Goal: Answer question/provide support: Share knowledge or assist other users

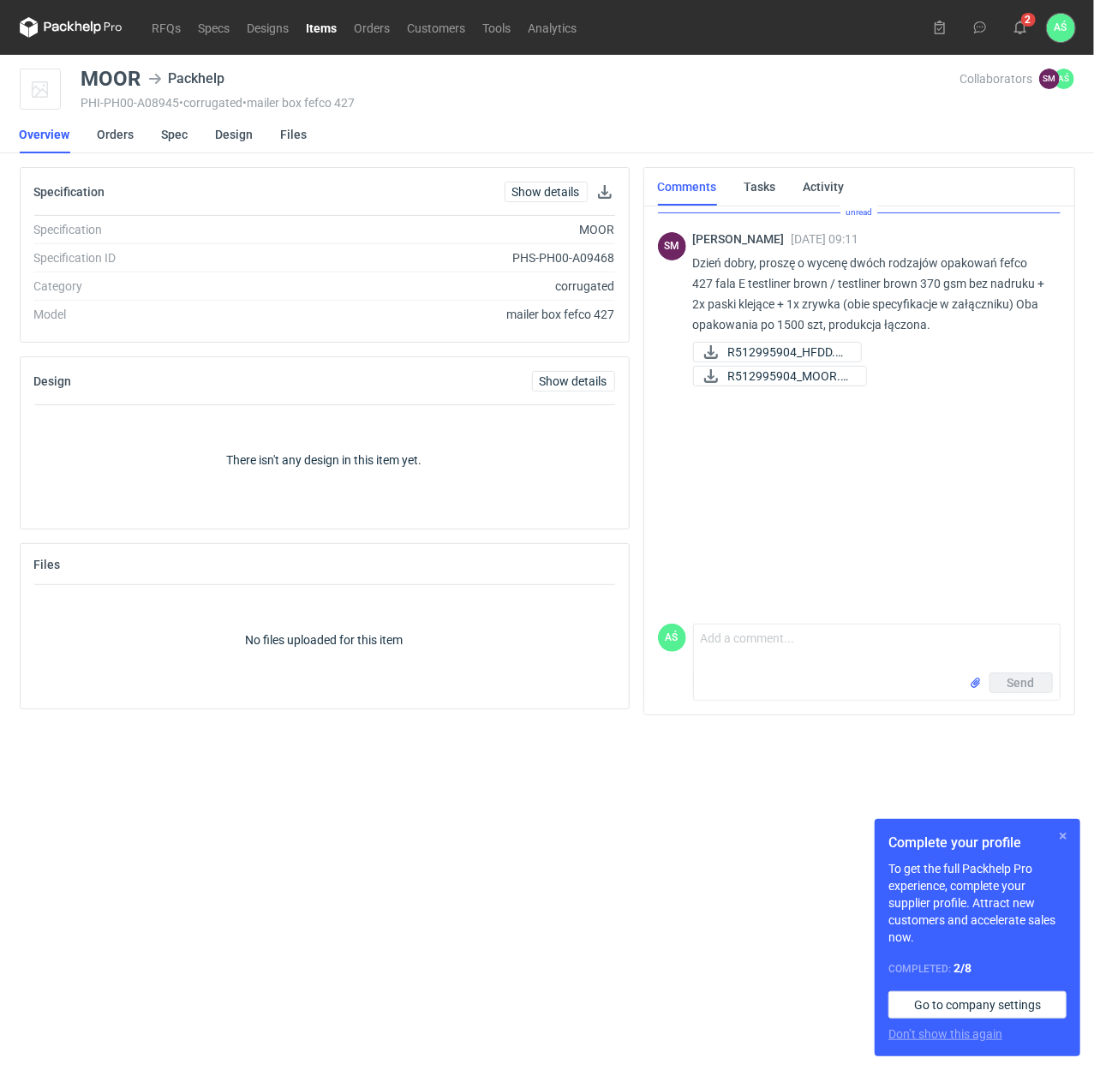
click at [1063, 836] on button "button" at bounding box center [1063, 836] width 21 height 21
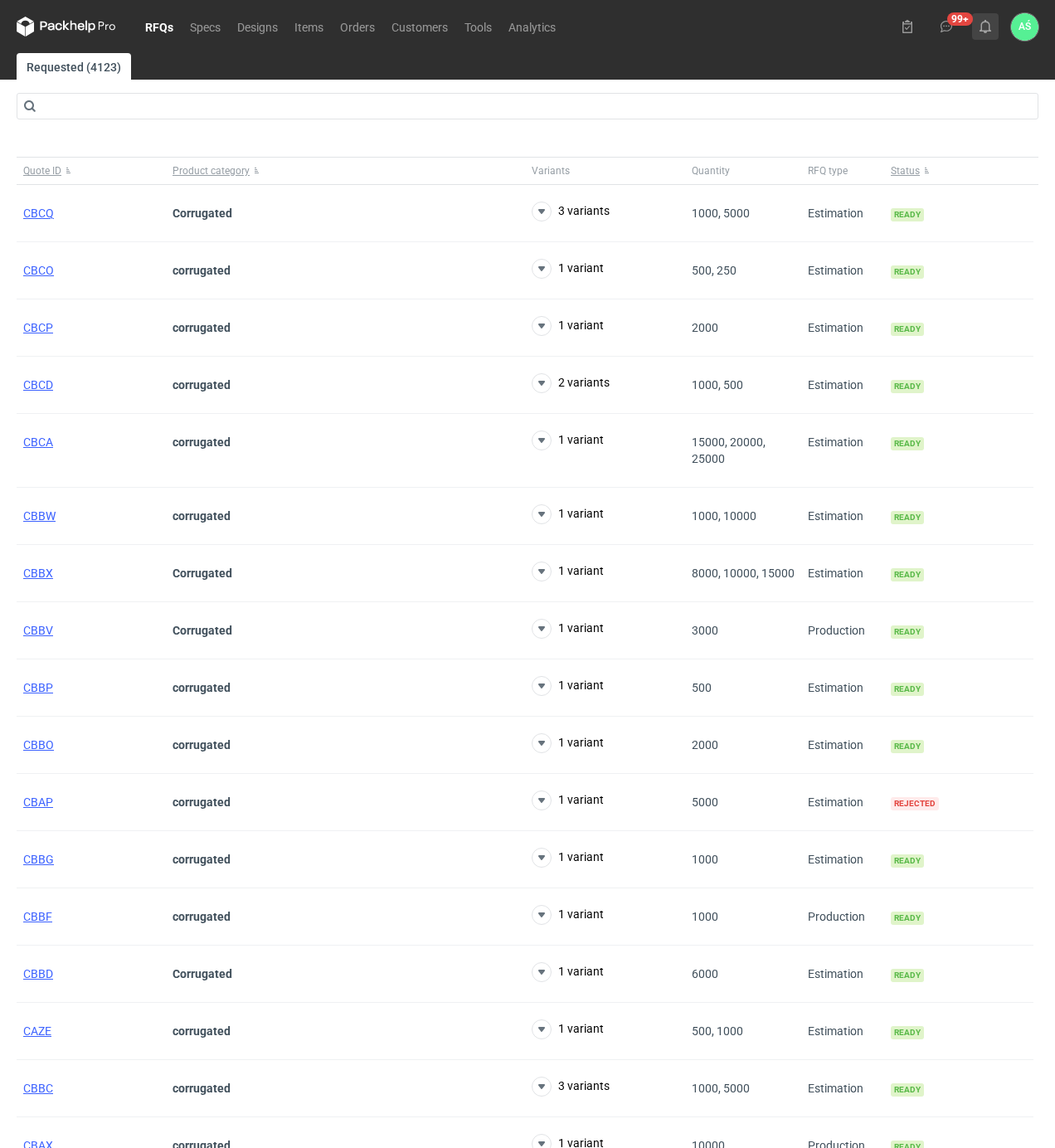
click at [985, 32] on use at bounding box center [985, 27] width 12 height 14
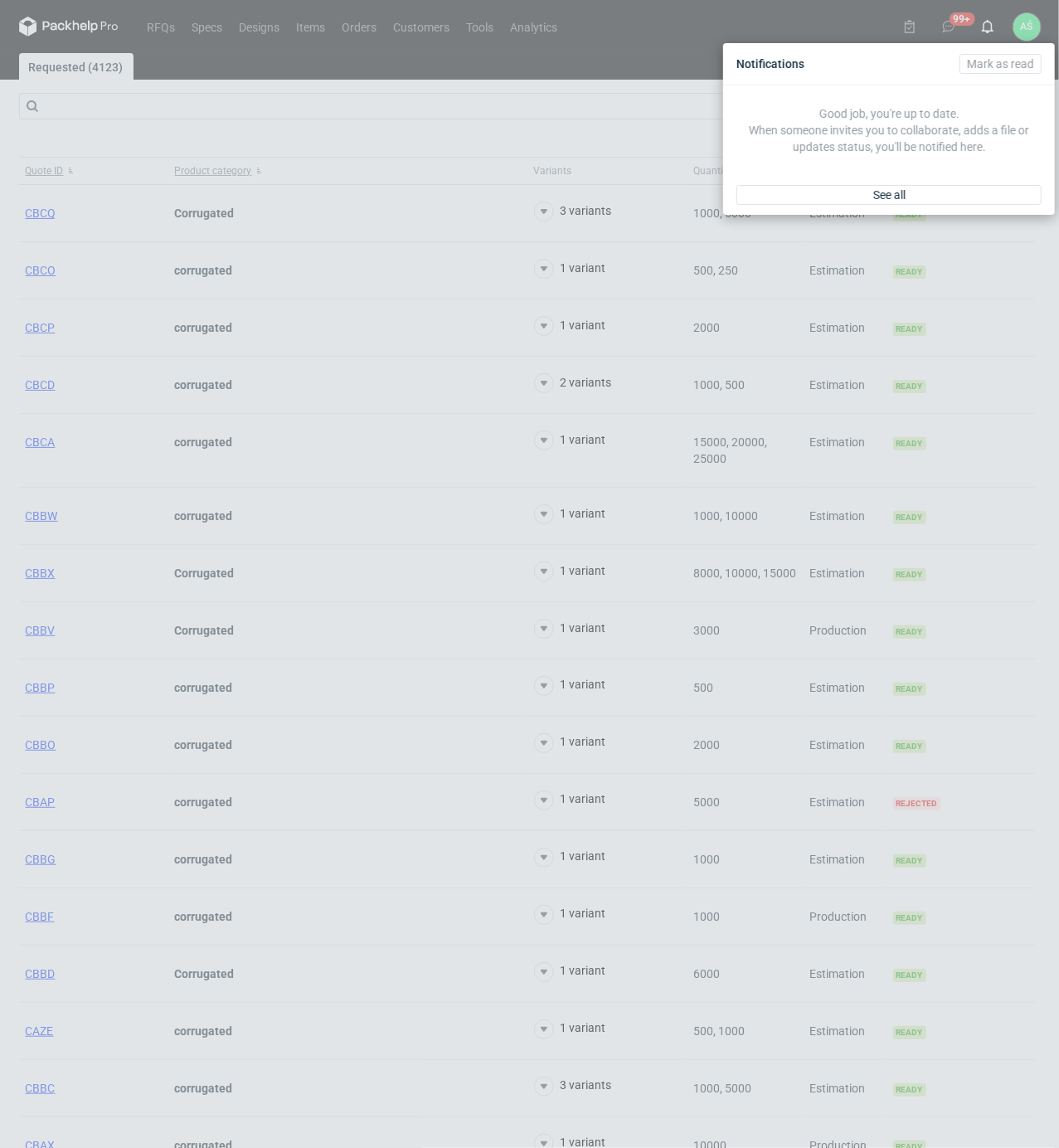
click at [857, 206] on div "See all" at bounding box center [889, 195] width 332 height 40
click at [857, 190] on link "See all" at bounding box center [889, 195] width 305 height 20
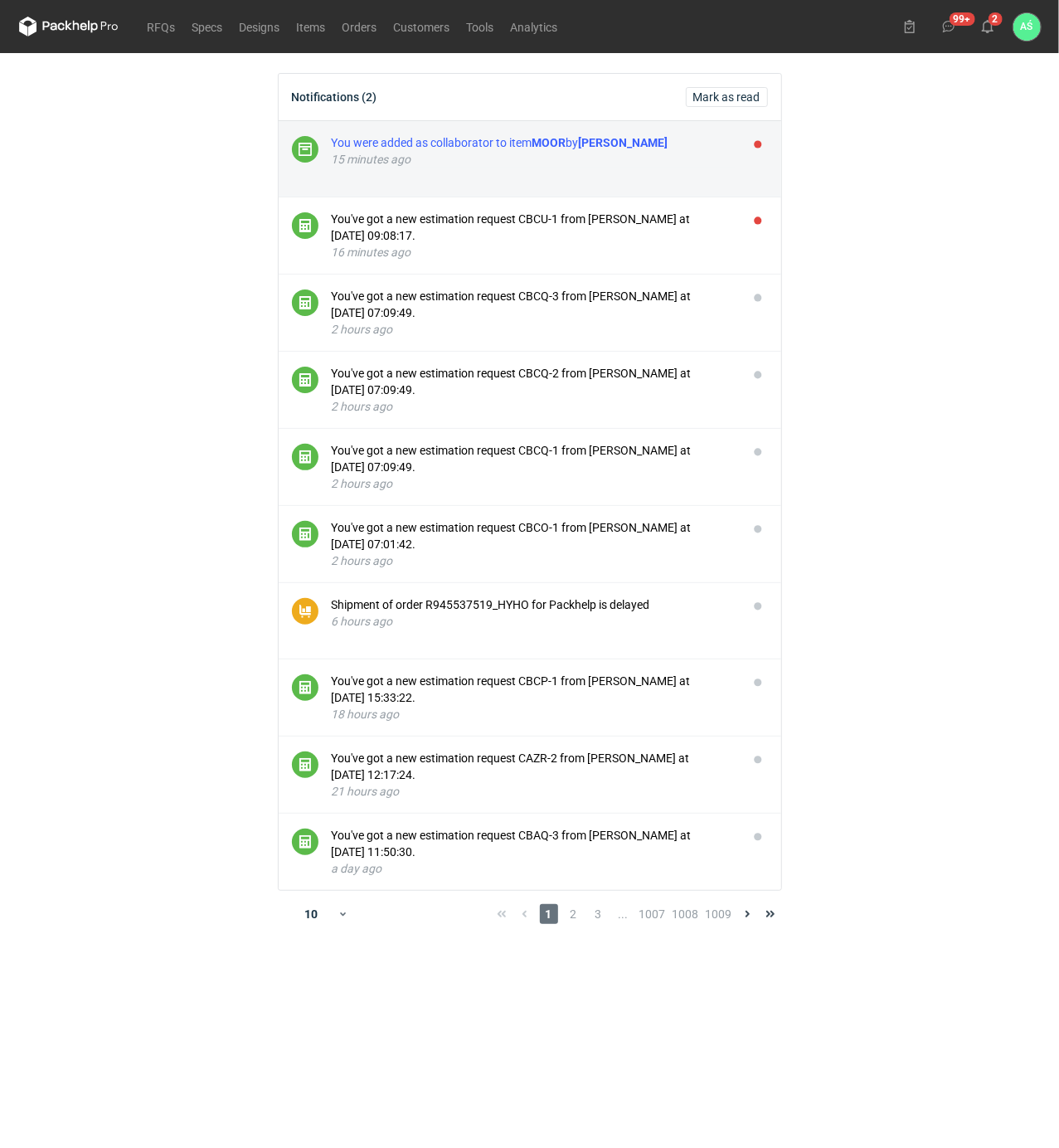
click at [695, 165] on div "15 minutes ago" at bounding box center [533, 159] width 403 height 16
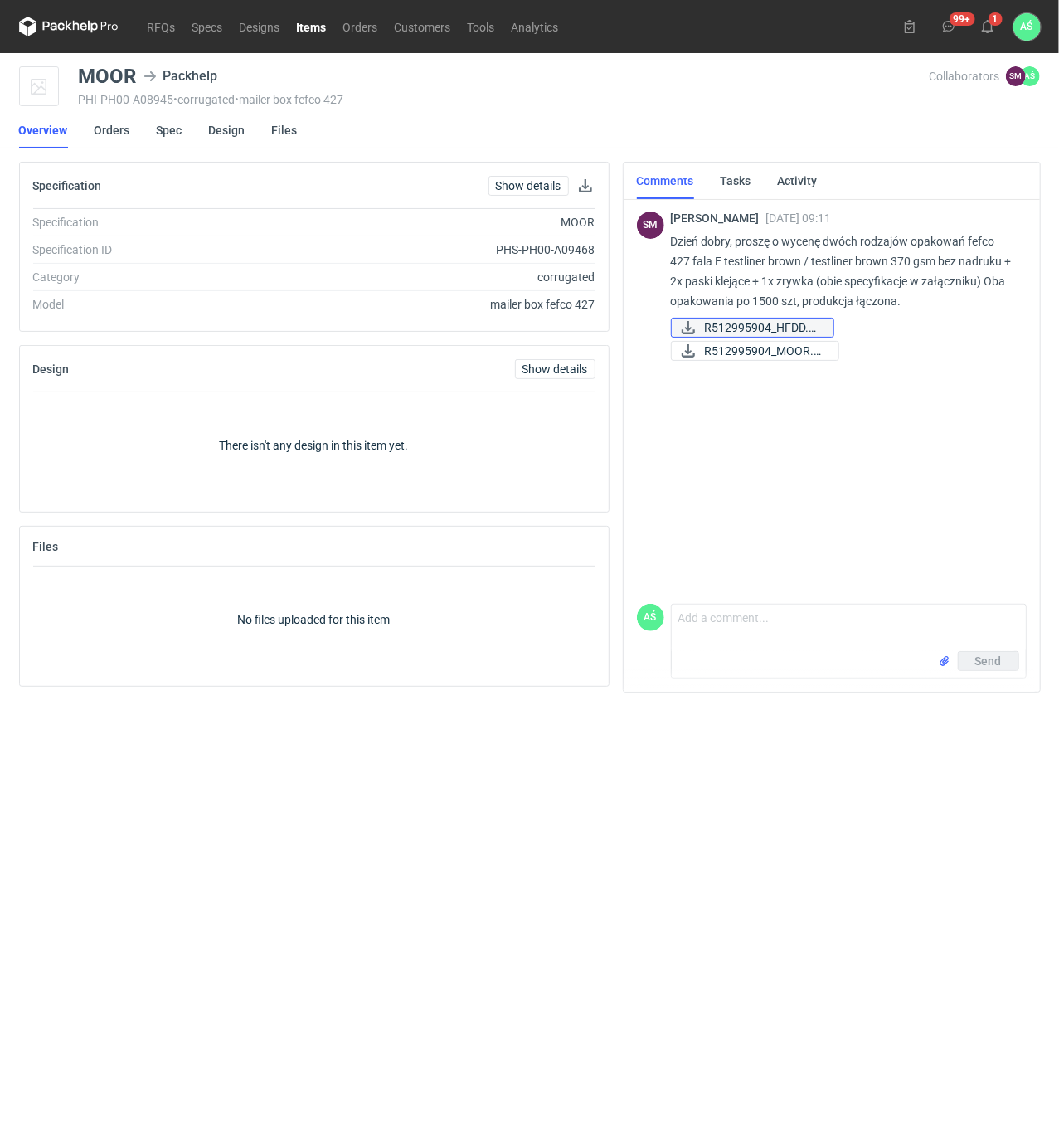
click at [750, 330] on span "R512995904_HFDD.pdf" at bounding box center [762, 327] width 115 height 18
click at [525, 651] on div "No files uploaded for this item" at bounding box center [314, 619] width 562 height 106
click at [777, 352] on span "R512995904_MOOR.pdf" at bounding box center [765, 350] width 120 height 18
click at [704, 631] on textarea "Comment message" at bounding box center [849, 628] width 354 height 46
type textarea "Dzień [PERSON_NAME] przesyłam oferty"
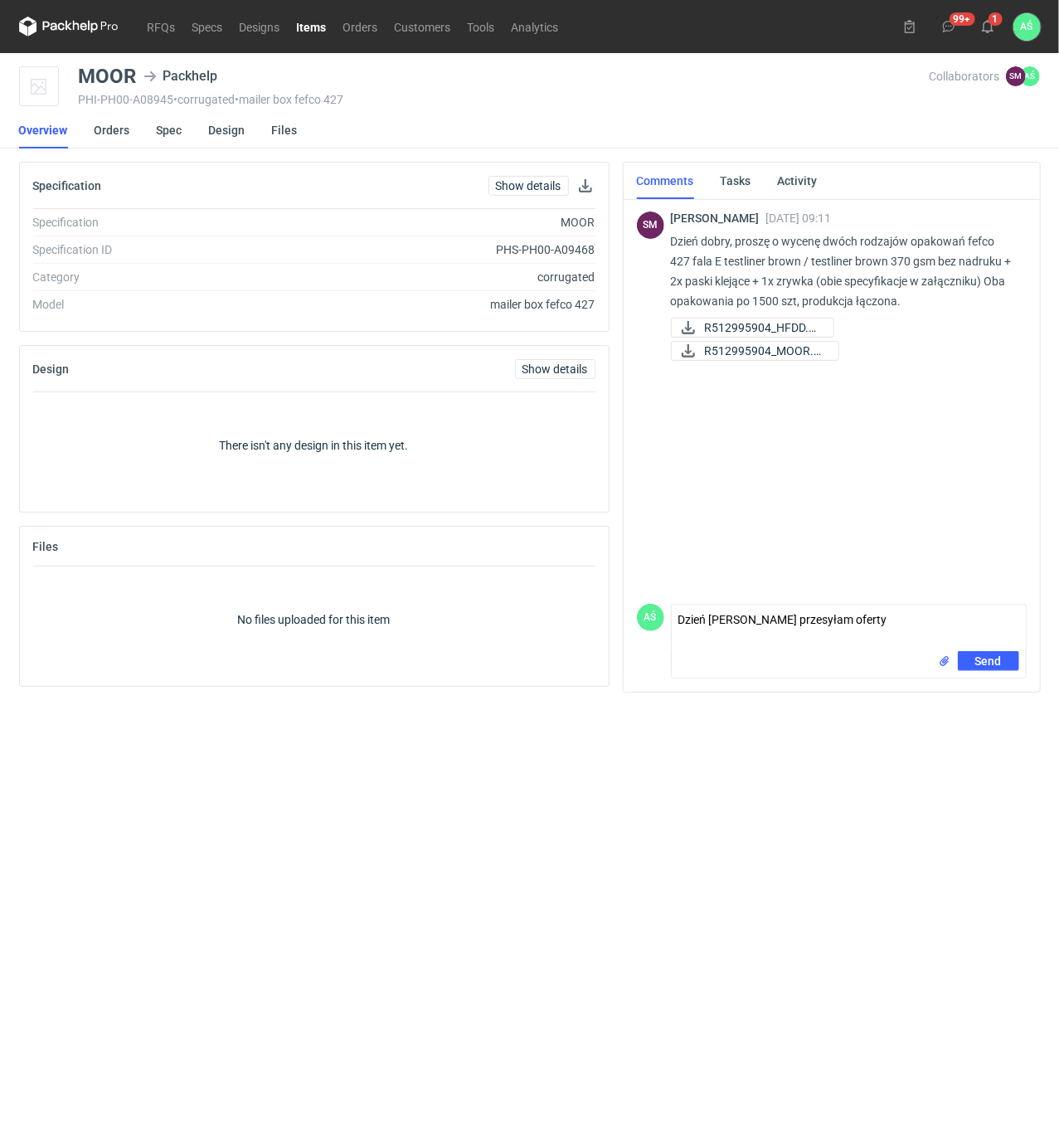
click at [942, 669] on div "Send" at bounding box center [979, 661] width 81 height 20
click at [940, 662] on input "file" at bounding box center [945, 661] width 14 height 17
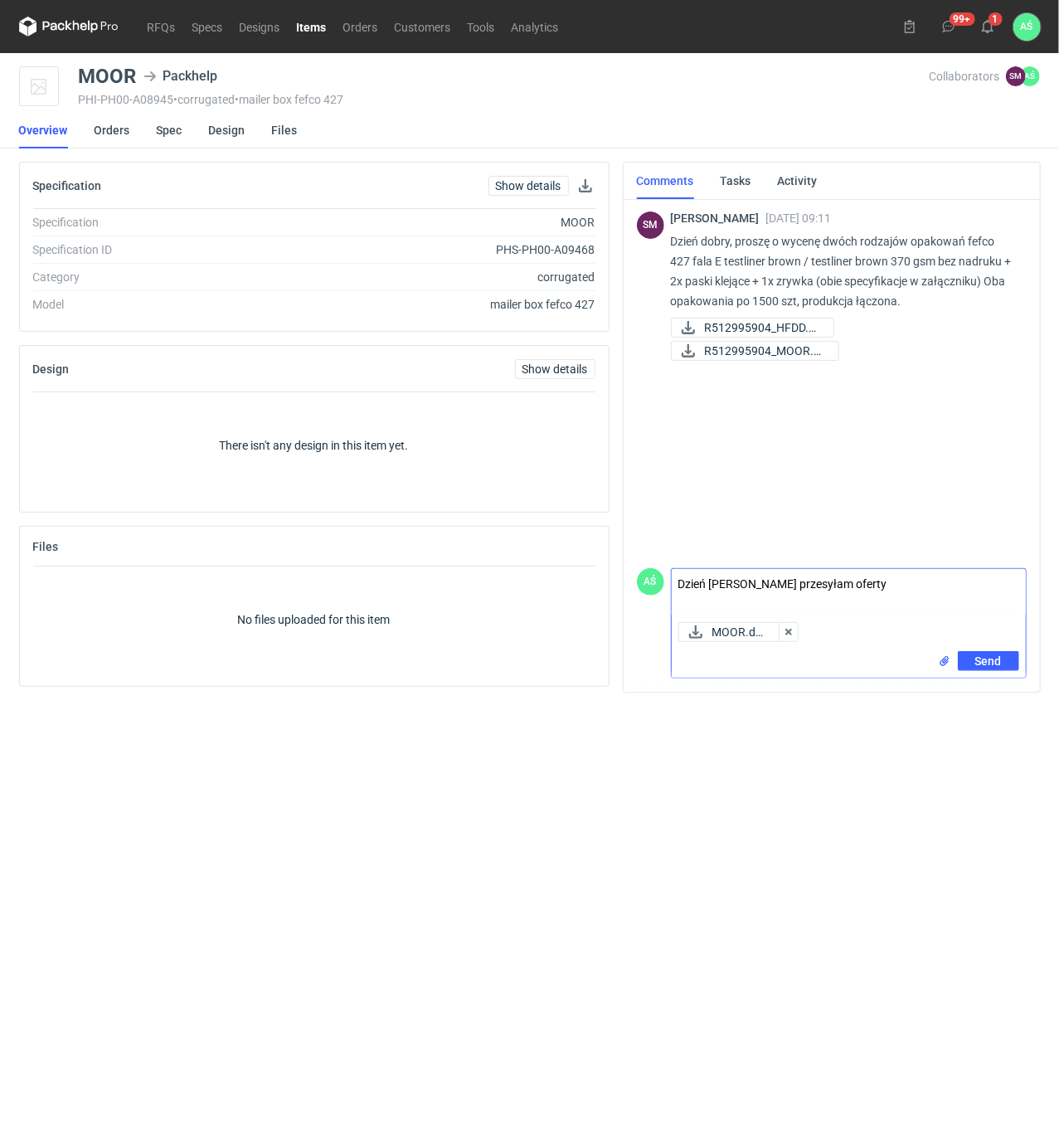
click at [943, 662] on input "file" at bounding box center [945, 661] width 14 height 17
click at [1002, 662] on button "Send" at bounding box center [988, 661] width 61 height 20
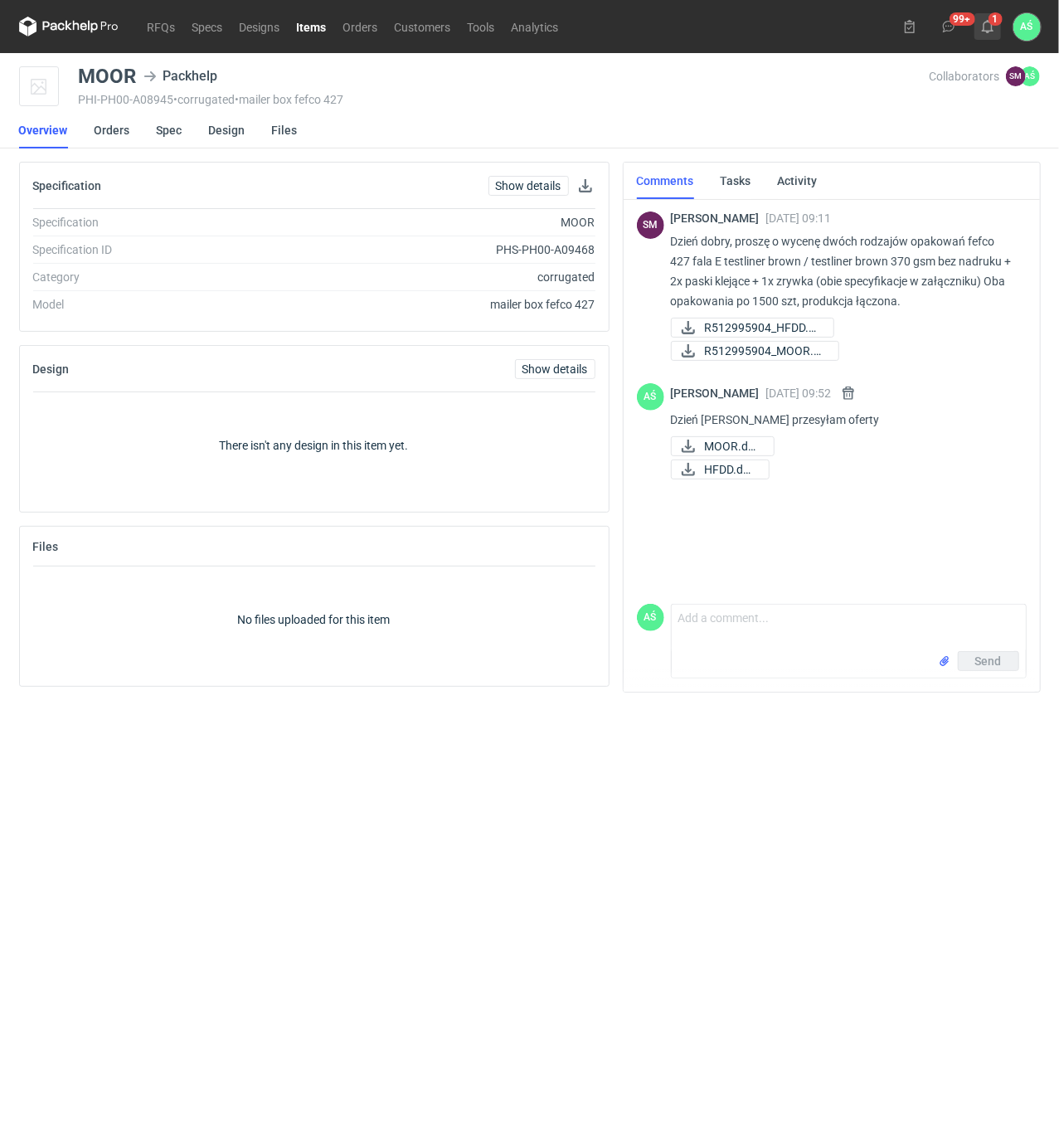
click at [982, 20] on icon at bounding box center [988, 27] width 14 height 14
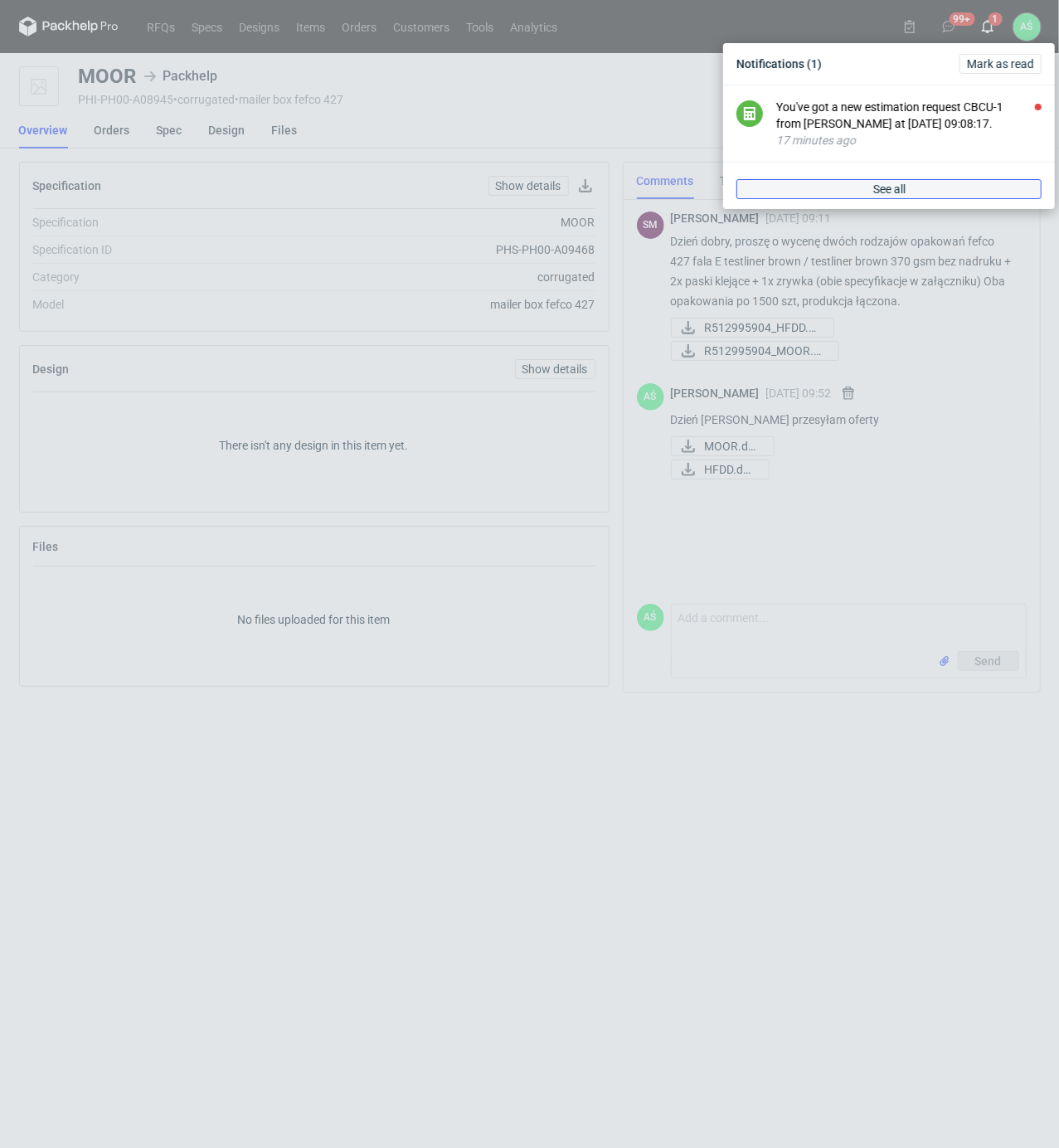
click at [924, 179] on link "See all" at bounding box center [889, 189] width 305 height 20
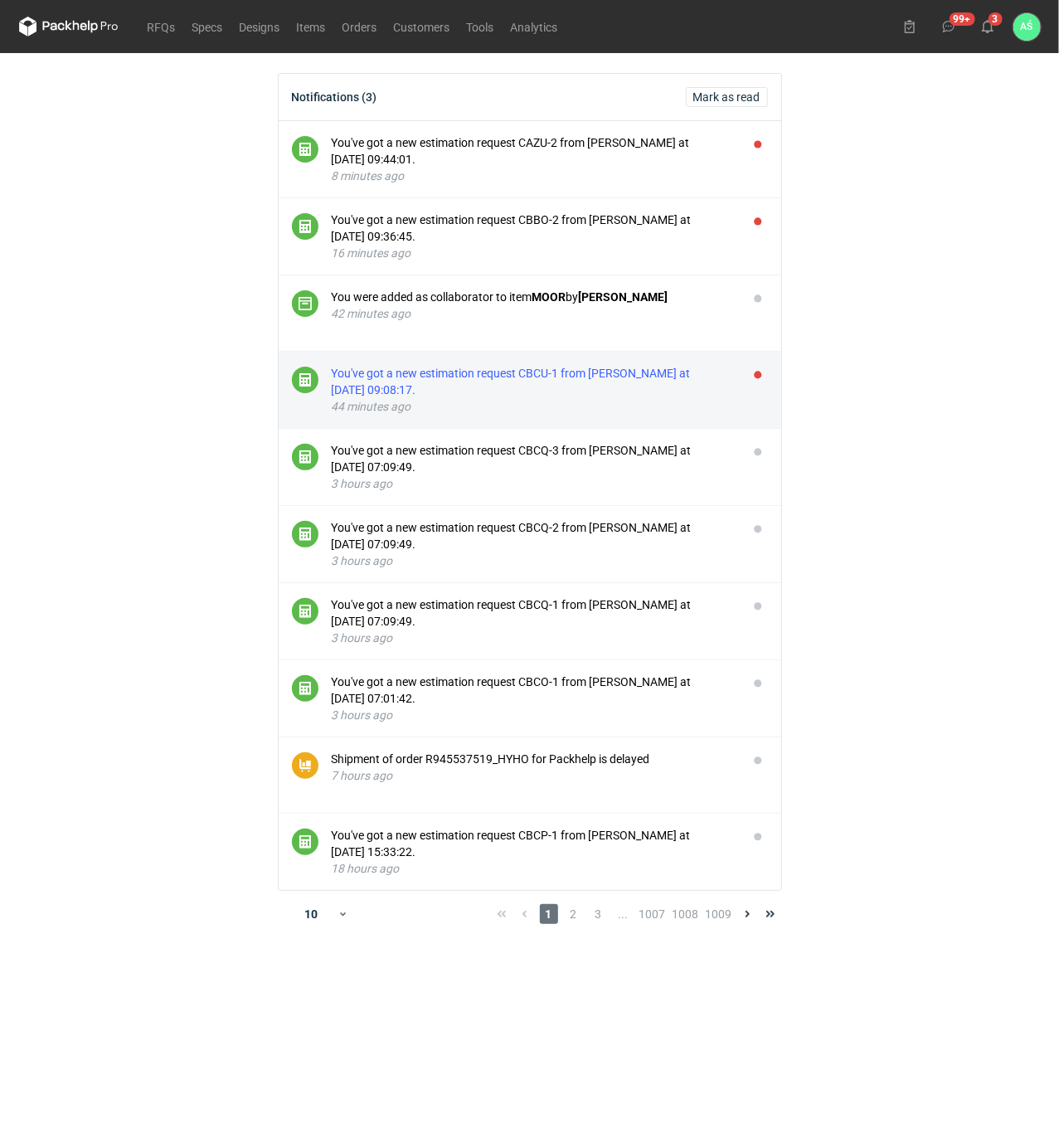
click at [716, 386] on div "You've got a new estimation request CBCU-1 from [PERSON_NAME] at [DATE] 09:08:1…" at bounding box center [533, 381] width 403 height 33
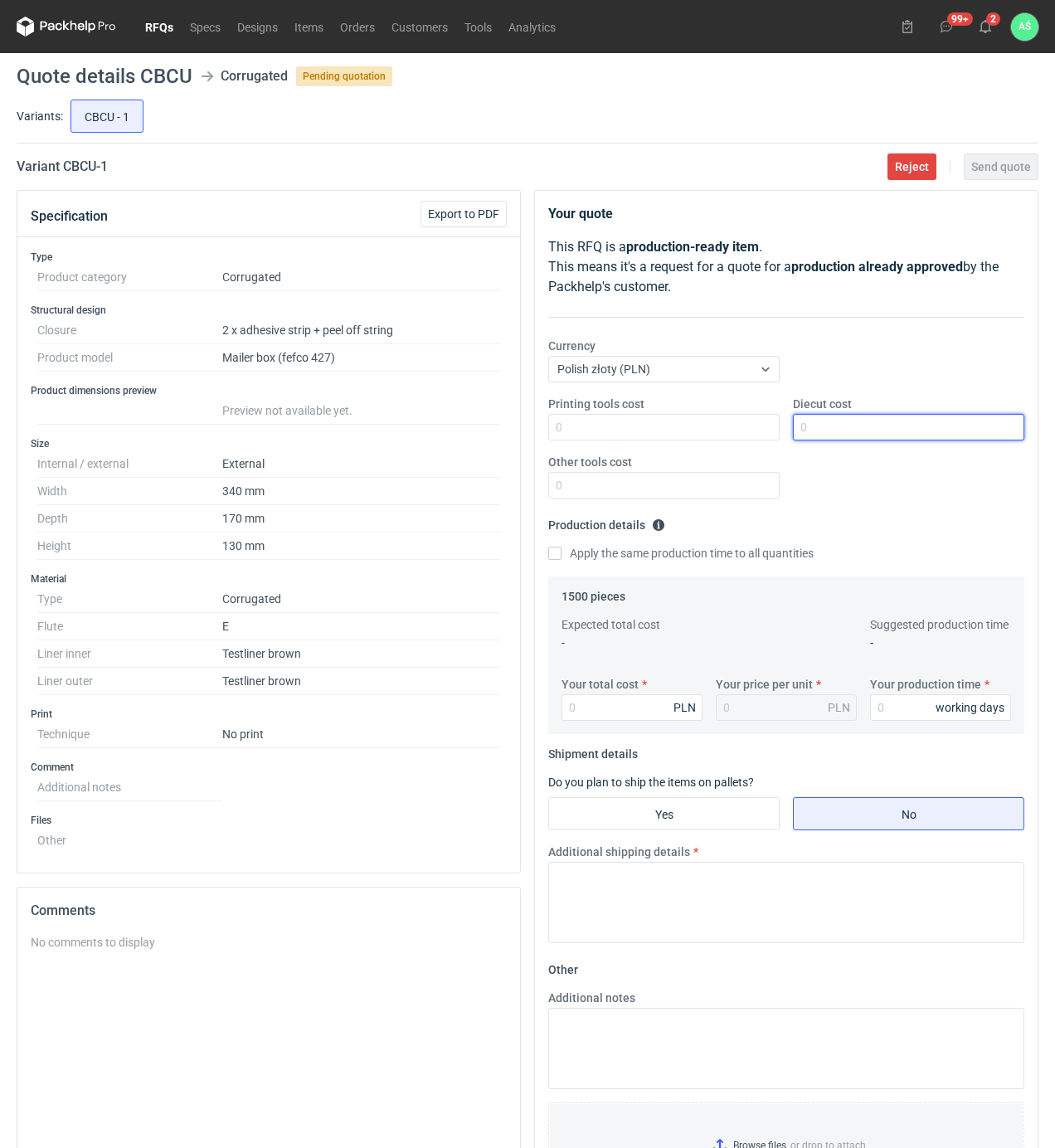
drag, startPoint x: 804, startPoint y: 436, endPoint x: 816, endPoint y: 437, distance: 12.0
click at [804, 436] on input "Diecut cost" at bounding box center [908, 427] width 231 height 26
type input "800"
type input "2715"
type input "1.81"
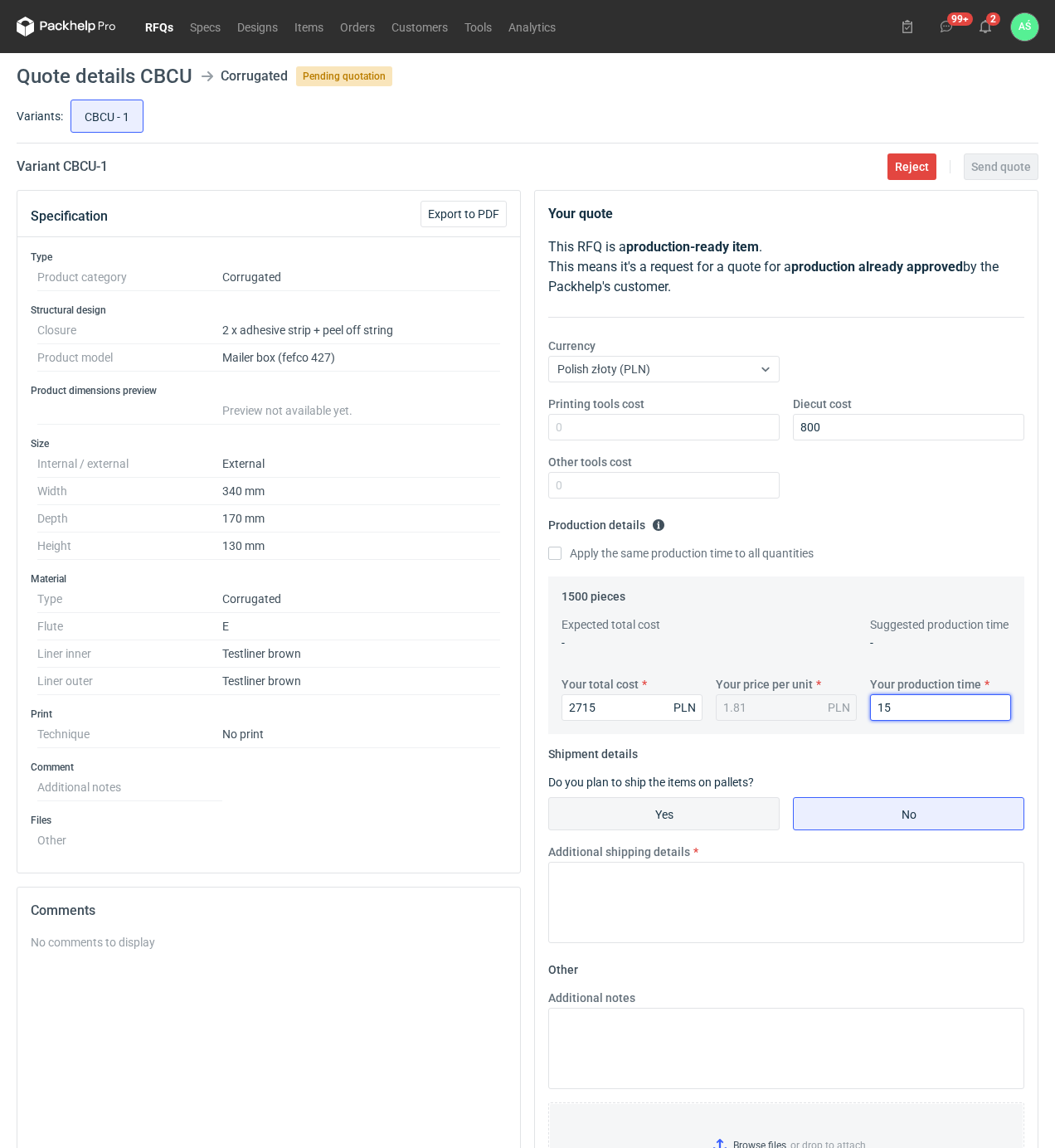
type input "15"
click at [709, 827] on input "Yes" at bounding box center [663, 813] width 229 height 32
radio input "true"
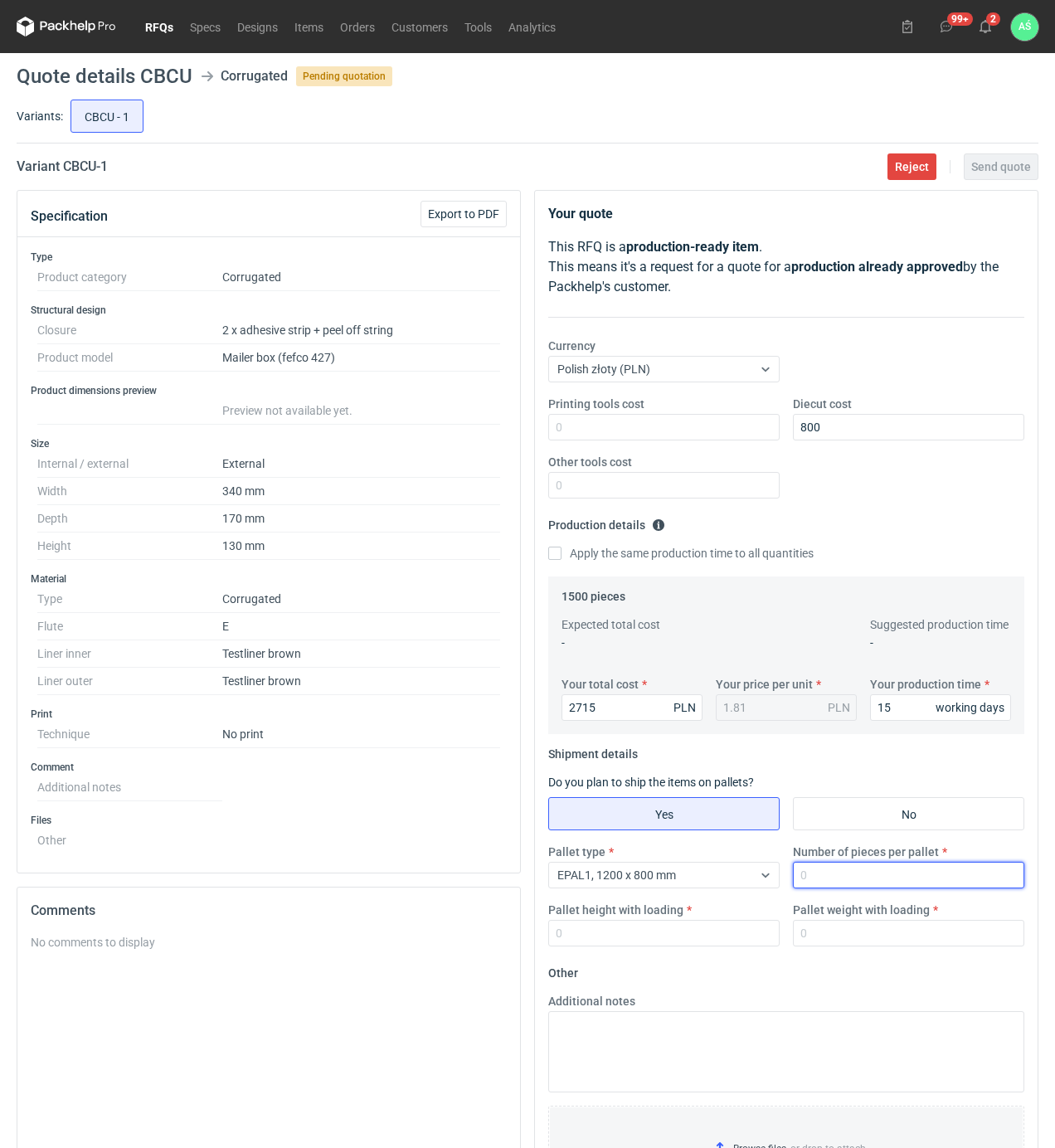
click at [837, 879] on input "Number of pieces per pallet" at bounding box center [908, 874] width 231 height 26
type input "750"
type input "1800"
type input "300"
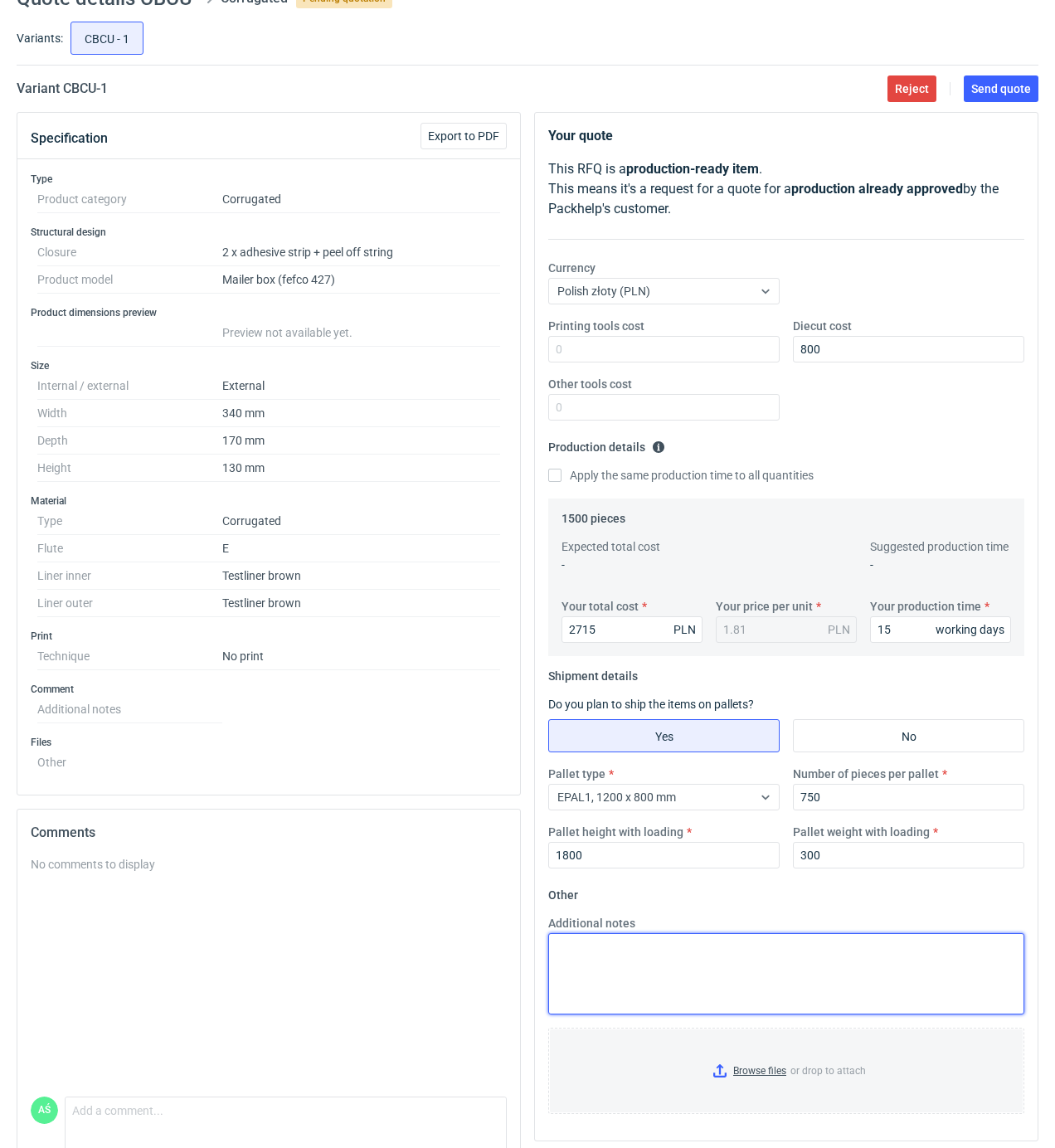
scroll to position [142, 0]
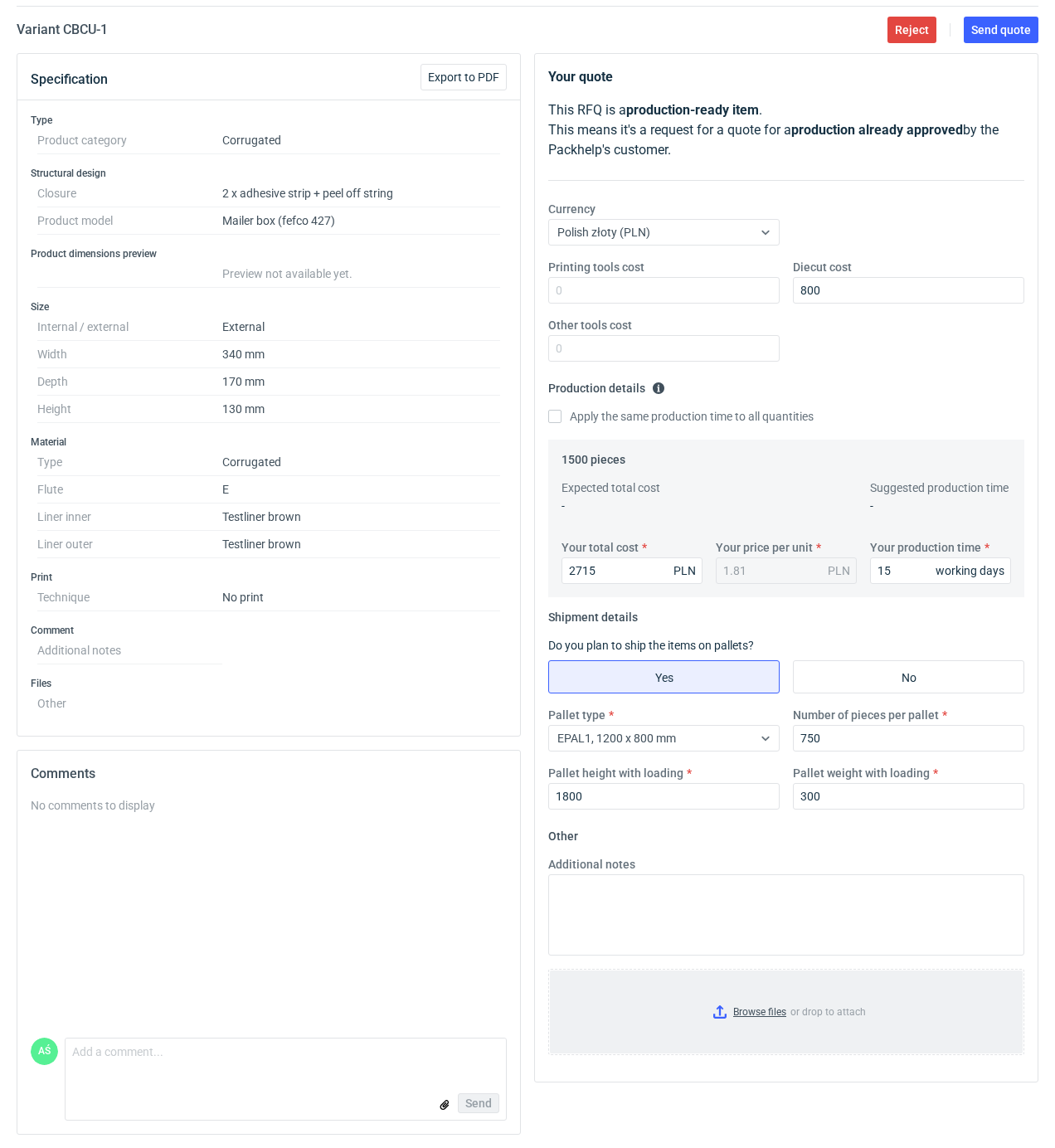
click at [773, 1009] on input "Browse files or drop to attach" at bounding box center [786, 1012] width 472 height 83
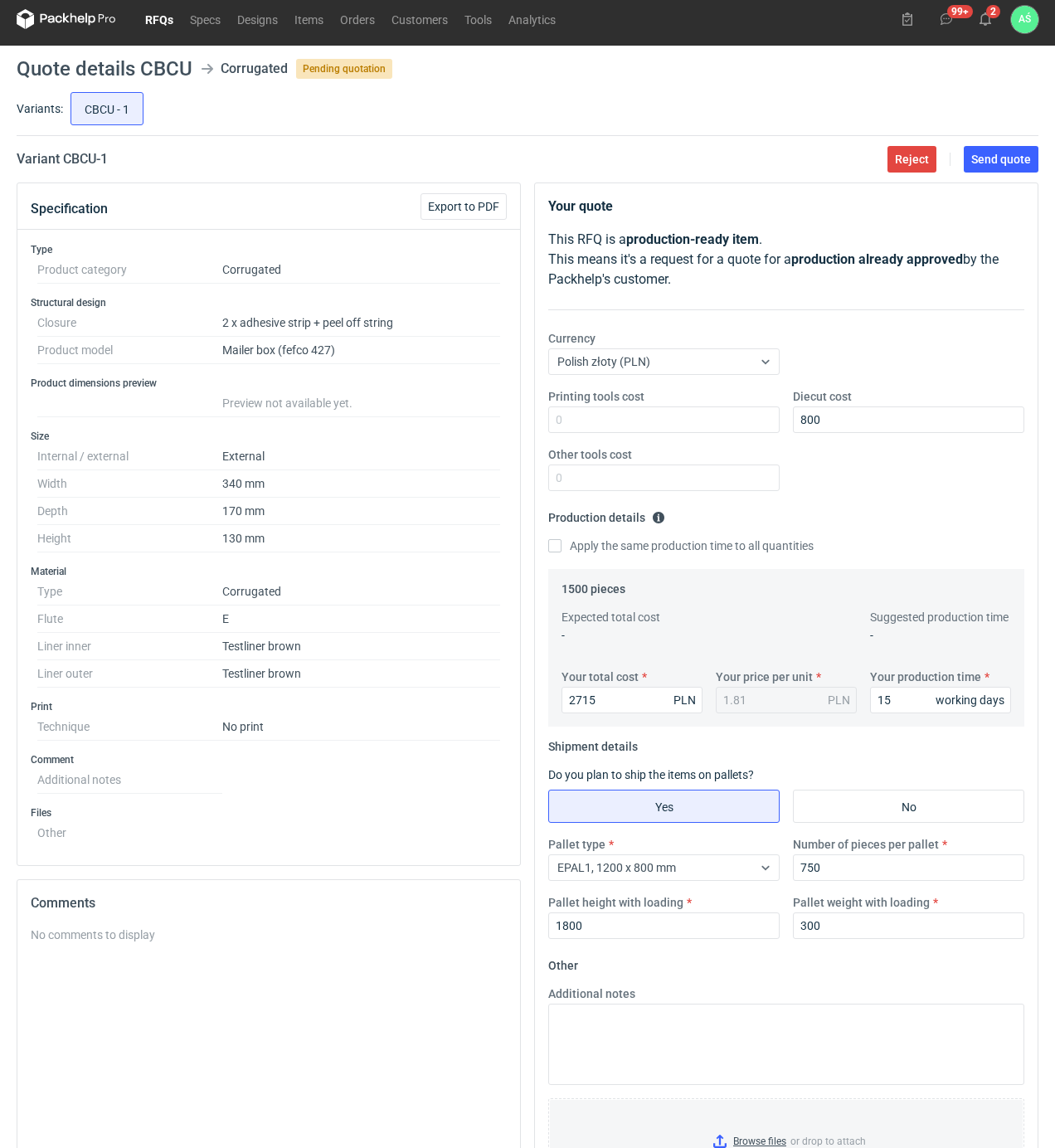
scroll to position [0, 0]
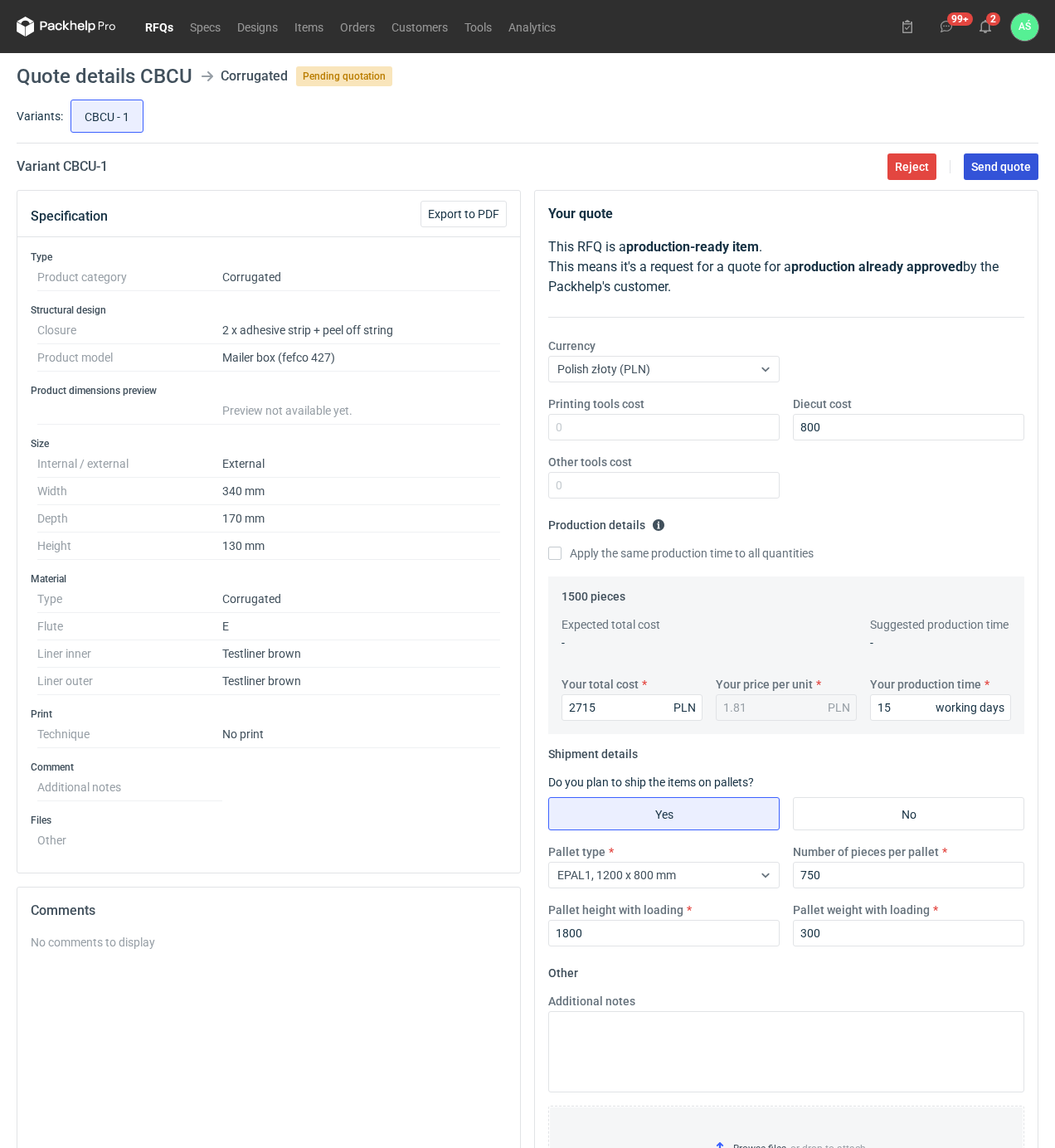
click at [982, 173] on button "Send quote" at bounding box center [1001, 166] width 75 height 26
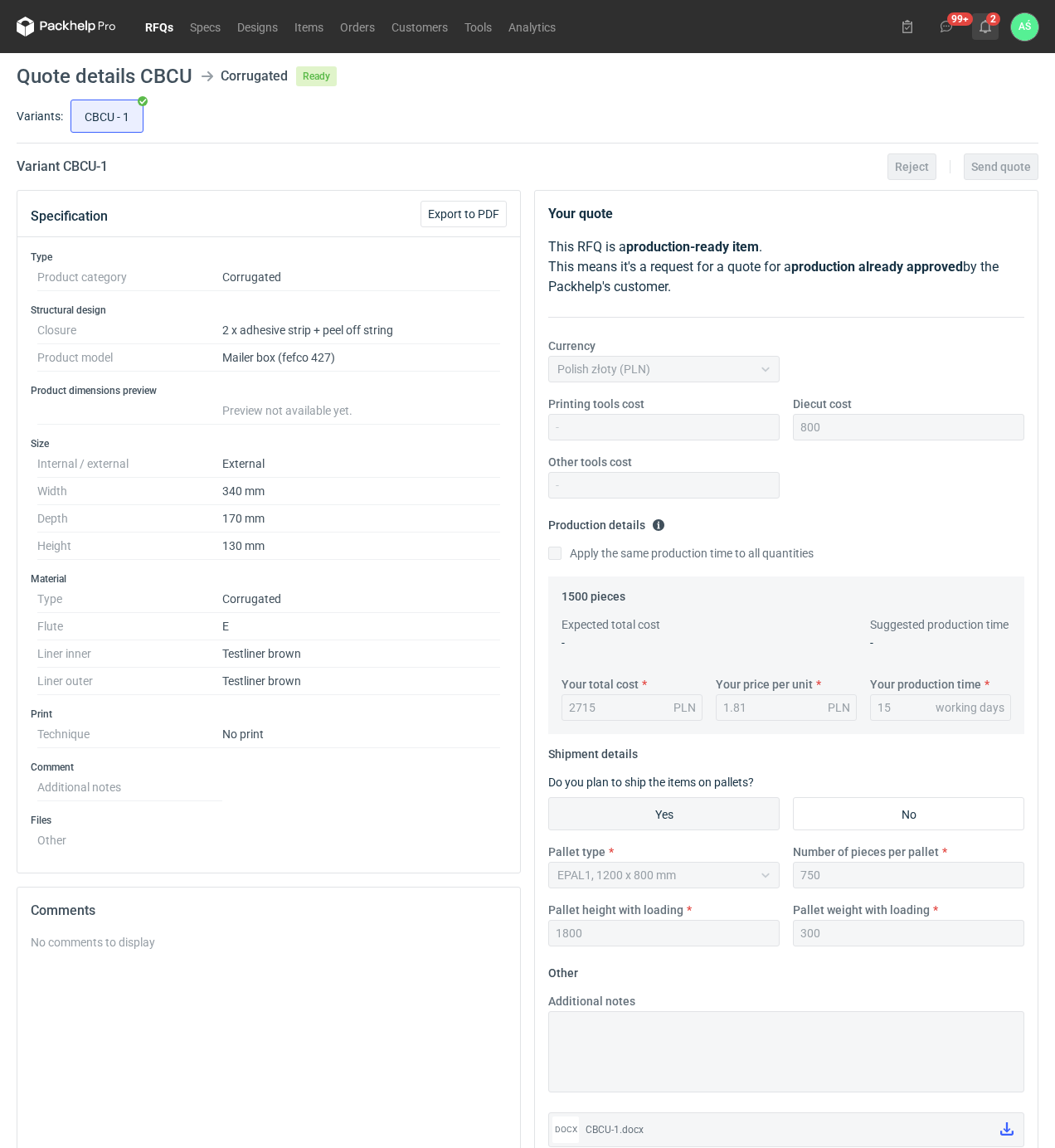
click at [987, 27] on icon at bounding box center [985, 27] width 14 height 14
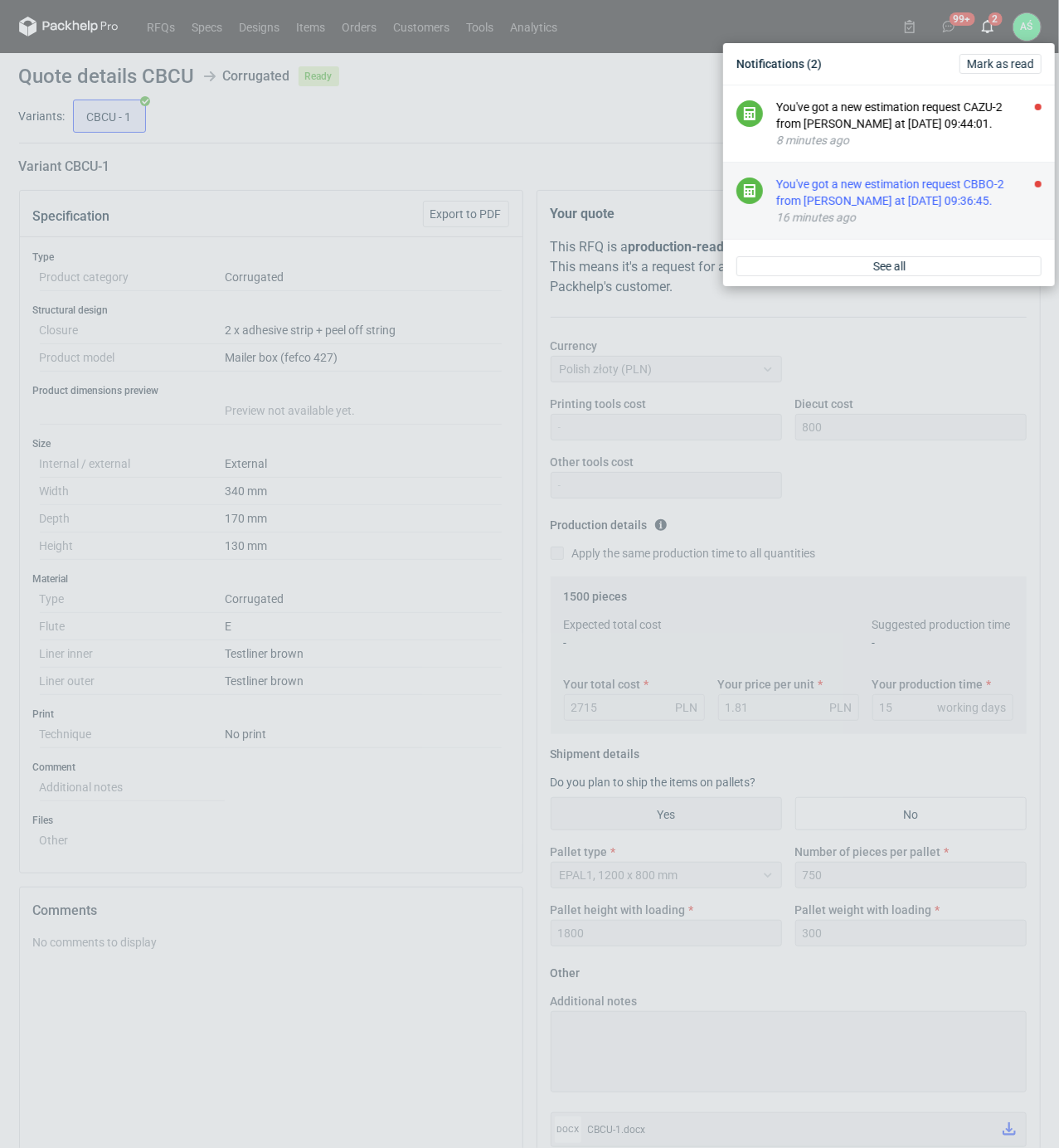
click at [993, 194] on div "You've got a new estimation request CBBO-2 from [PERSON_NAME] at [DATE] 09:36:4…" at bounding box center [909, 193] width 265 height 33
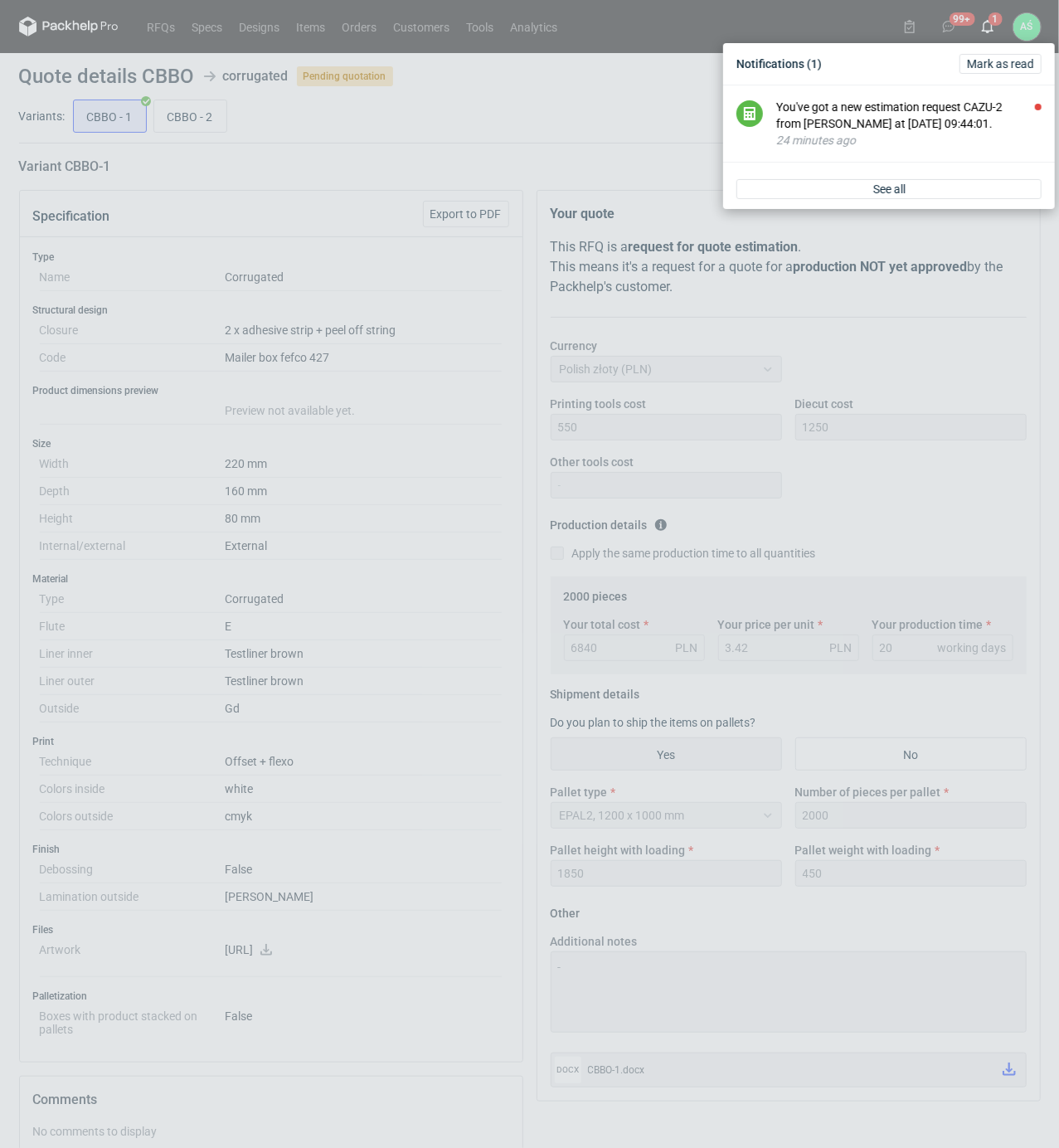
click at [358, 468] on div "Notifications (1) [PERSON_NAME] as read You've got a new estimation request CAZ…" at bounding box center [530, 574] width 1059 height 1148
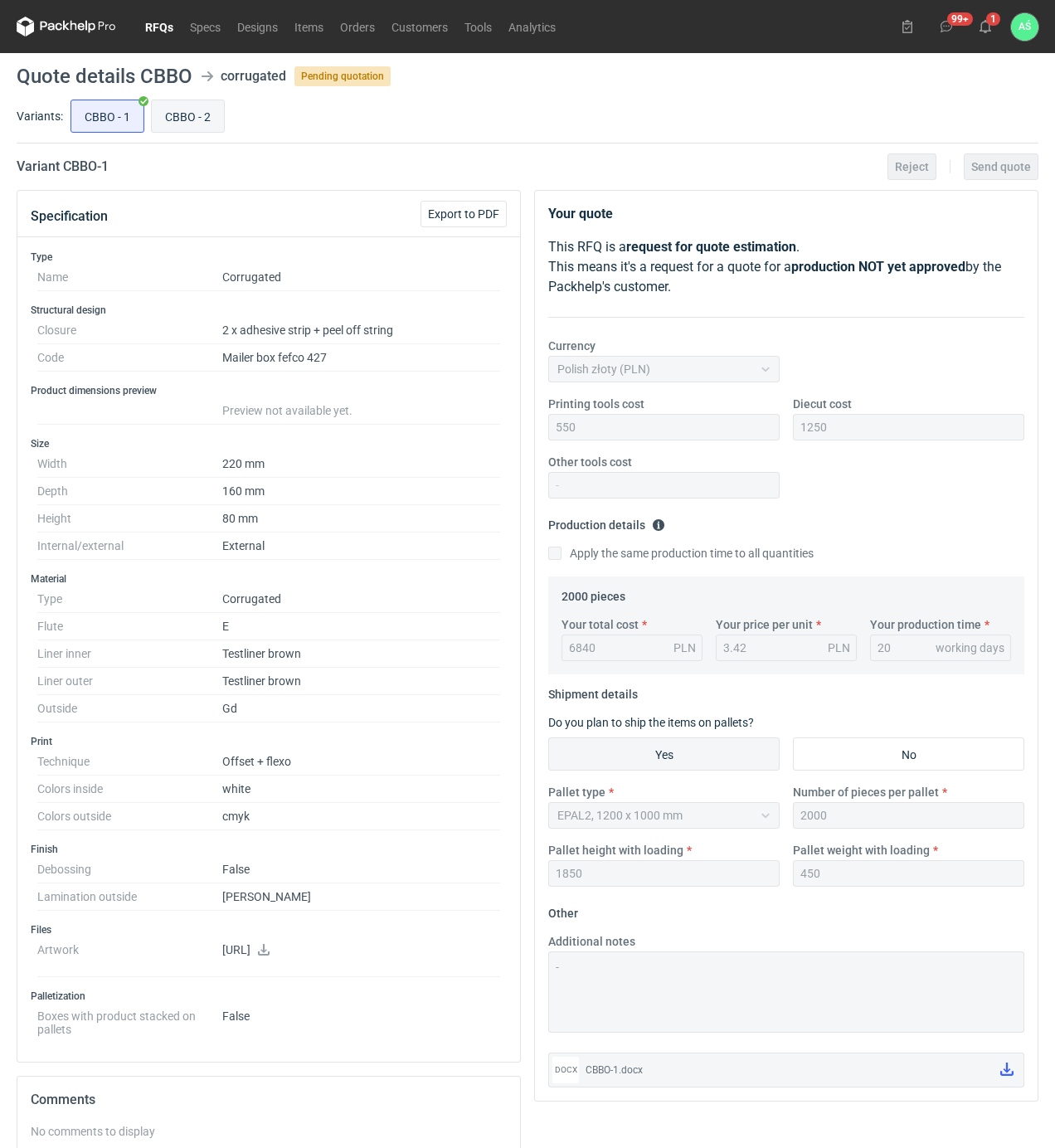
click at [181, 118] on input "CBBO - 2" at bounding box center [188, 116] width 73 height 32
radio input "true"
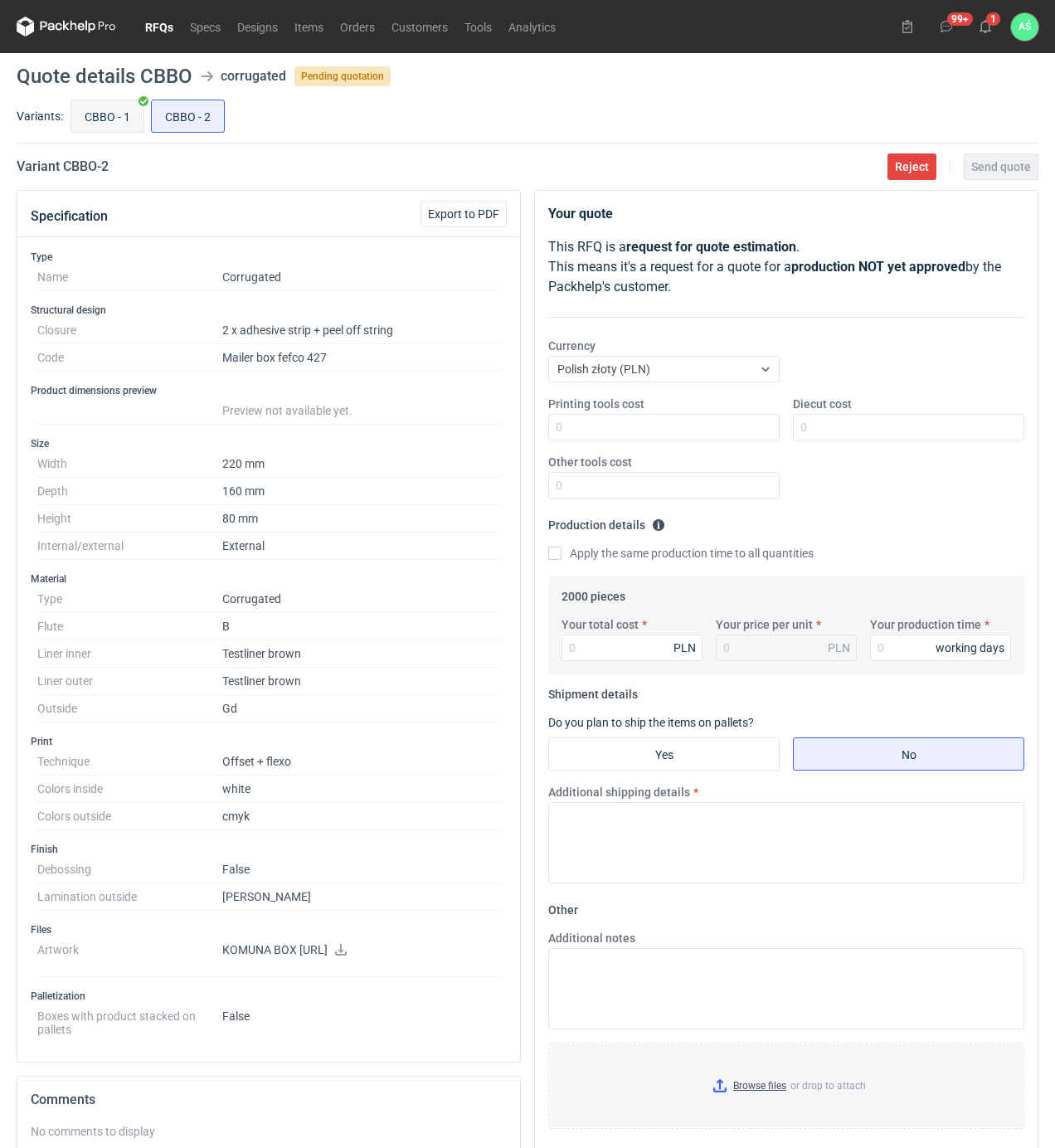
click at [120, 118] on input "CBBO - 1" at bounding box center [107, 116] width 73 height 32
radio input "true"
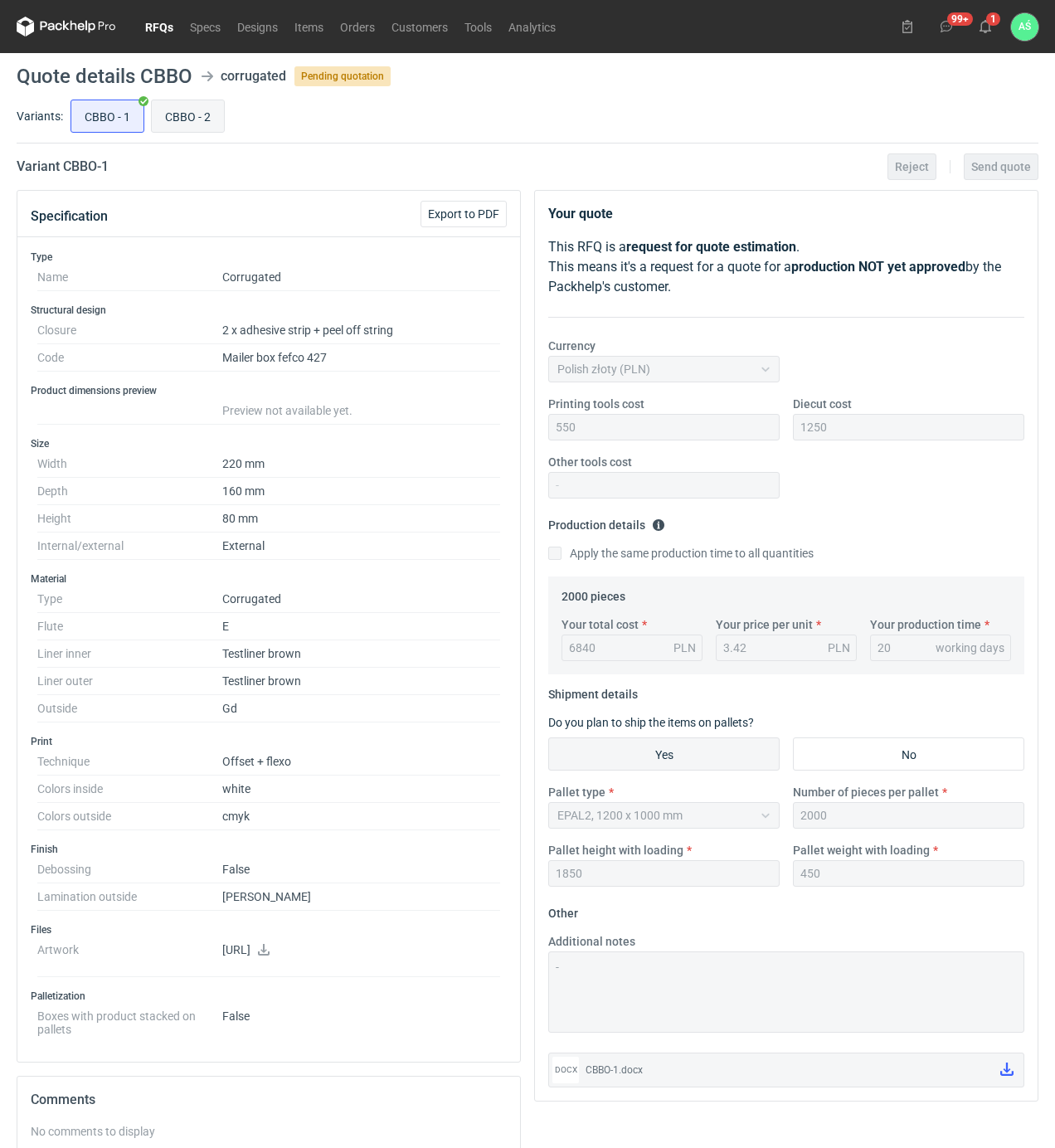
click at [179, 123] on input "CBBO - 2" at bounding box center [188, 116] width 73 height 32
radio input "true"
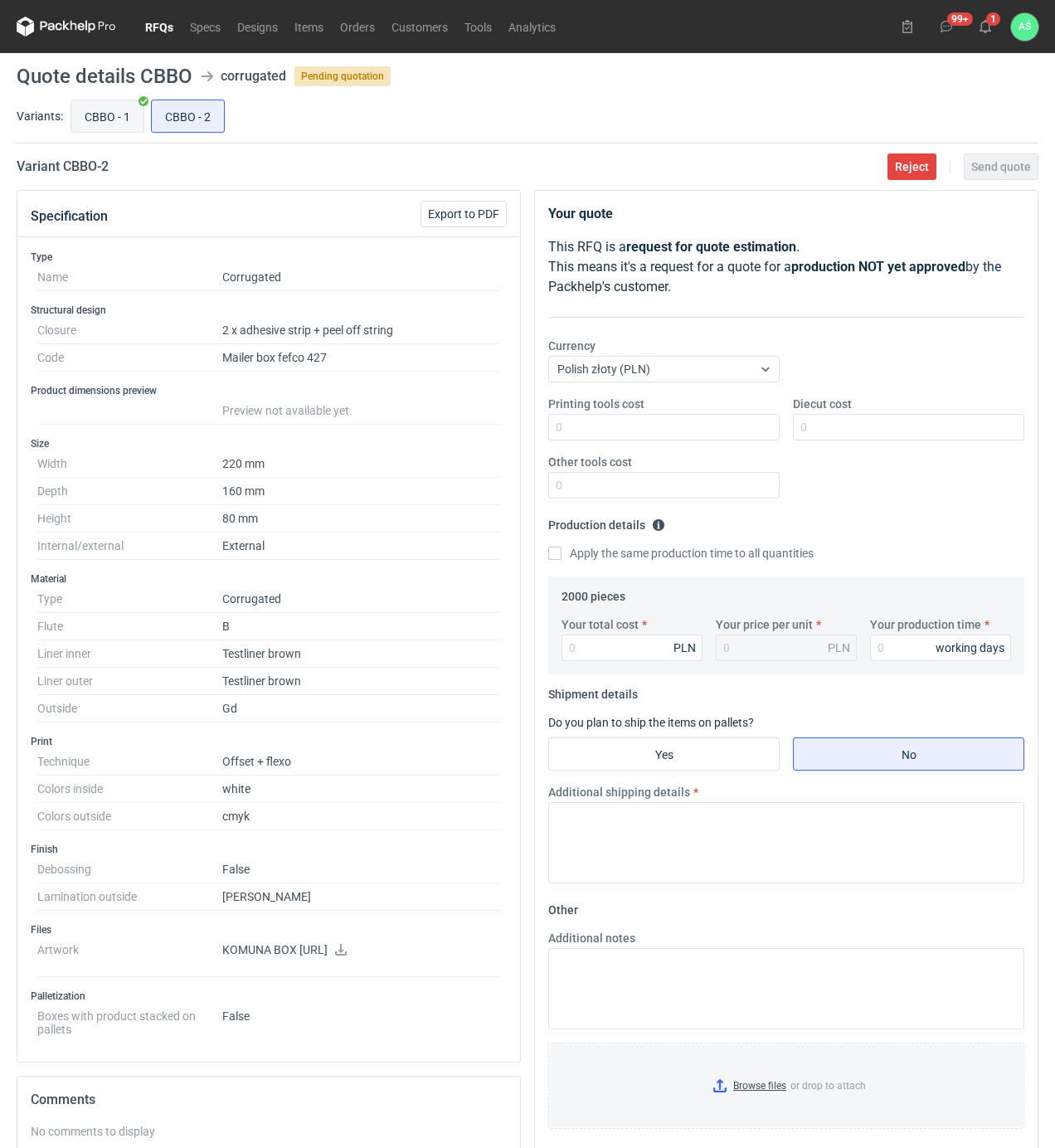
click at [113, 125] on input "CBBO - 1" at bounding box center [107, 116] width 73 height 32
radio input "true"
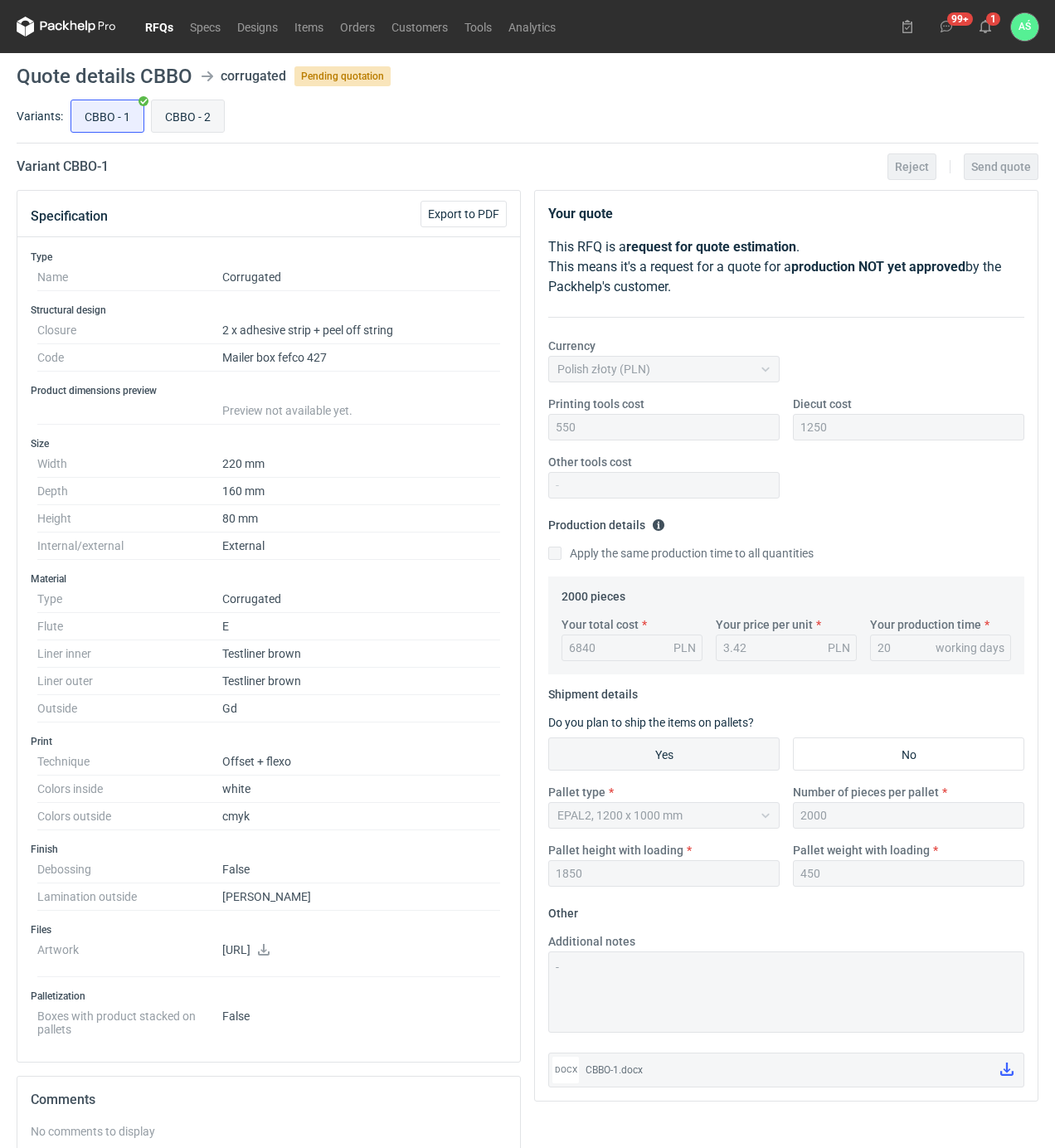
click at [194, 117] on input "CBBO - 2" at bounding box center [188, 116] width 73 height 32
radio input "true"
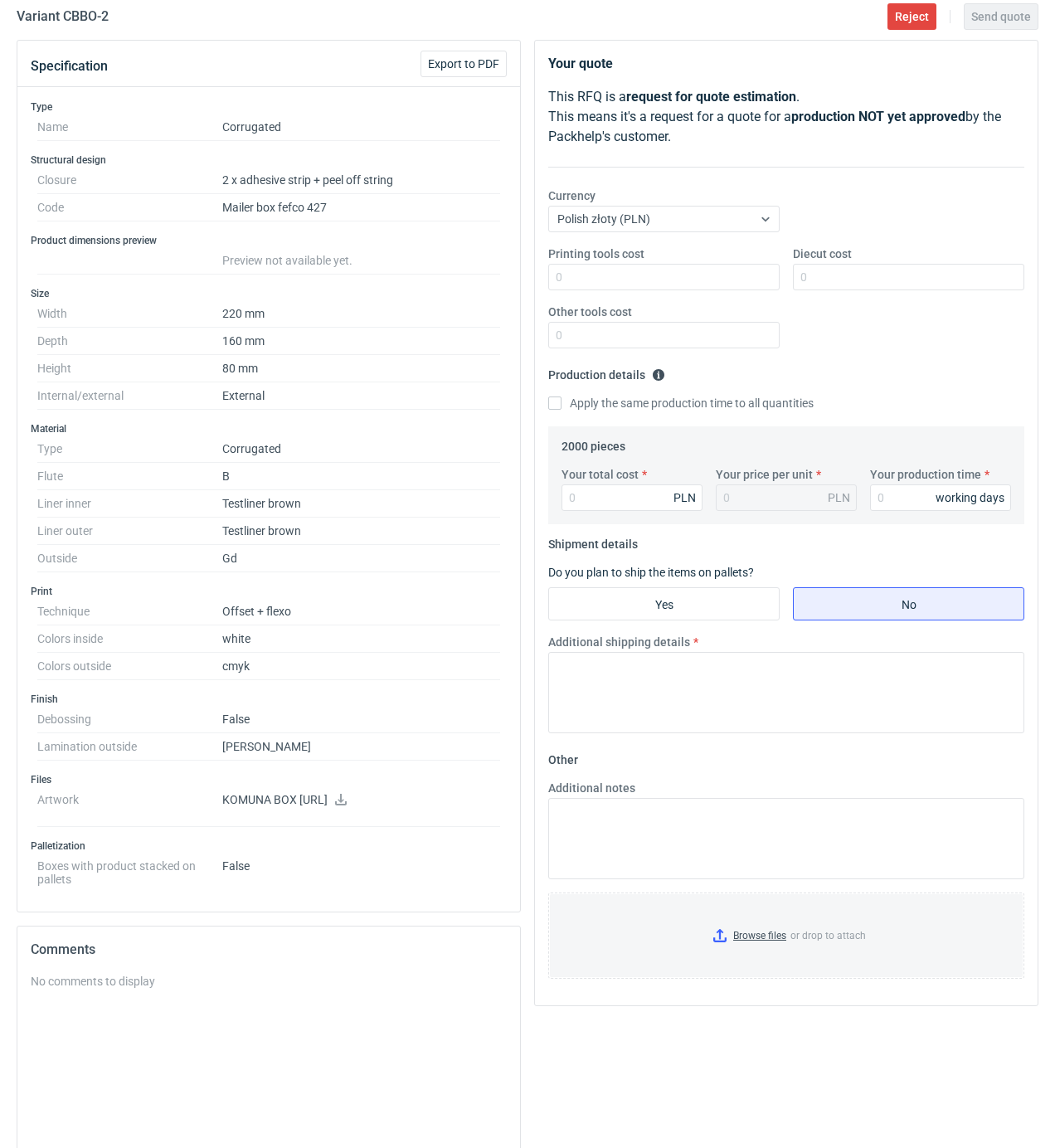
scroll to position [110, 0]
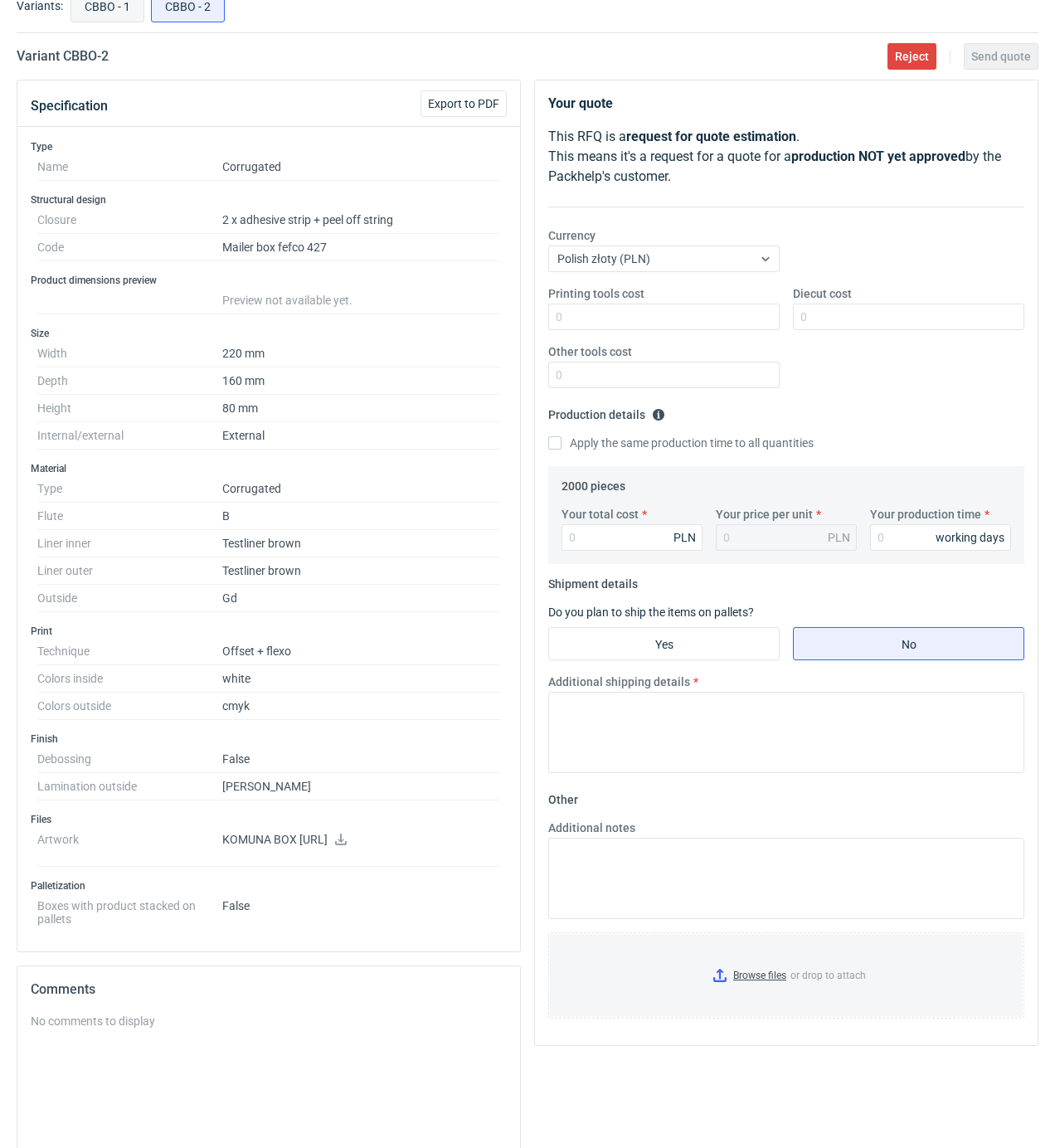
click at [116, 15] on input "CBBO - 1" at bounding box center [107, 6] width 73 height 32
radio input "true"
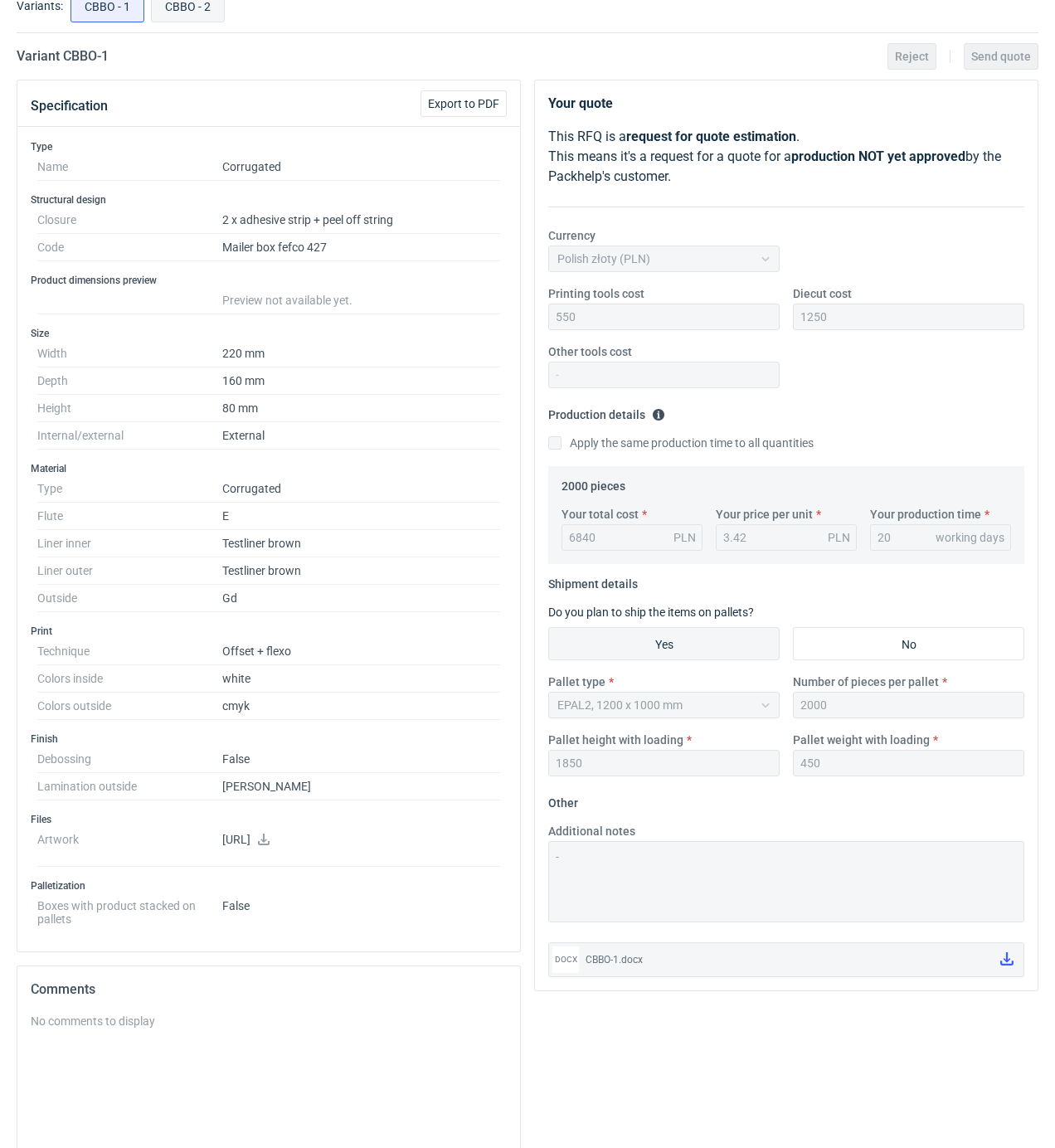
click at [194, 15] on input "CBBO - 2" at bounding box center [188, 6] width 73 height 32
radio input "true"
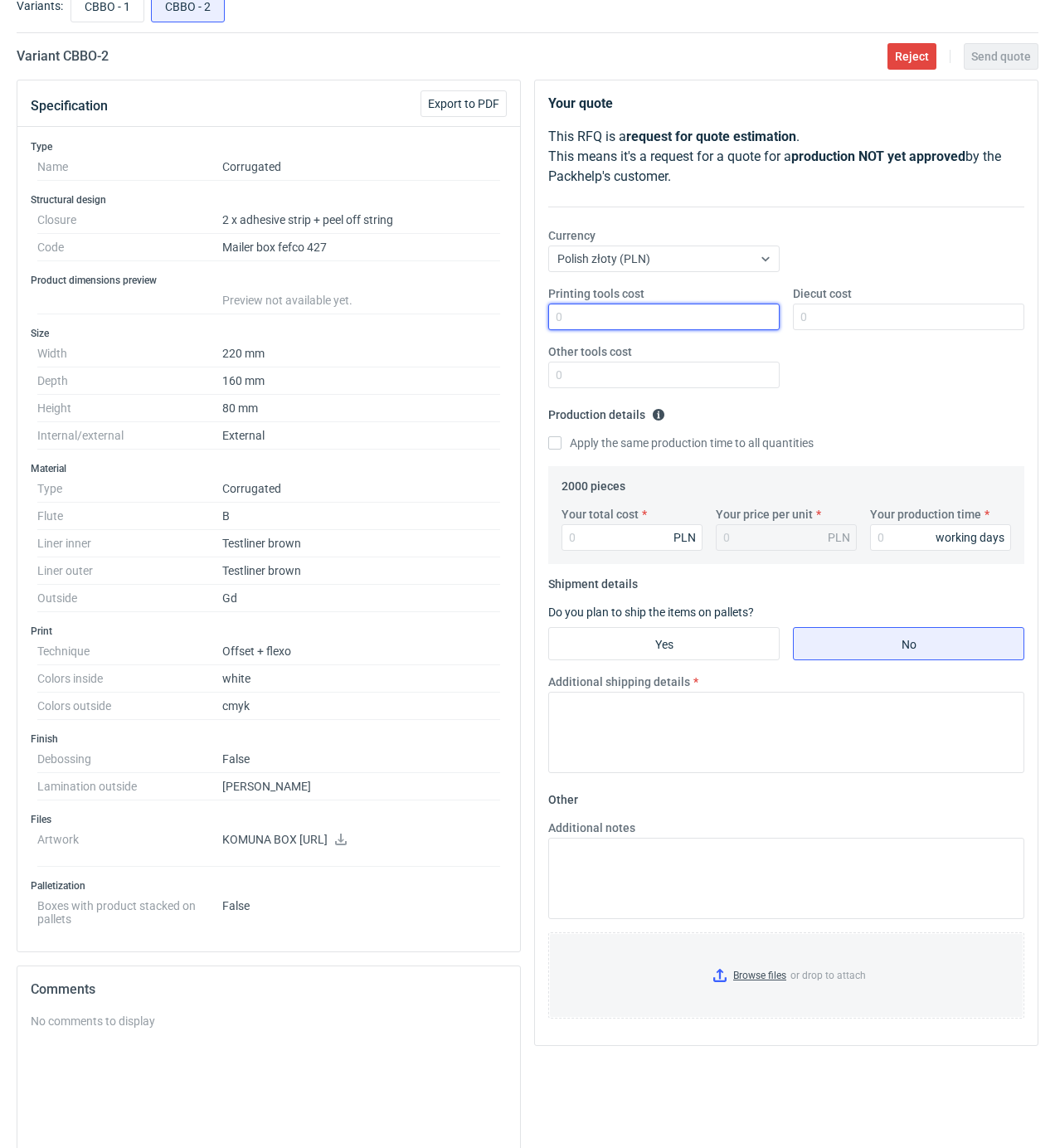
click at [728, 316] on input "Printing tools cost" at bounding box center [663, 317] width 231 height 26
type input "550"
type input "1250"
type input "6900"
type input "3.45"
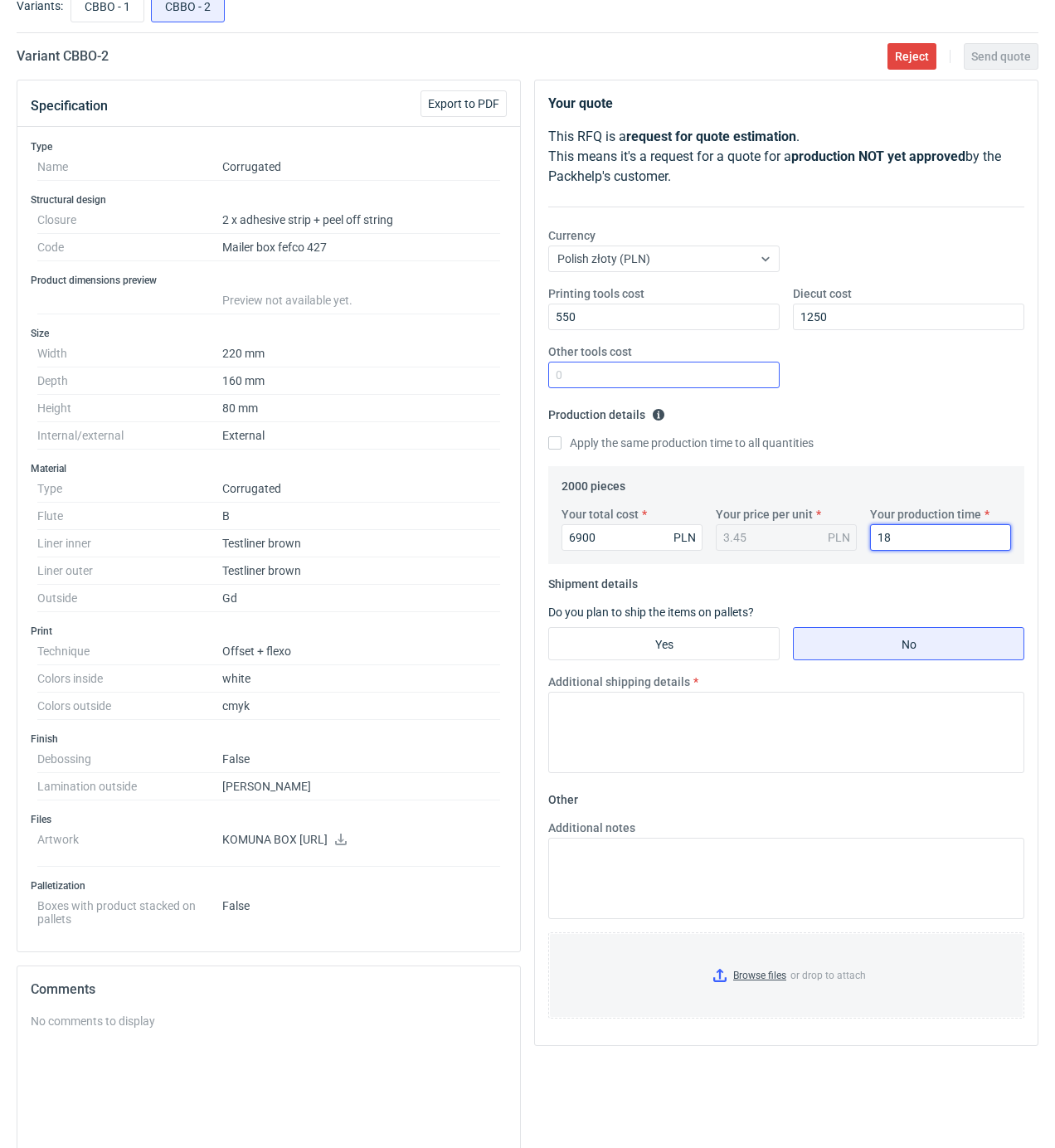
type input "1"
type input "20"
click at [107, 11] on input "CBBO - 1" at bounding box center [107, 6] width 73 height 32
radio input "true"
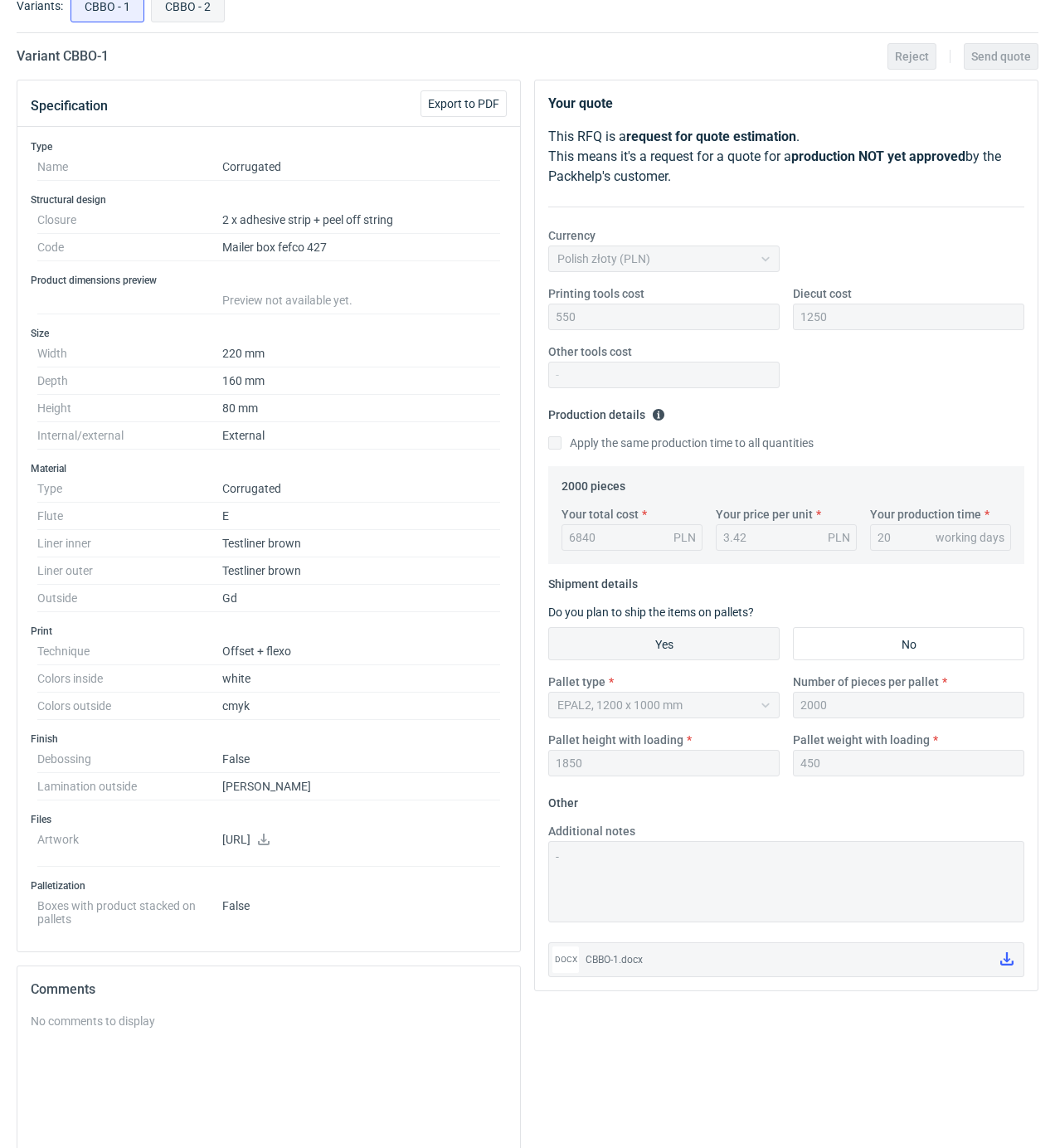
click at [176, 10] on input "CBBO - 2" at bounding box center [188, 6] width 73 height 32
radio input "true"
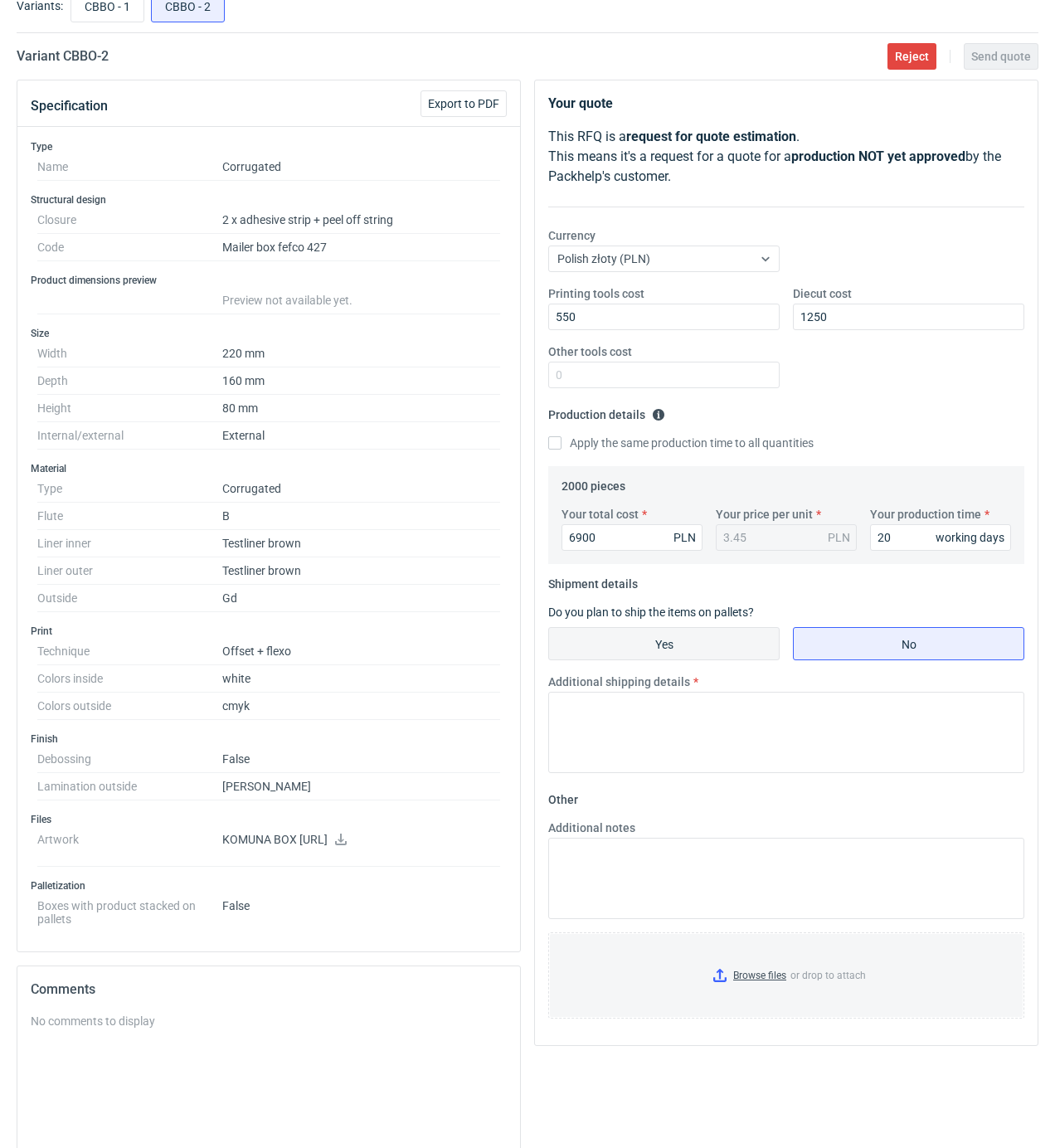
click at [716, 650] on input "Yes" at bounding box center [663, 644] width 229 height 32
radio input "true"
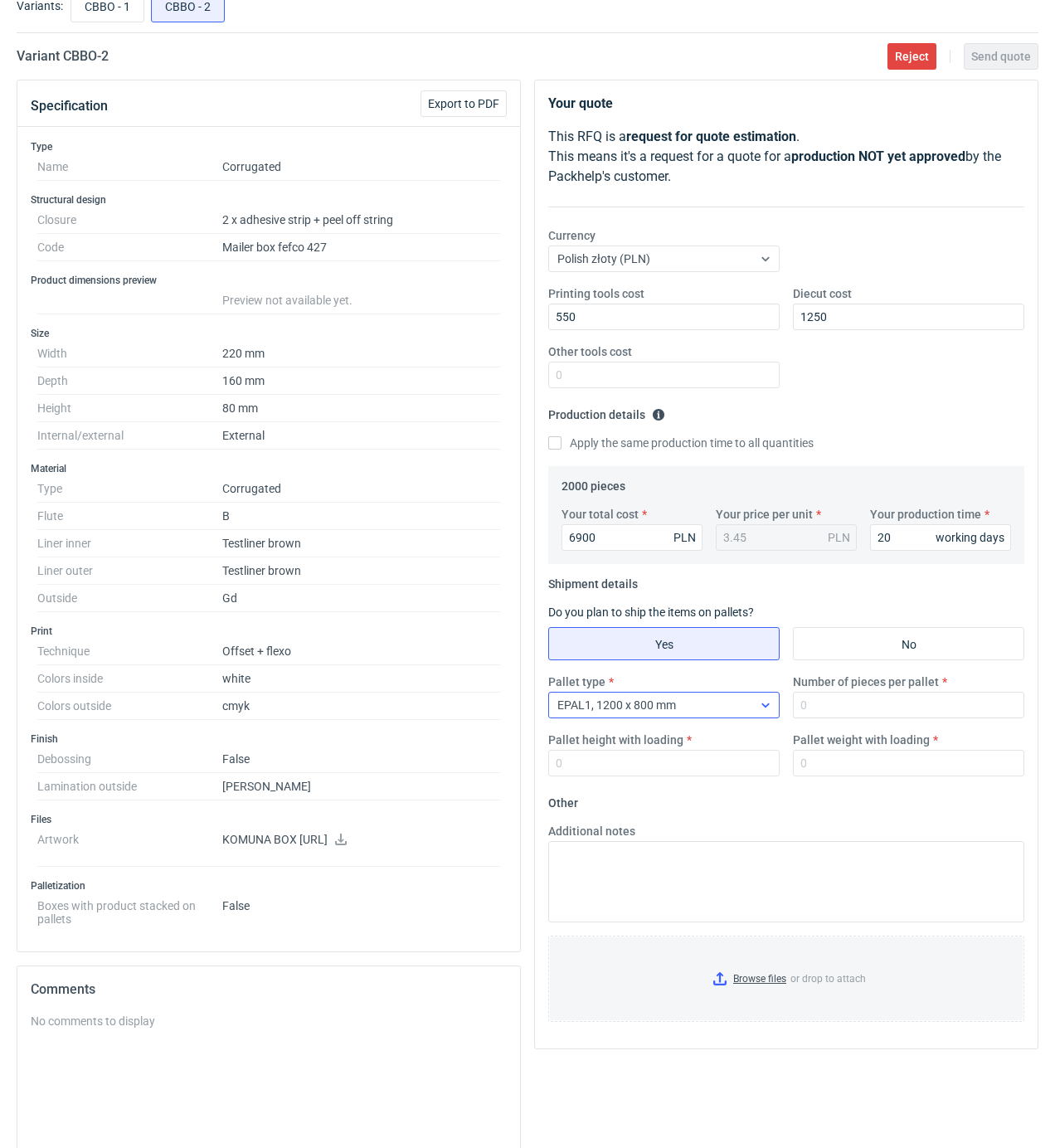
click at [687, 701] on div "EPAL1, 1200 x 800 mm" at bounding box center [650, 705] width 203 height 23
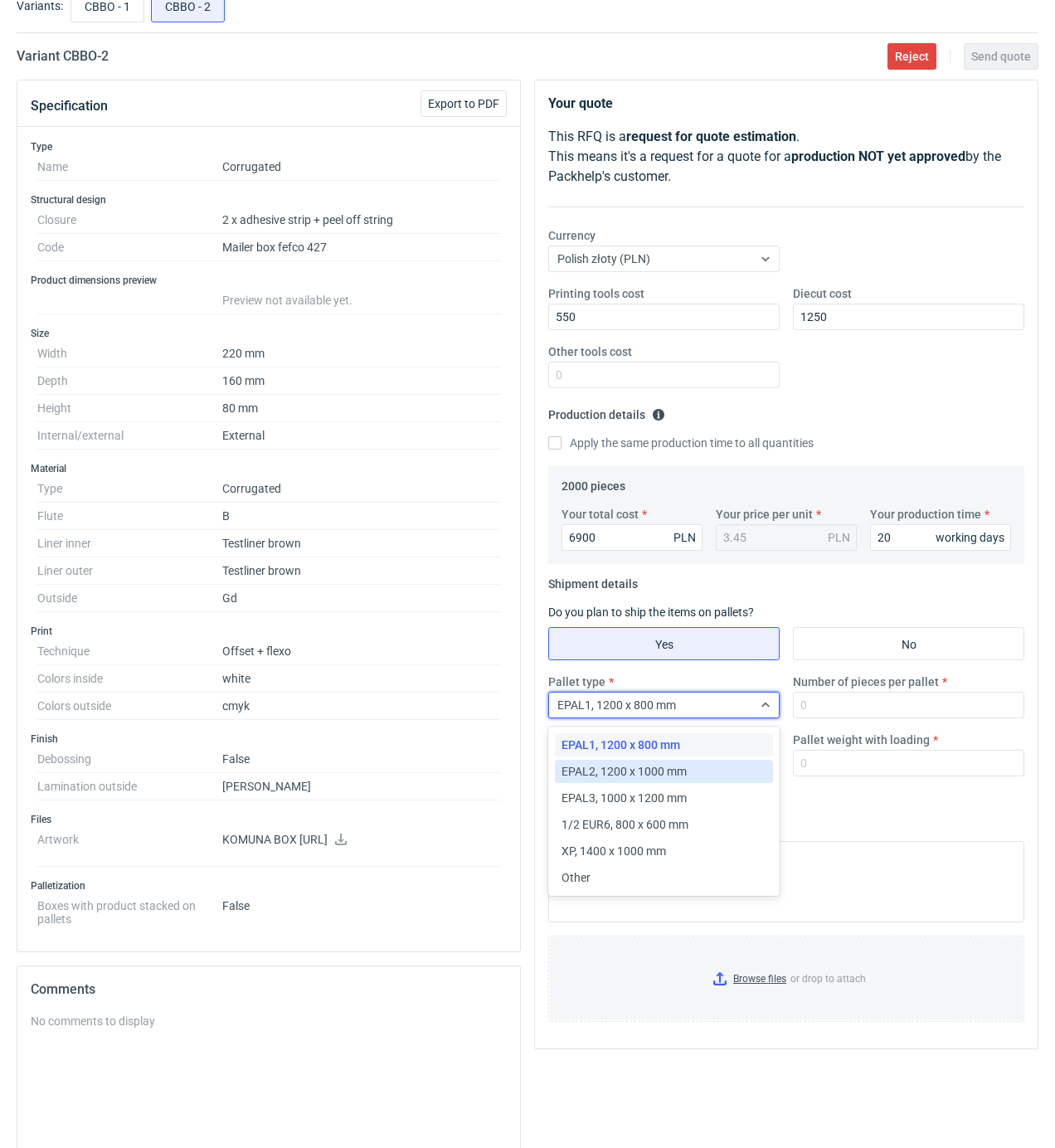
click at [663, 767] on span "EPAL2, 1200 x 1000 mm" at bounding box center [623, 770] width 125 height 16
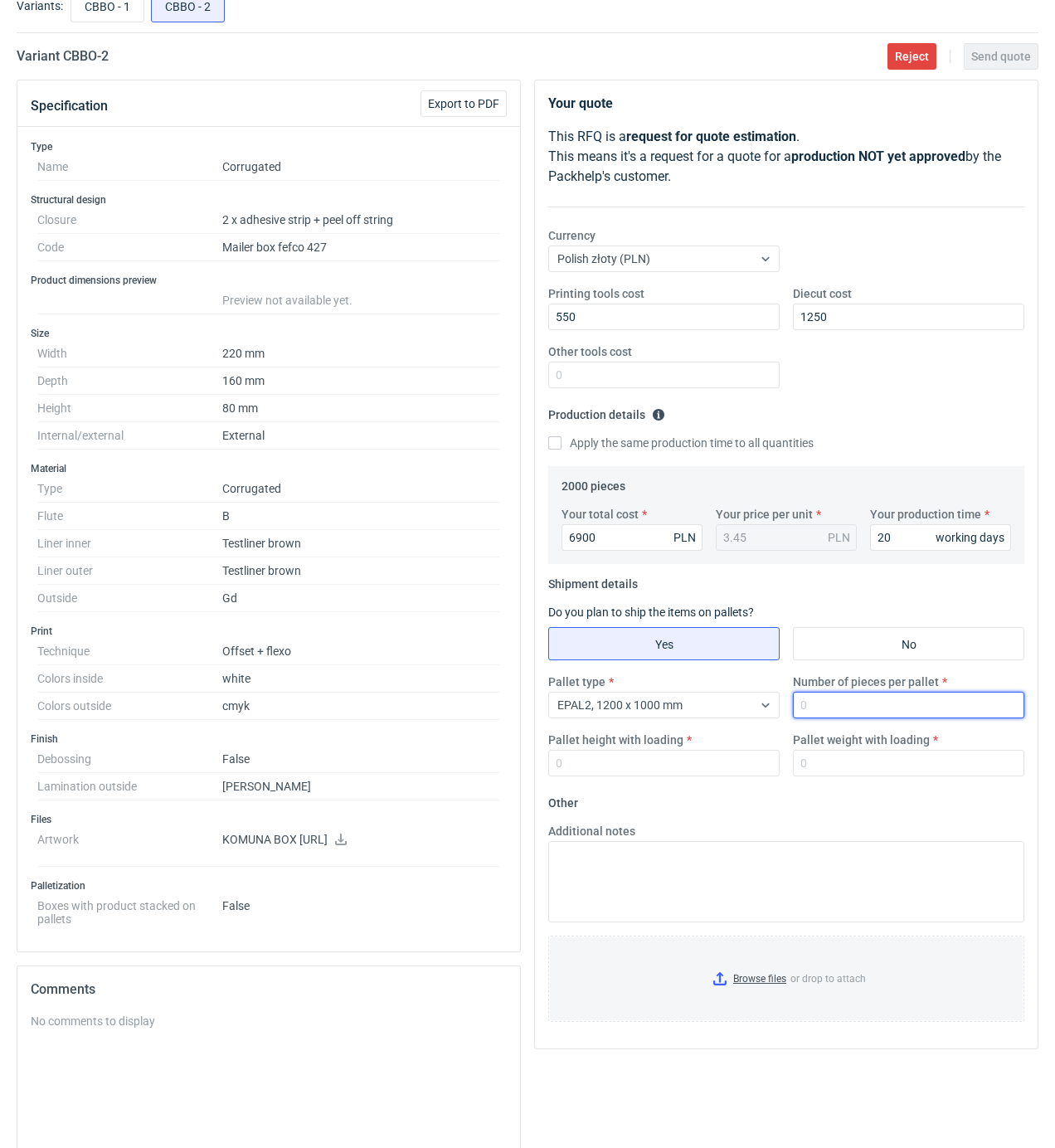
click at [837, 710] on input "Number of pieces per pallet" at bounding box center [908, 705] width 231 height 26
type input "2000"
type input "1900"
type input "450"
drag, startPoint x: 773, startPoint y: 979, endPoint x: 765, endPoint y: 982, distance: 8.5
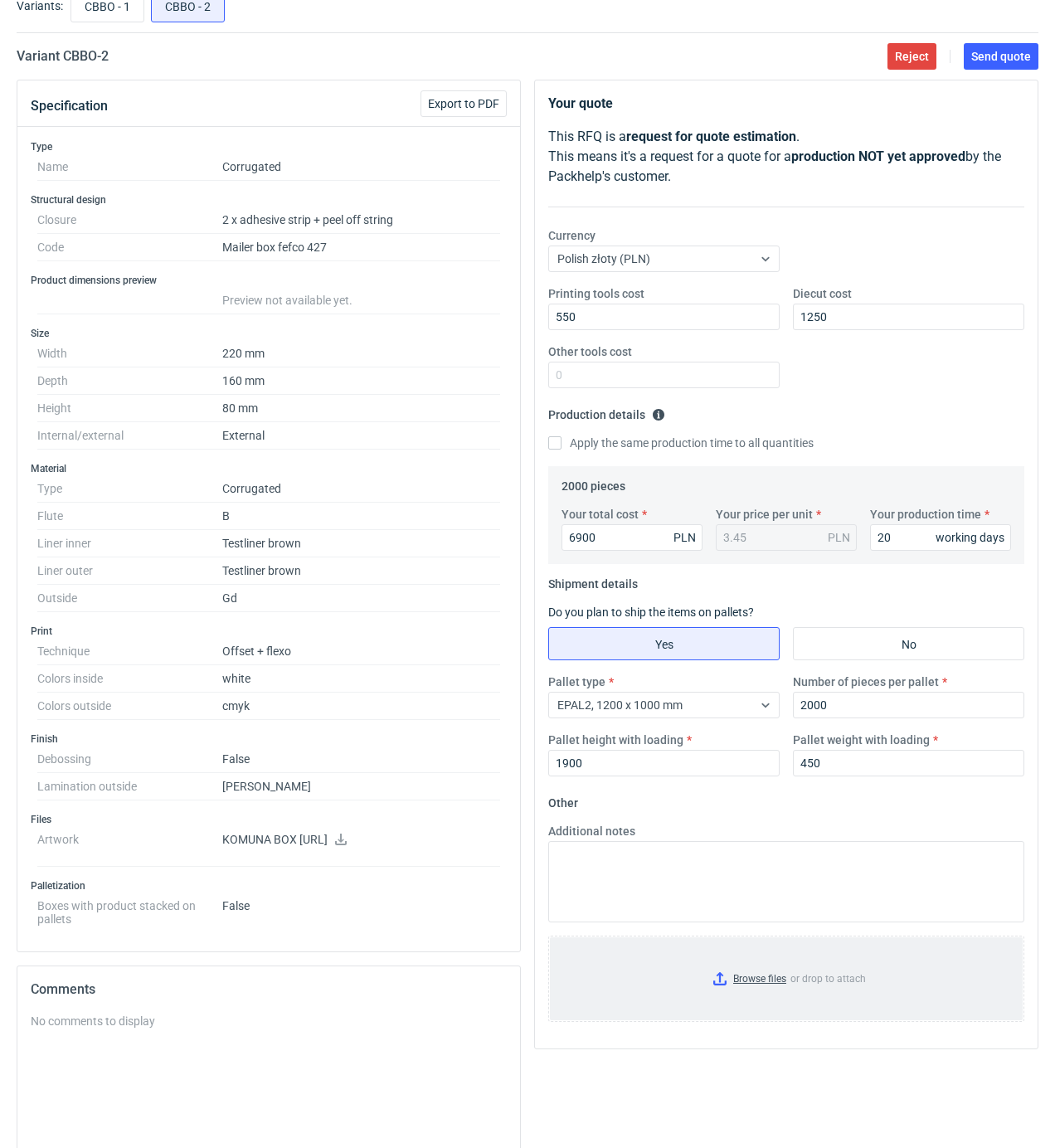
click at [765, 982] on input "Browse files or drop to attach" at bounding box center [786, 979] width 472 height 83
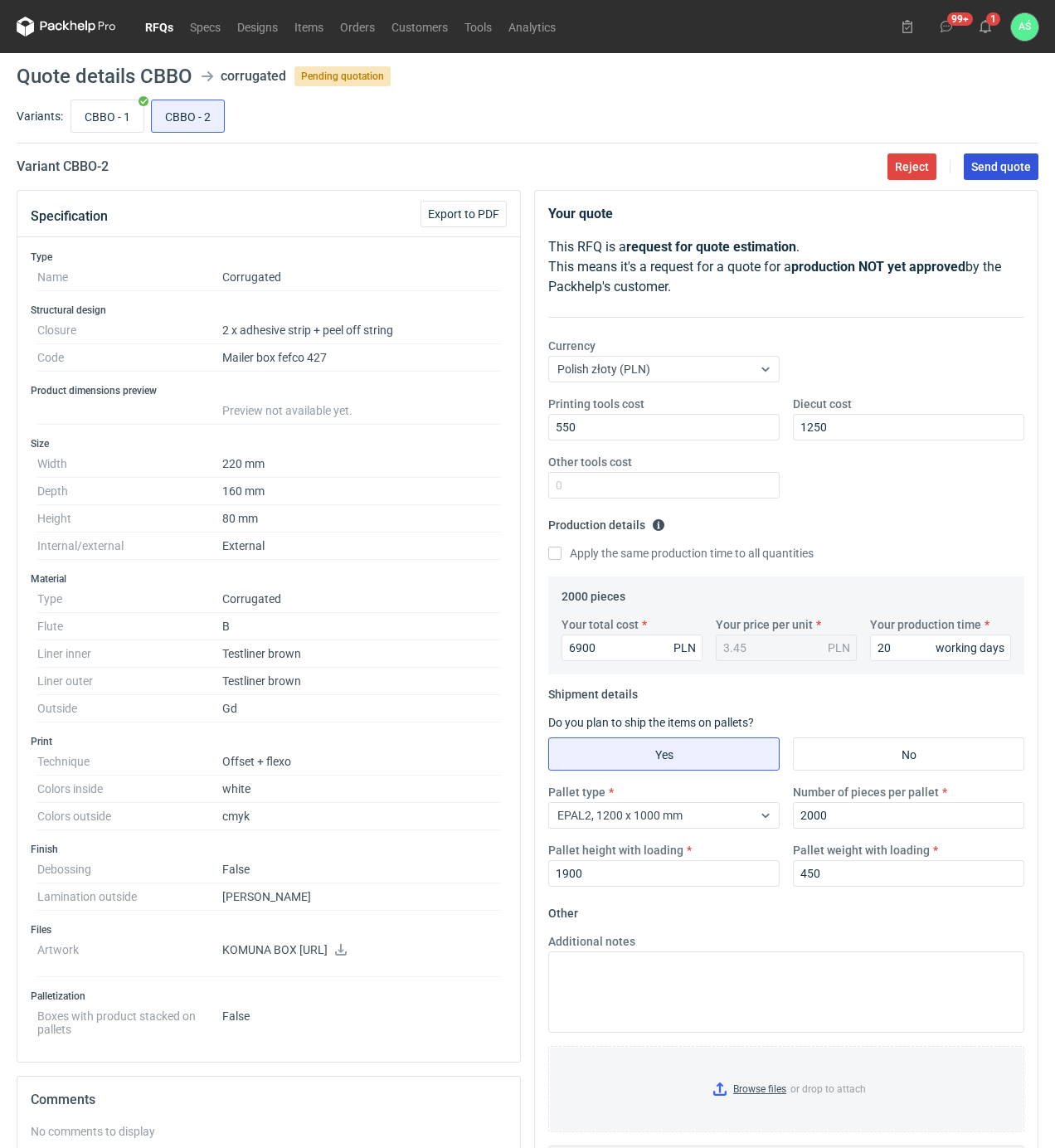
click at [997, 174] on button "Send quote" at bounding box center [1001, 166] width 75 height 26
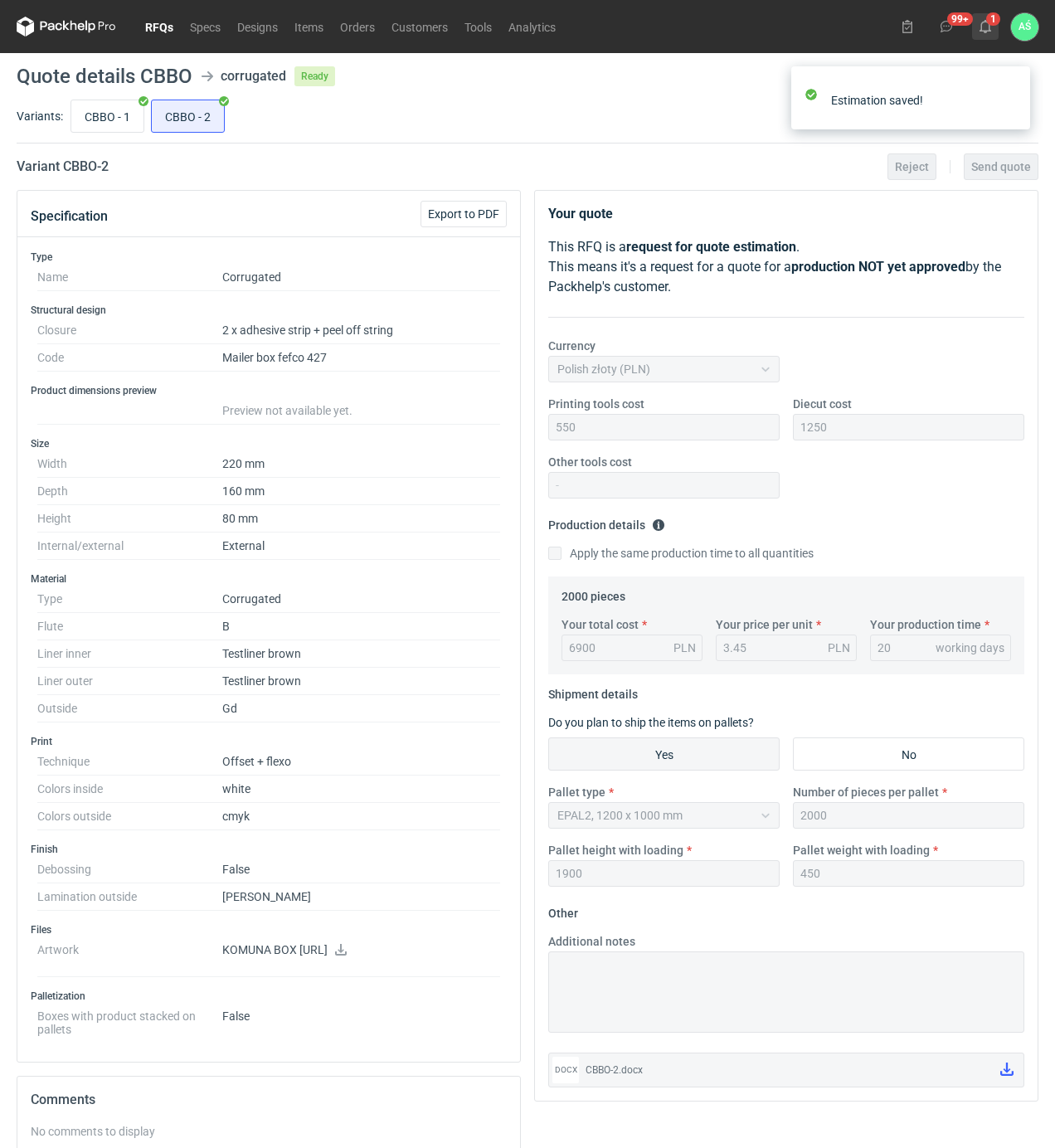
click at [988, 24] on use at bounding box center [985, 27] width 12 height 14
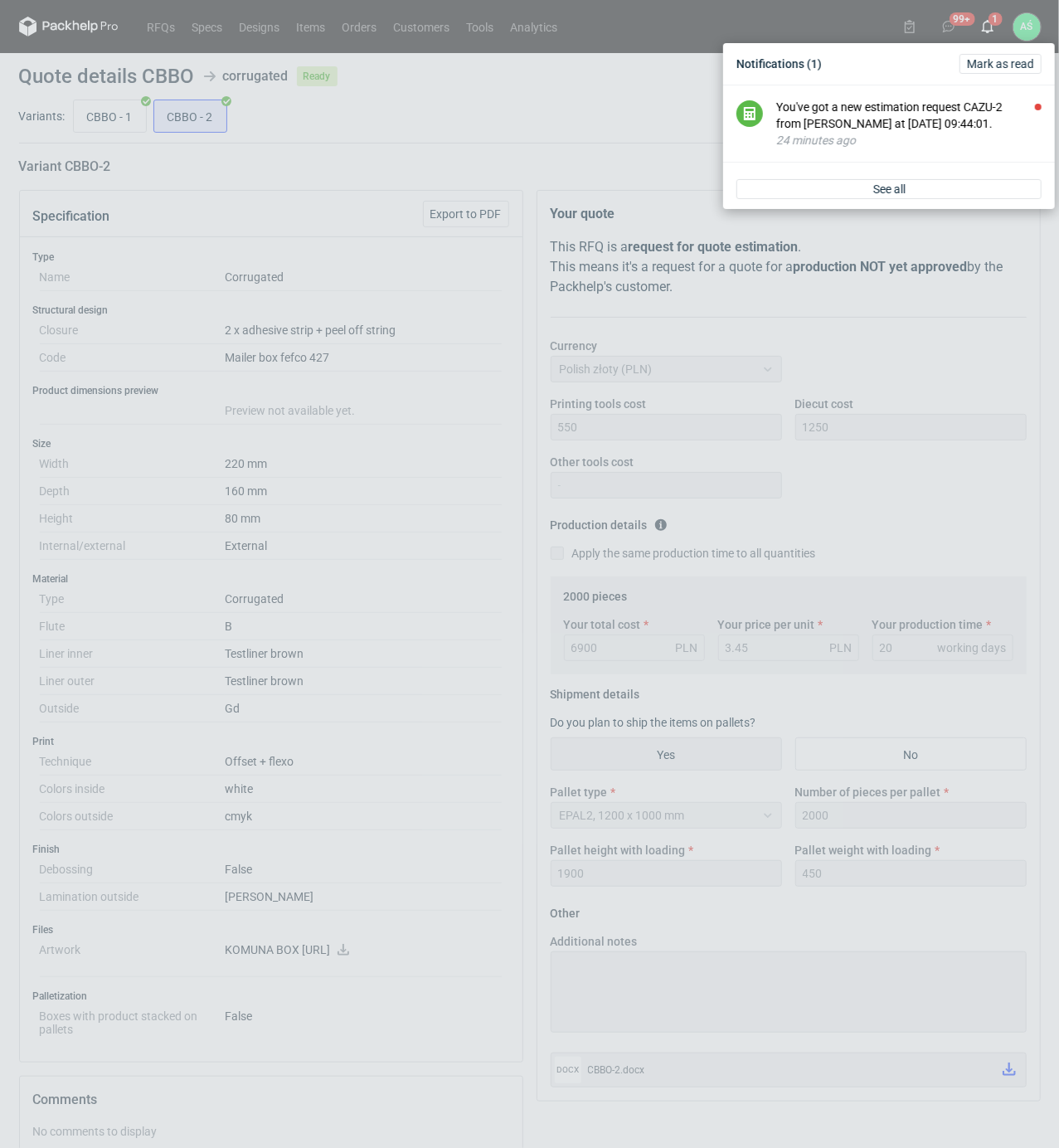
click at [948, 124] on body "RFQs Specs Designs Items Orders Customers Tools Analytics 99+ 1 AŚ [PERSON_NAME…" at bounding box center [530, 574] width 1059 height 1148
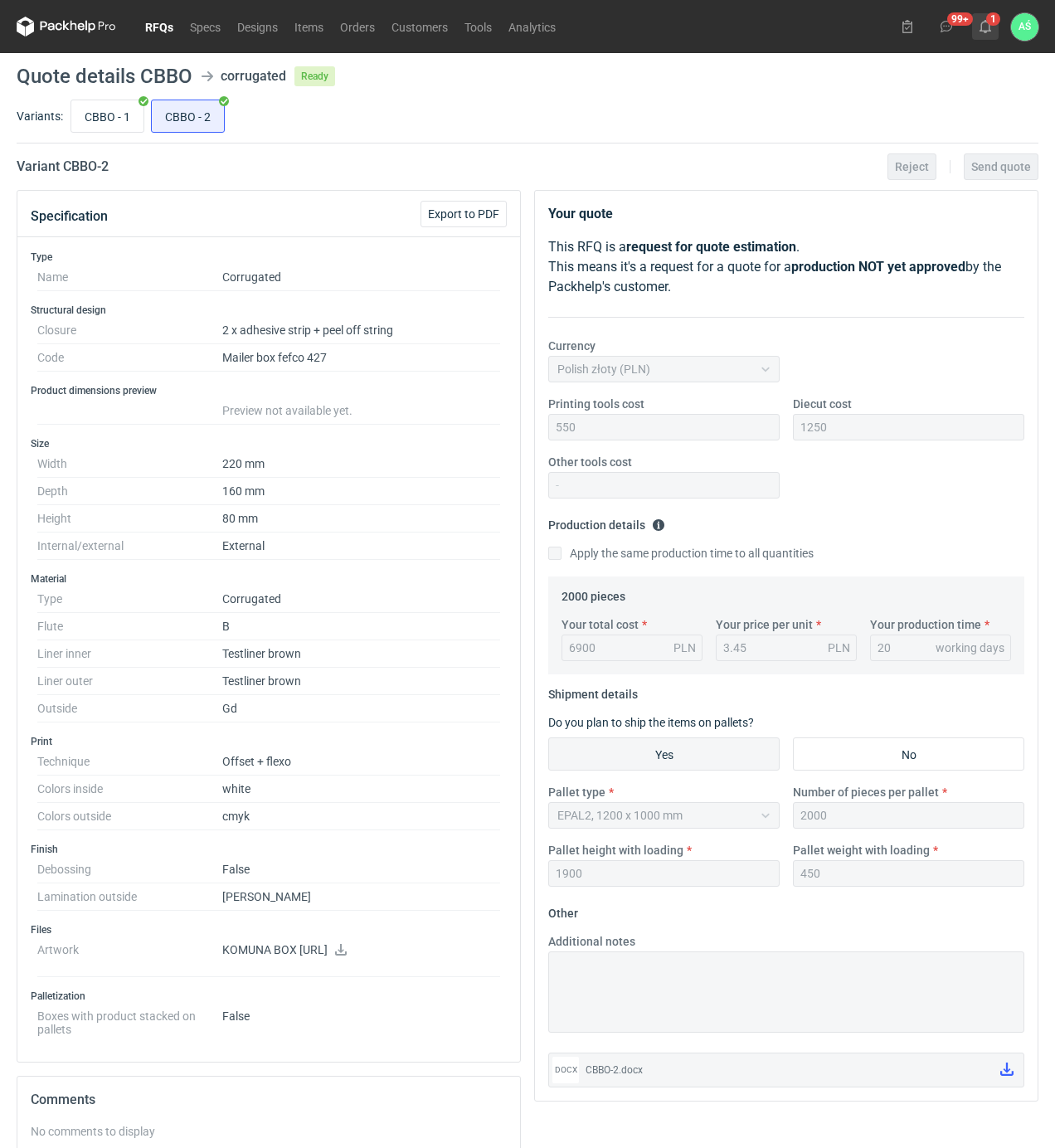
click at [977, 35] on button "1" at bounding box center [984, 26] width 26 height 26
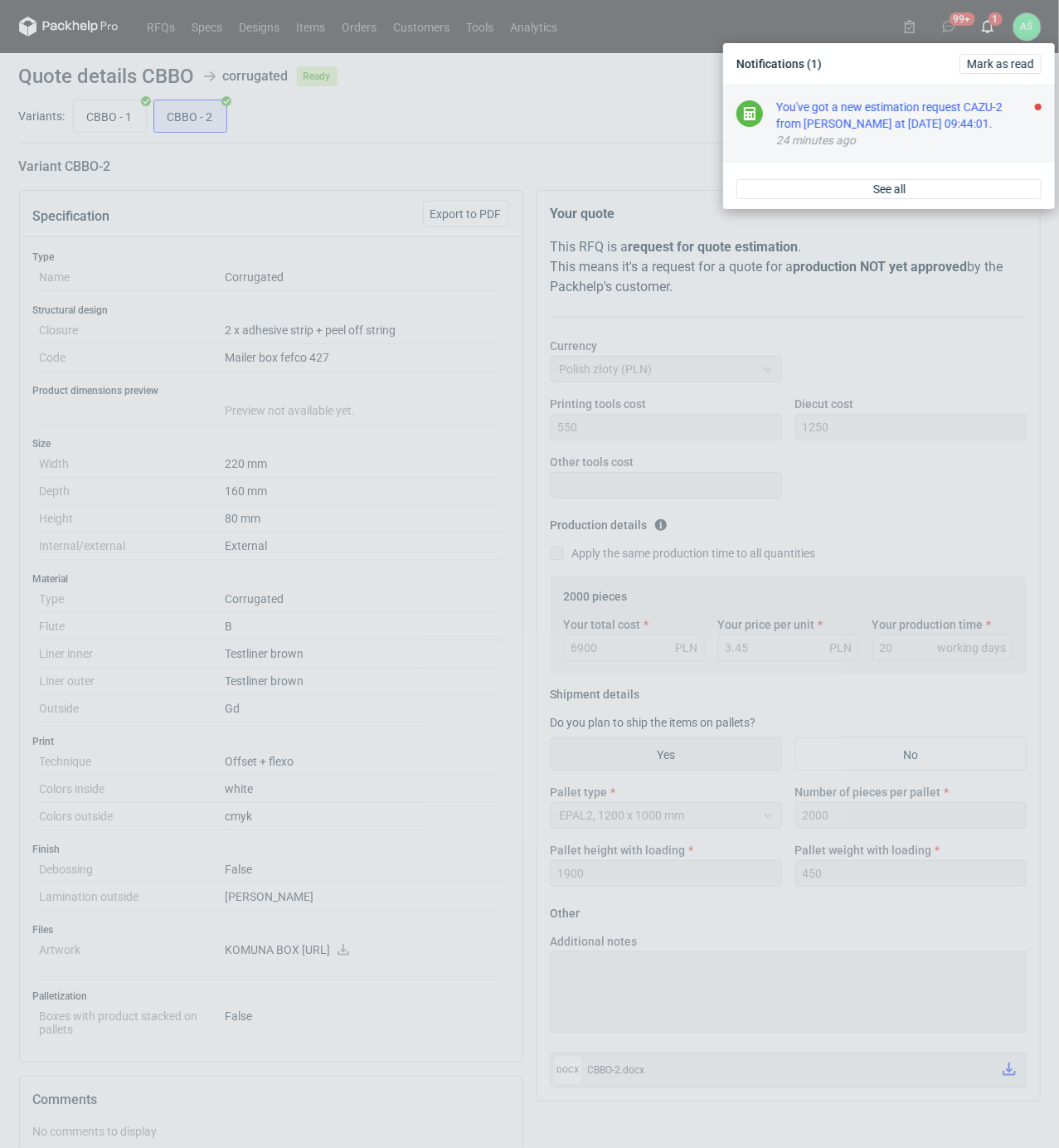
click at [930, 111] on div "You've got a new estimation request CAZU-2 from [PERSON_NAME] at [DATE] 09:44:0…" at bounding box center [909, 115] width 265 height 33
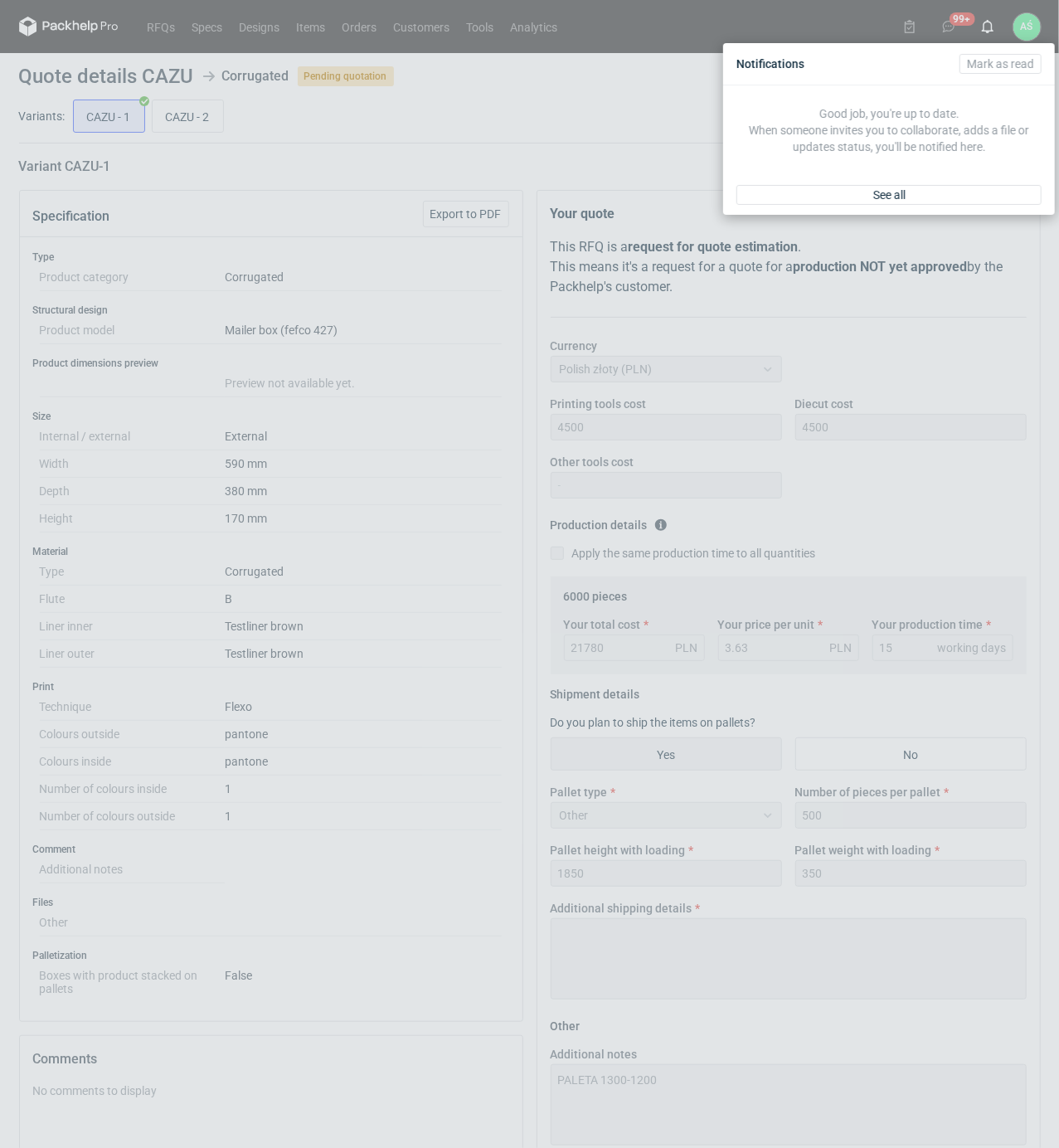
click at [438, 139] on div "Notifications [PERSON_NAME] as read Good job, you're up to date. When someone i…" at bounding box center [530, 574] width 1059 height 1148
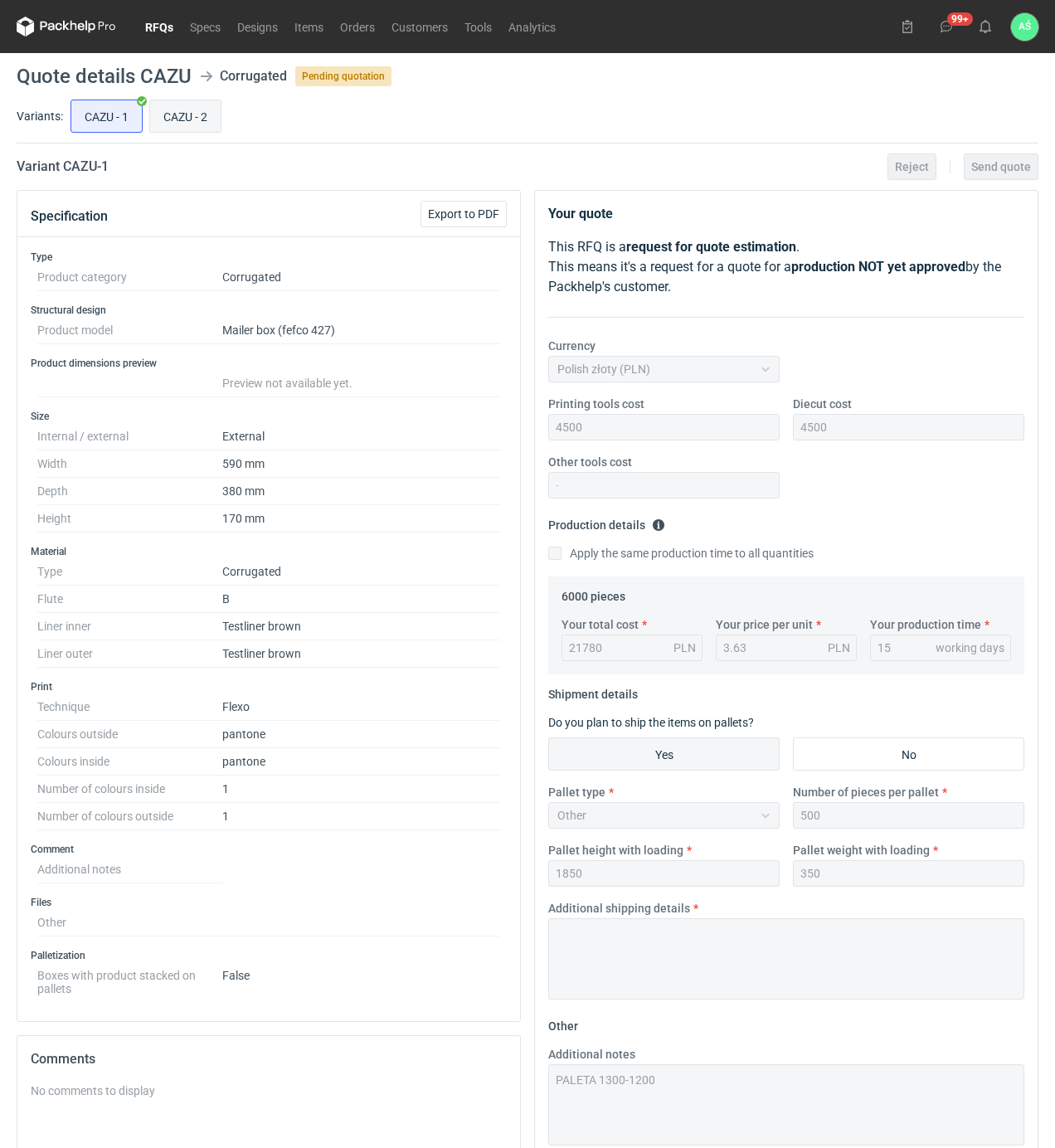
click at [212, 110] on input "CAZU - 2" at bounding box center [185, 116] width 71 height 32
radio input "true"
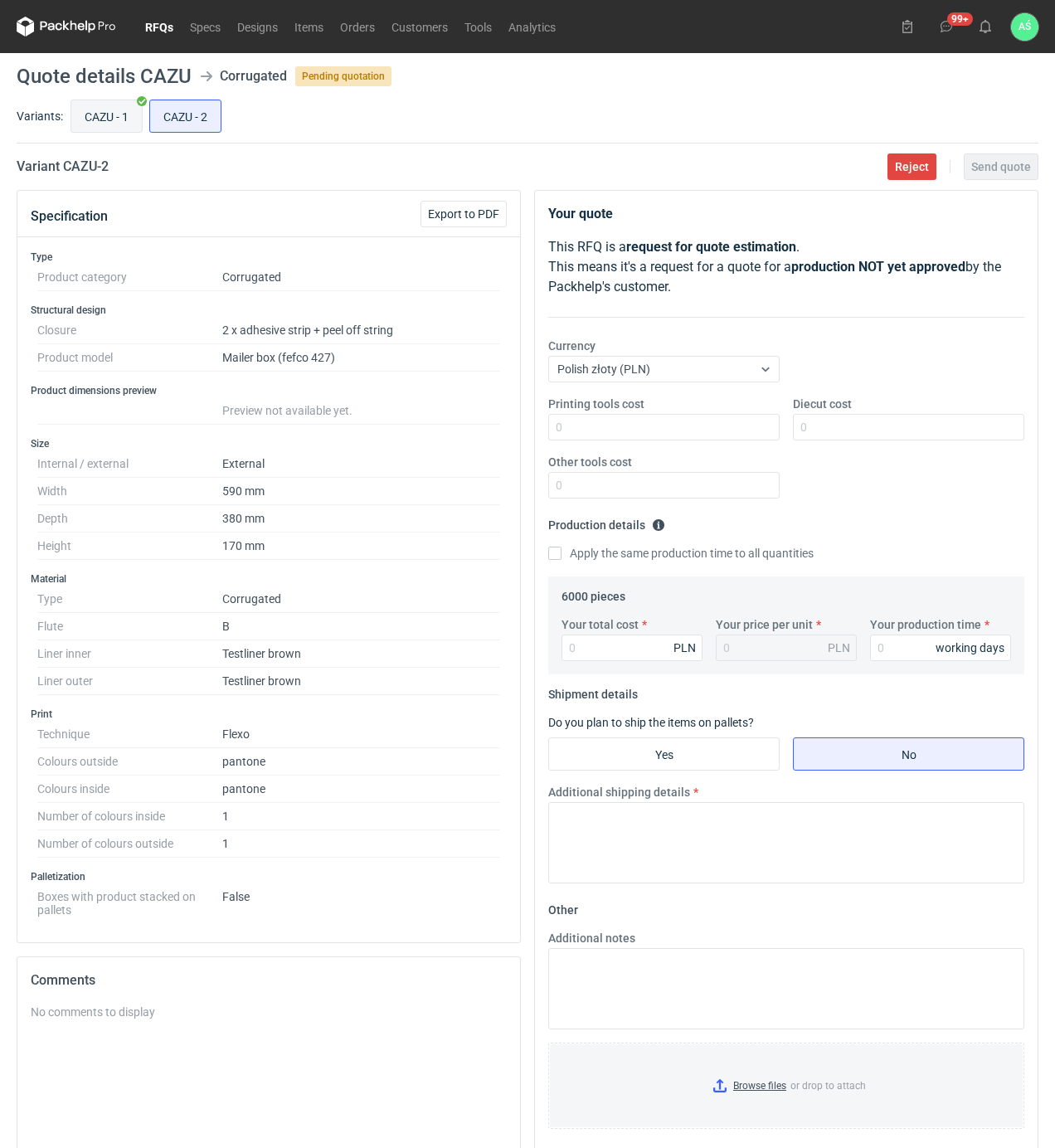
click at [97, 124] on input "CAZU - 1" at bounding box center [106, 116] width 71 height 32
radio input "true"
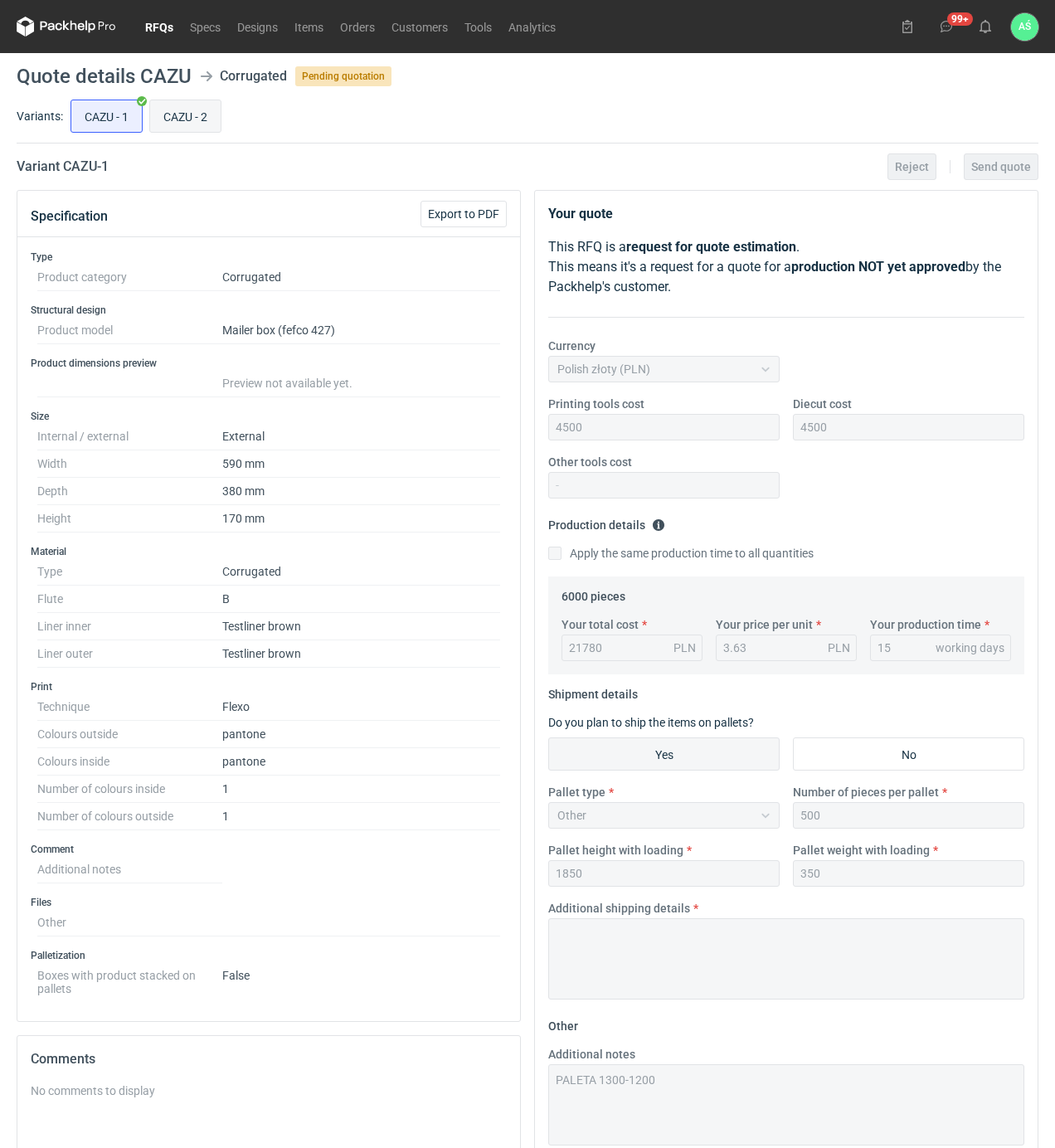
click at [184, 125] on input "CAZU - 2" at bounding box center [185, 116] width 71 height 32
radio input "true"
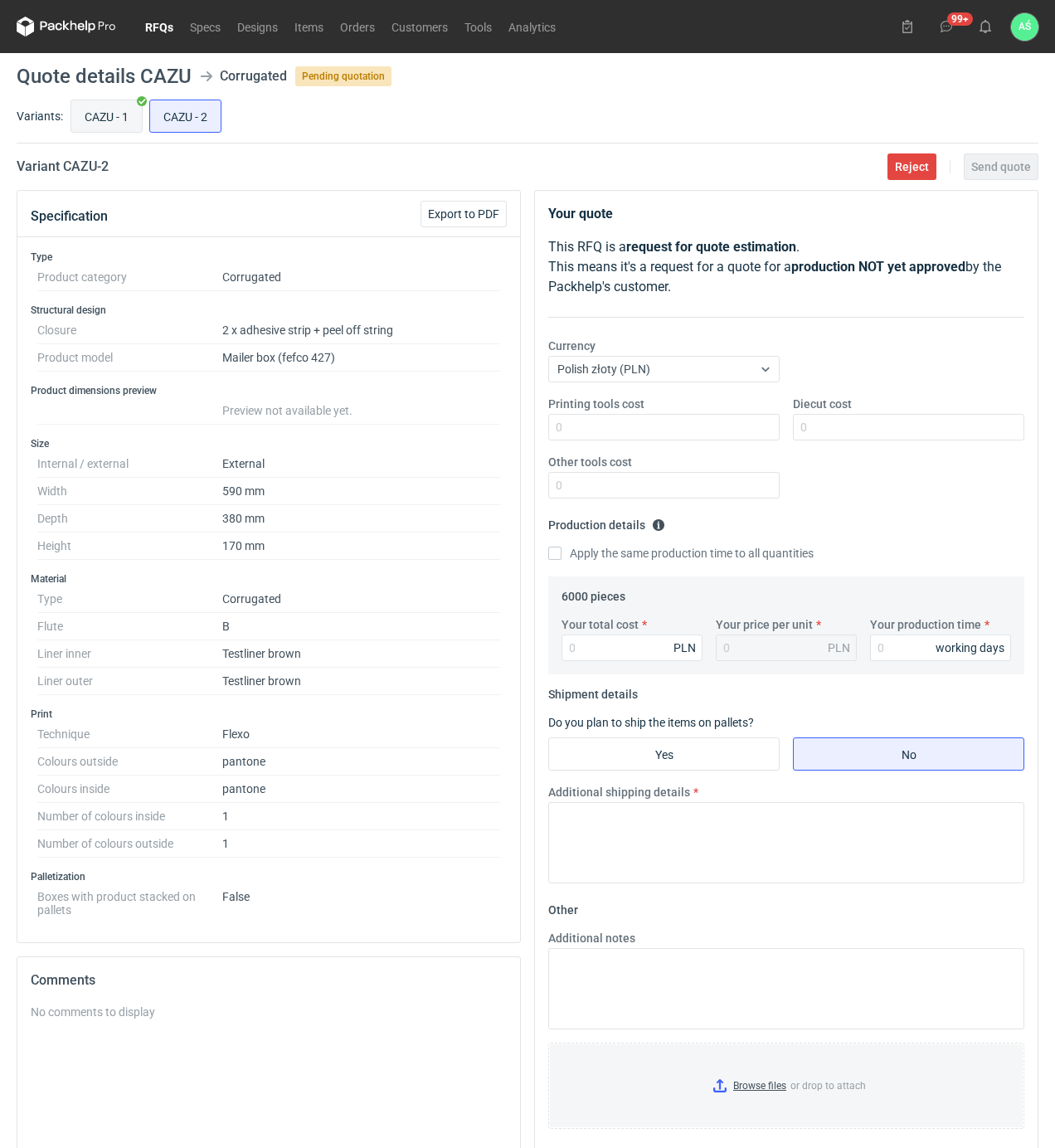
click at [107, 117] on input "CAZU - 1" at bounding box center [106, 116] width 71 height 32
radio input "true"
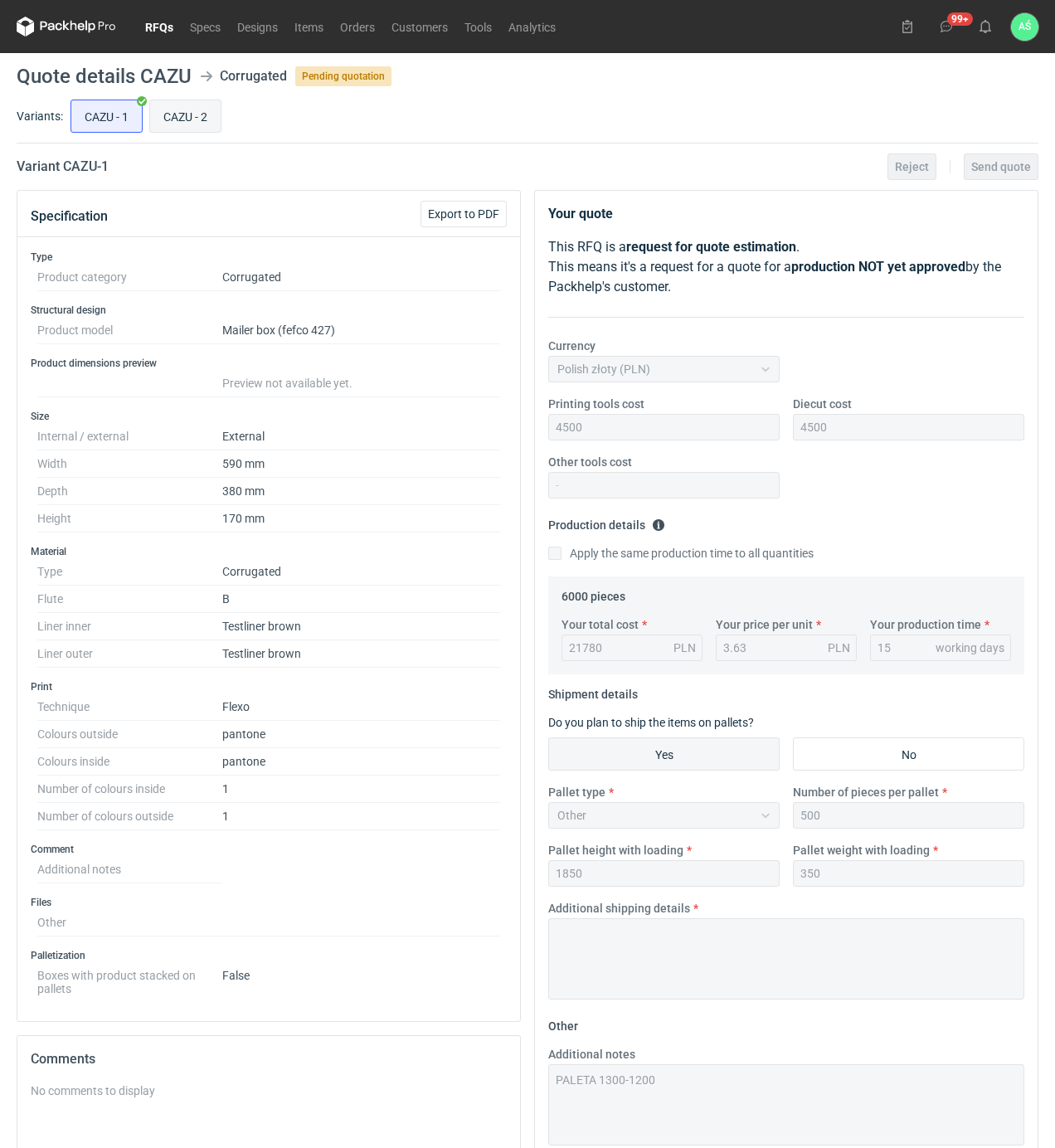
click at [166, 114] on input "CAZU - 2" at bounding box center [185, 116] width 71 height 32
radio input "true"
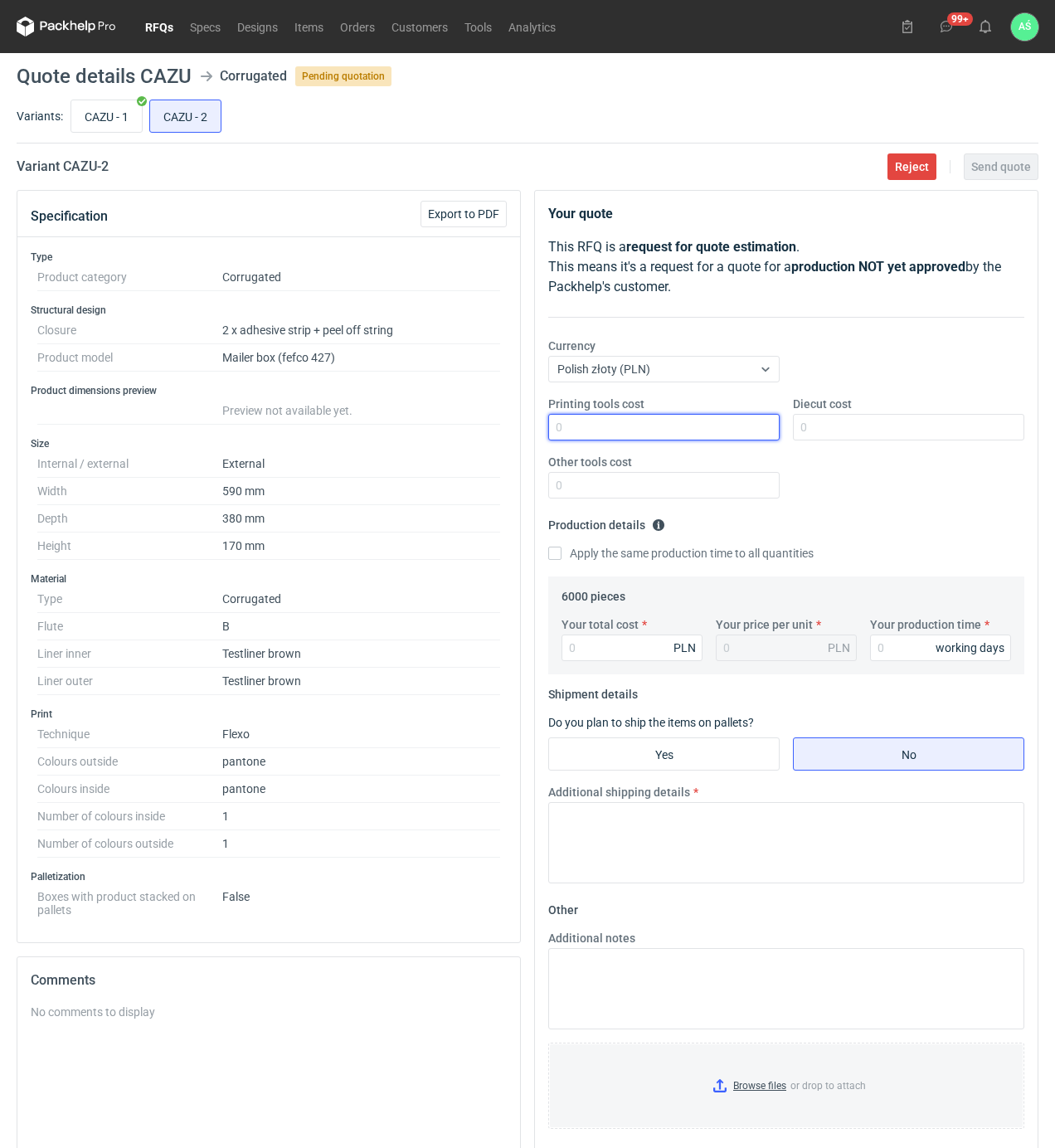
click at [754, 428] on input "Printing tools cost" at bounding box center [663, 427] width 231 height 26
type input "4500"
click at [631, 657] on input "Your total cost" at bounding box center [632, 647] width 141 height 26
click at [97, 119] on input "CAZU - 1" at bounding box center [106, 116] width 71 height 32
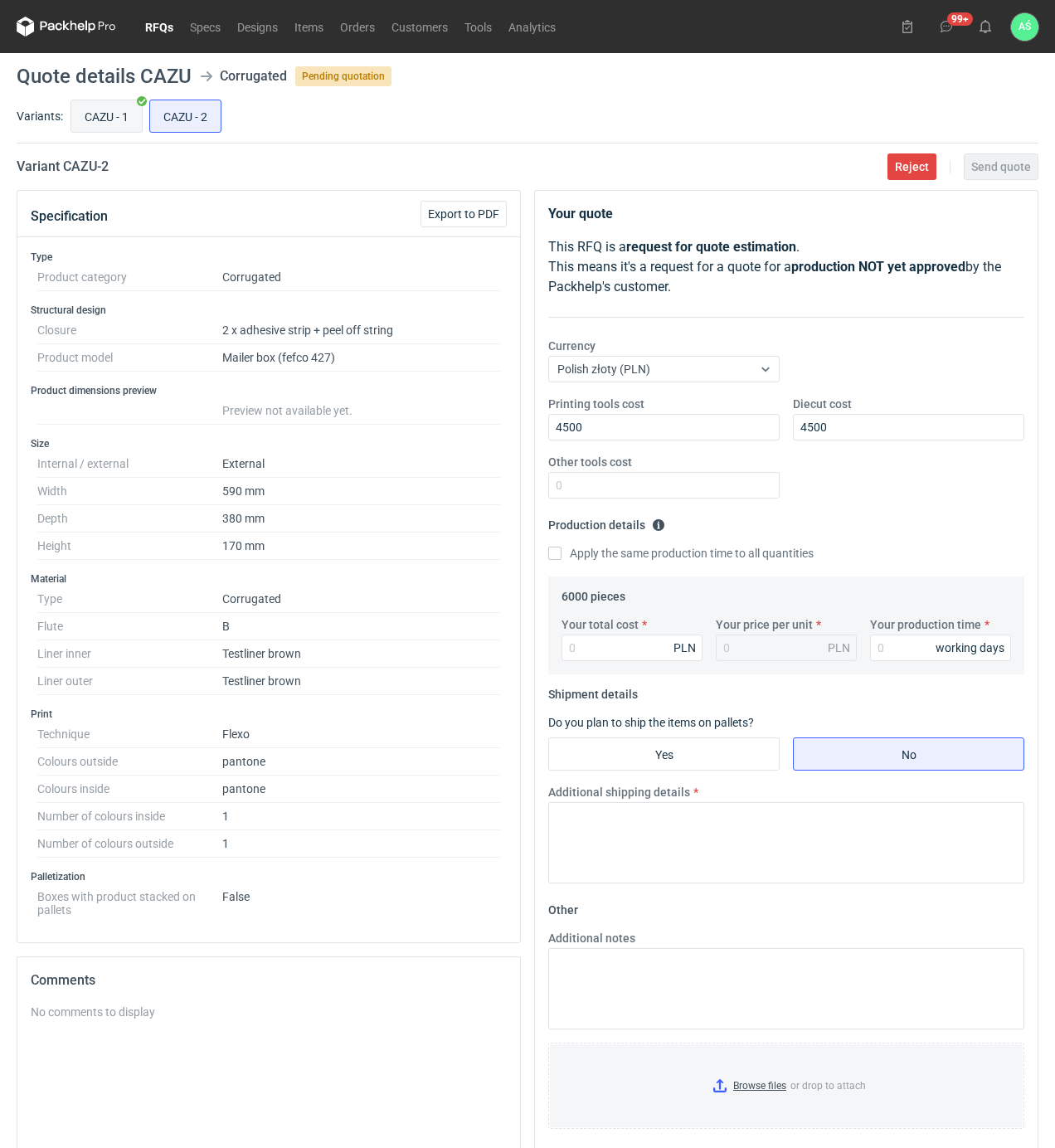
radio input "true"
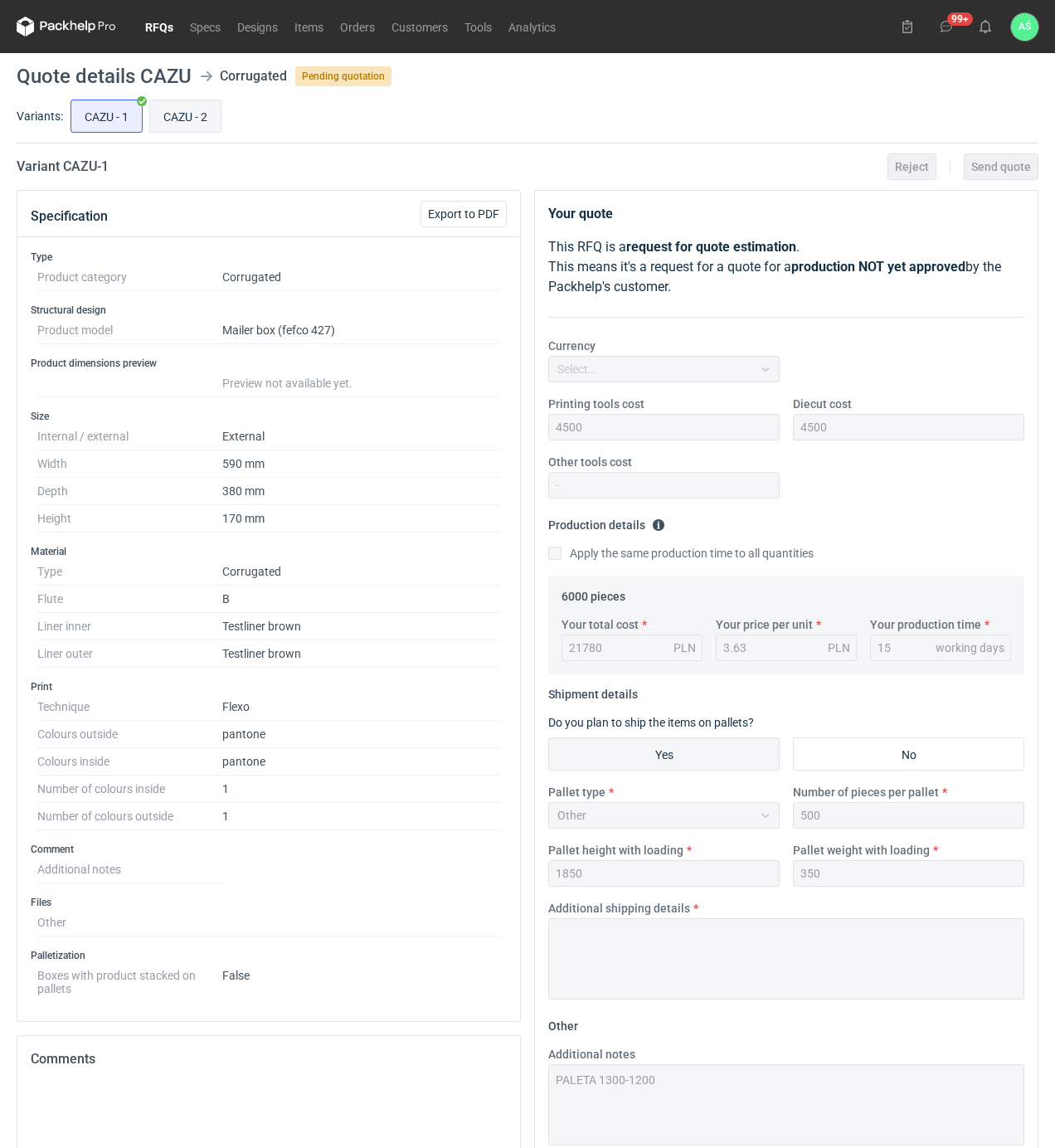
click at [188, 105] on input "CAZU - 2" at bounding box center [185, 116] width 71 height 32
radio input "true"
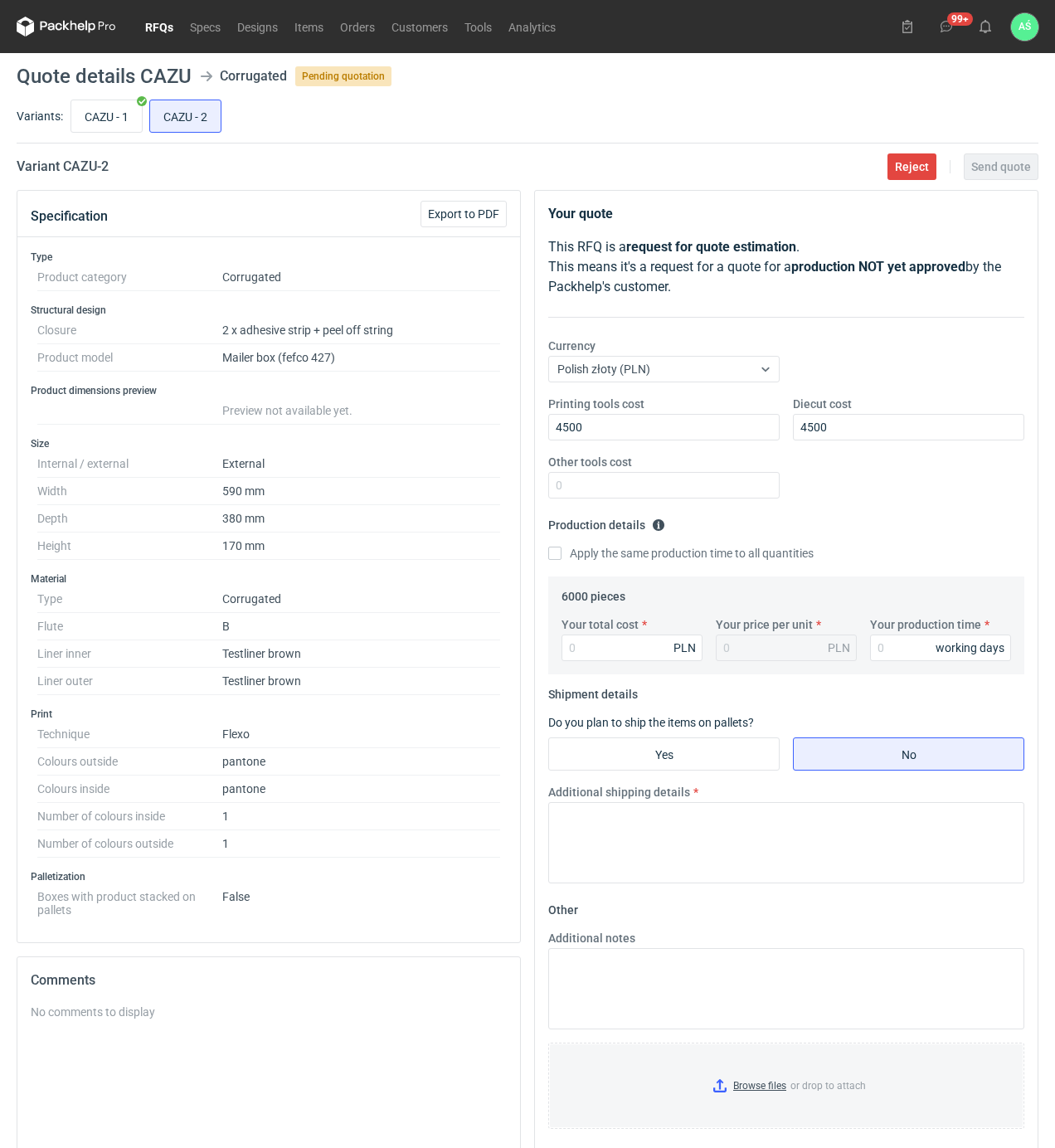
click at [635, 664] on div "Your total cost PLN Your price per unit PLN Your production time working days" at bounding box center [786, 646] width 463 height 58
click at [632, 654] on input "Your total cost" at bounding box center [632, 647] width 141 height 26
type input "25980"
type input "4.33"
type input "16"
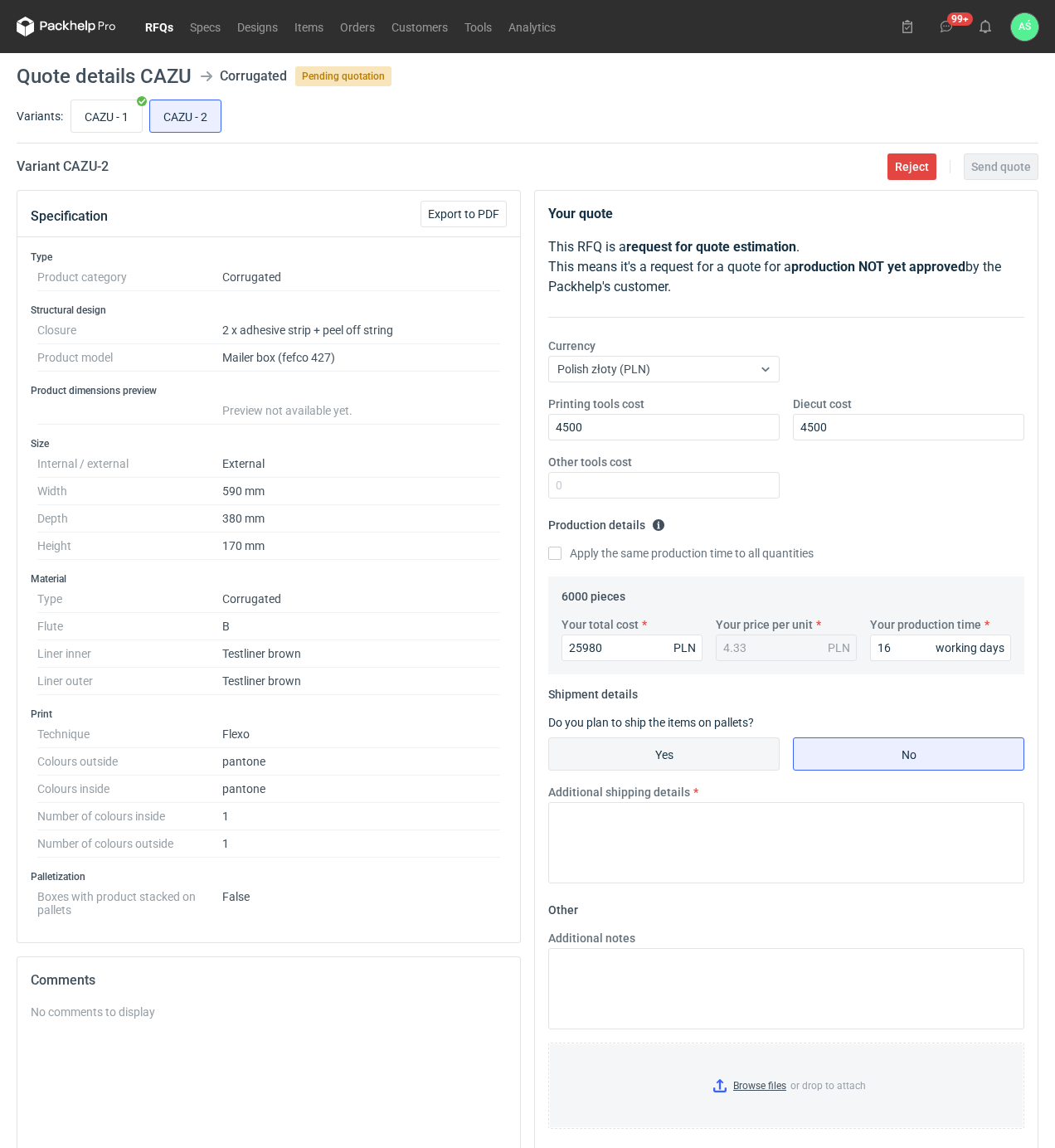
drag, startPoint x: 683, startPoint y: 767, endPoint x: 693, endPoint y: 750, distance: 19.7
click at [688, 765] on input "Yes" at bounding box center [663, 754] width 229 height 32
radio input "true"
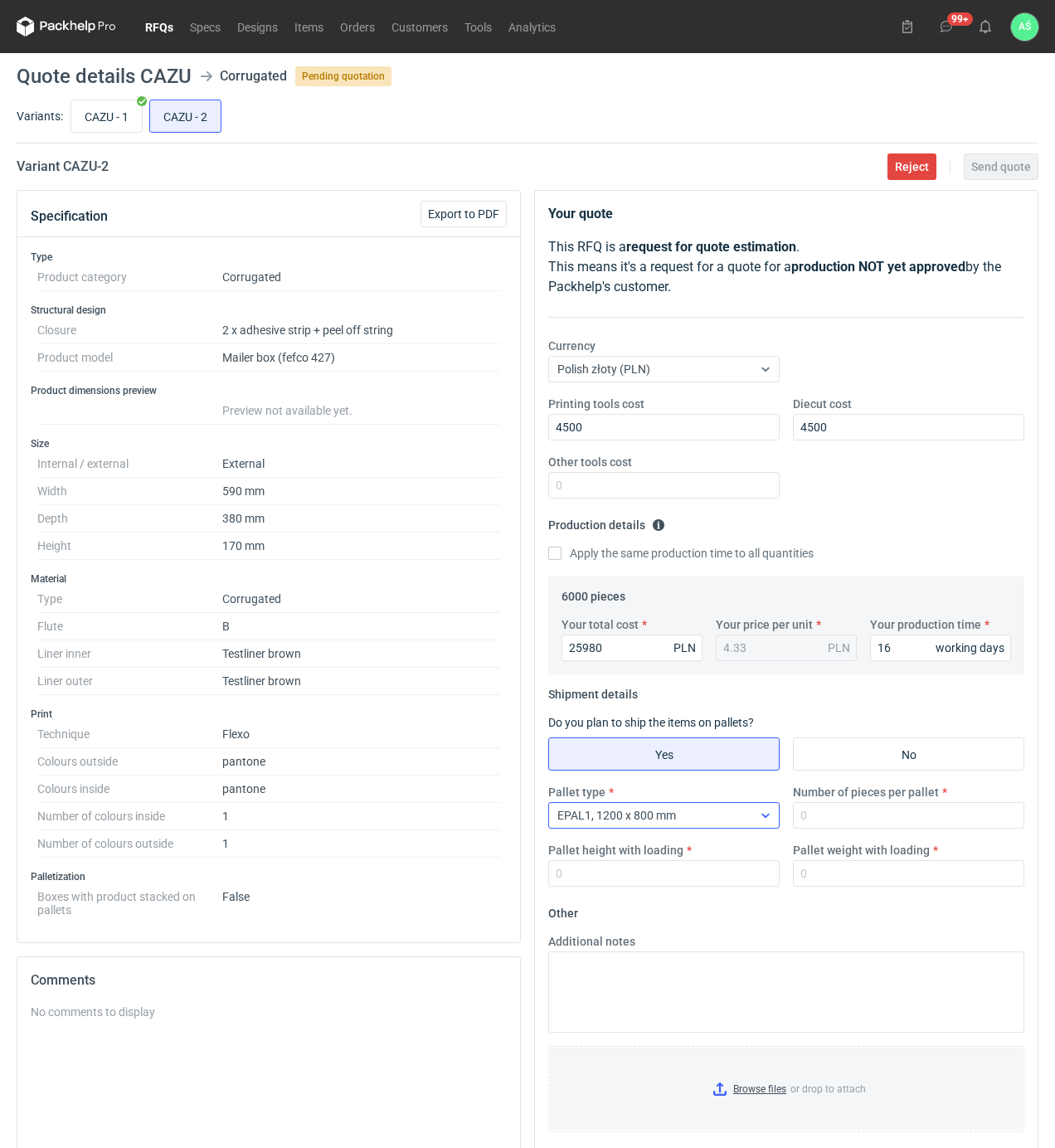
click at [693, 818] on div "EPAL1, 1200 x 800 mm" at bounding box center [650, 815] width 203 height 23
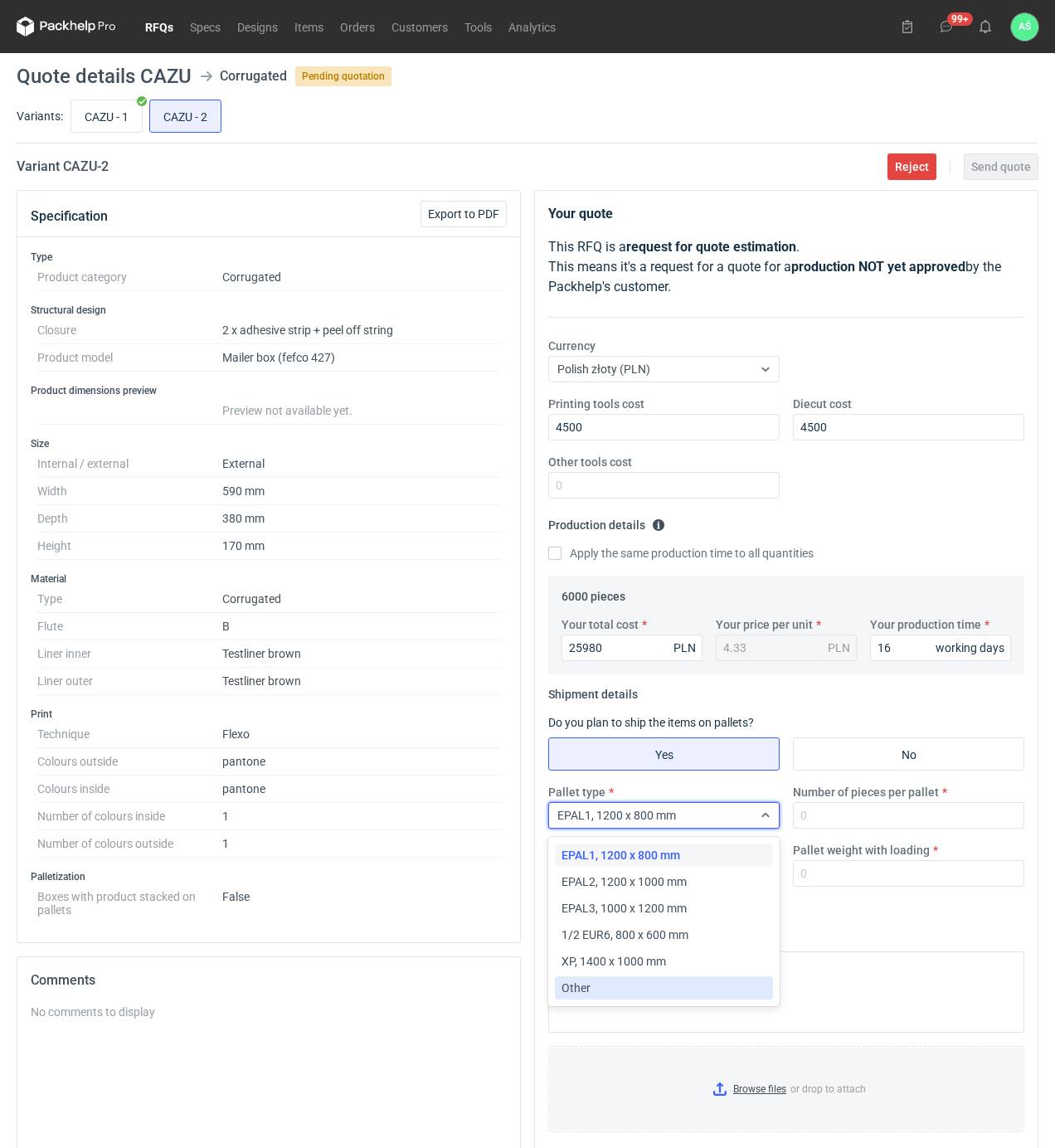
click at [612, 985] on div "Other" at bounding box center [664, 987] width 205 height 16
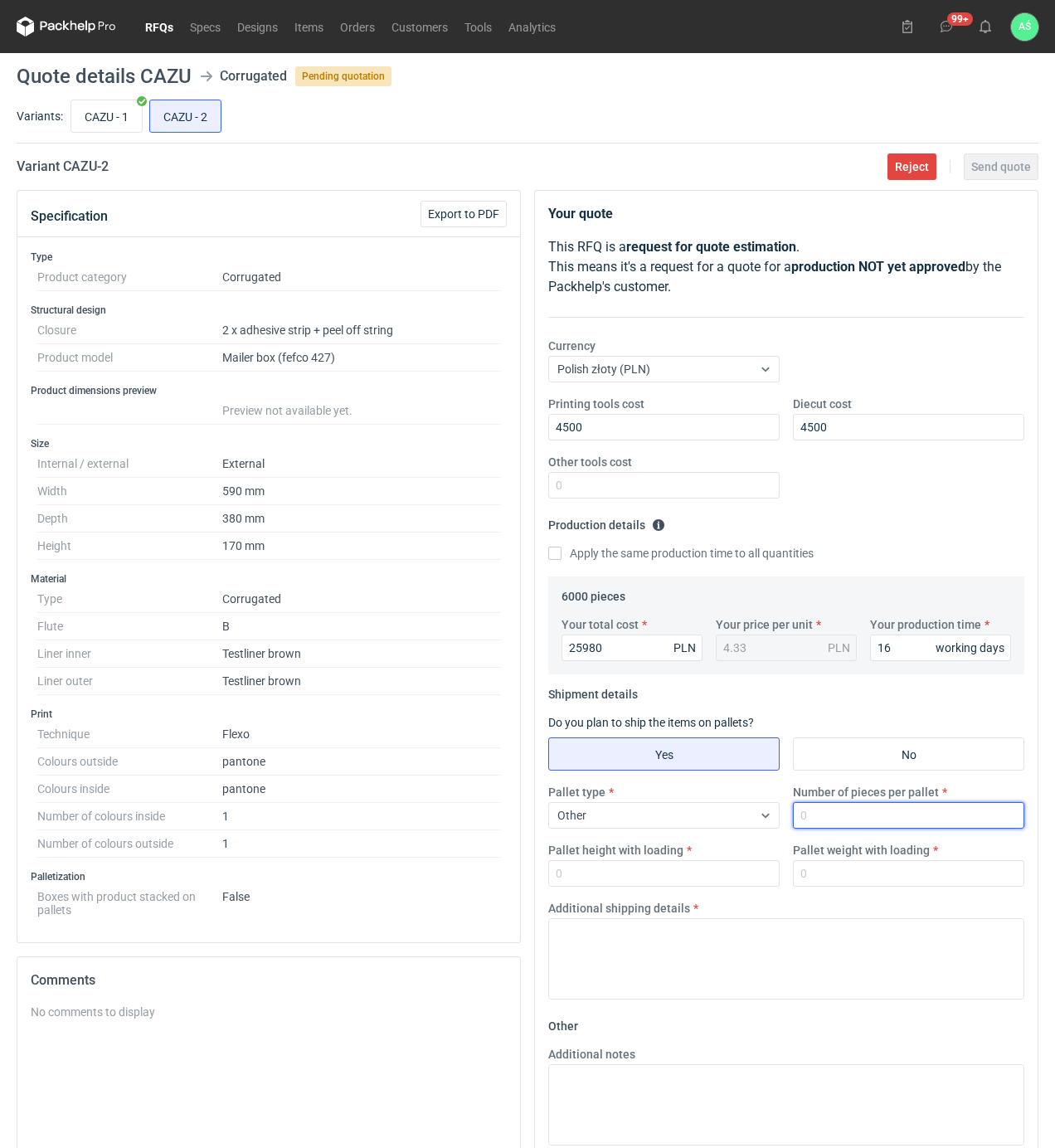
click at [843, 818] on input "Number of pieces per pallet" at bounding box center [908, 815] width 231 height 26
type input "430"
type input "1850"
type input "350"
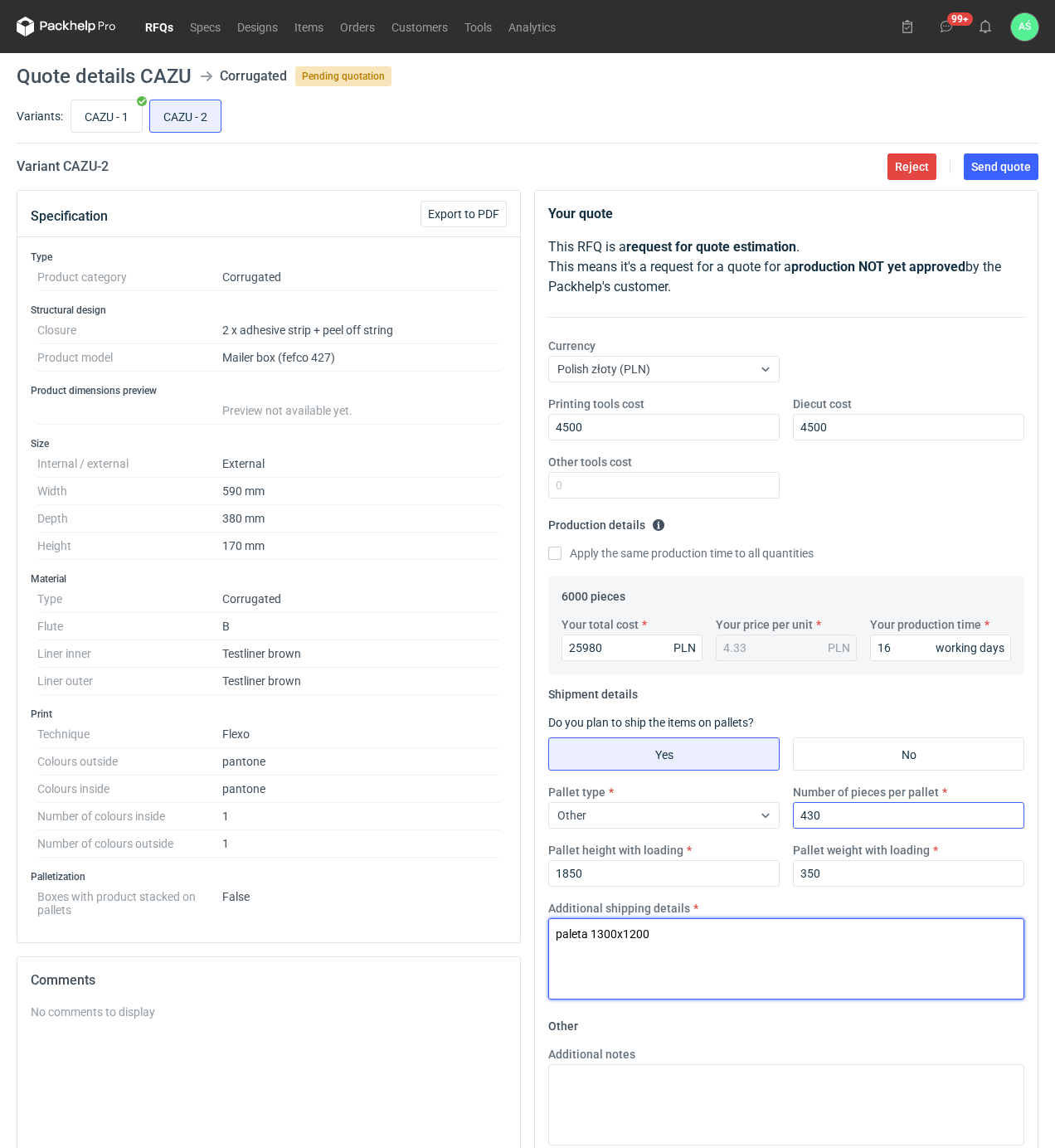
type textarea "paleta 1300x1200"
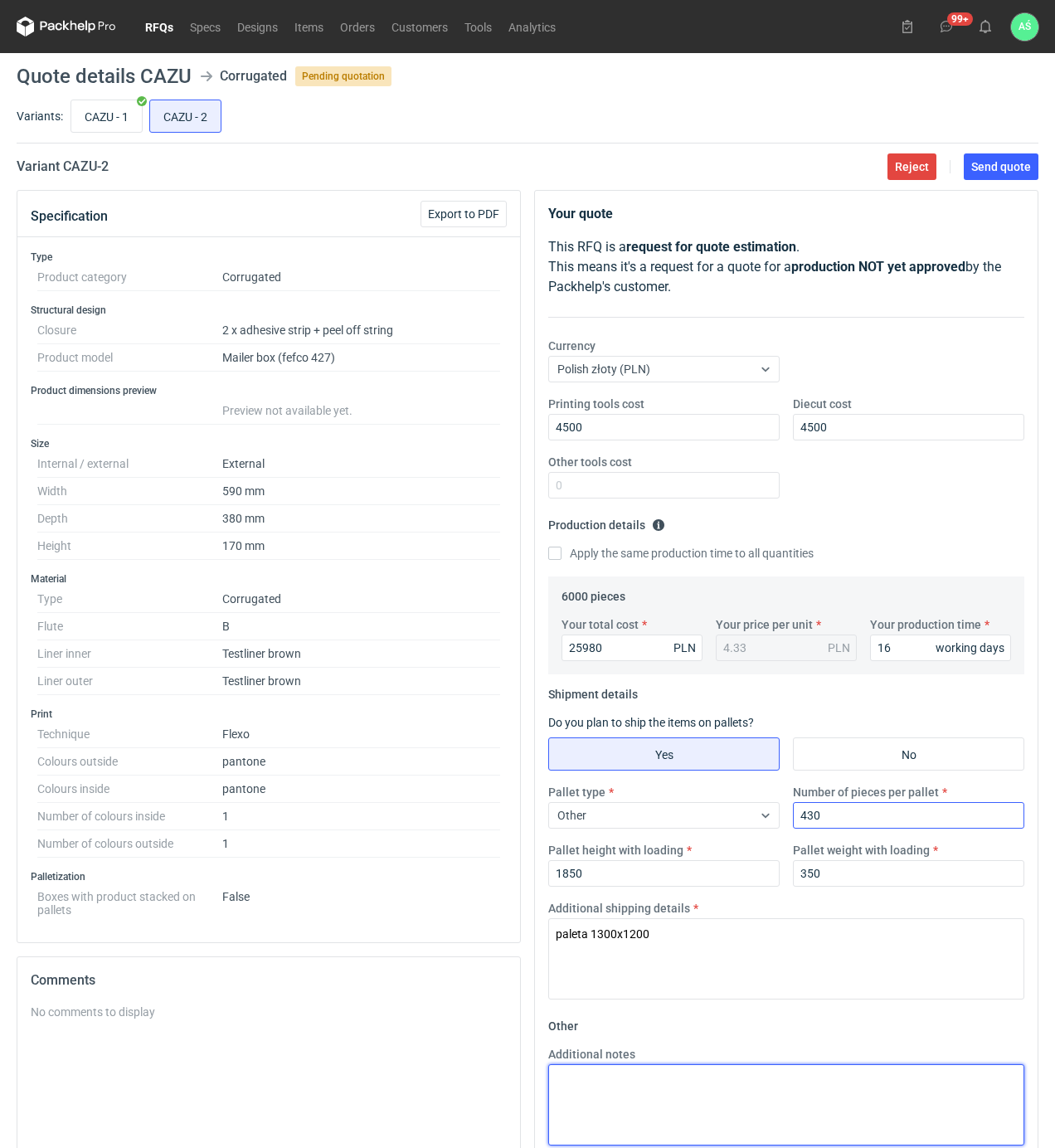
paste textarea "paleta 1300x1200"
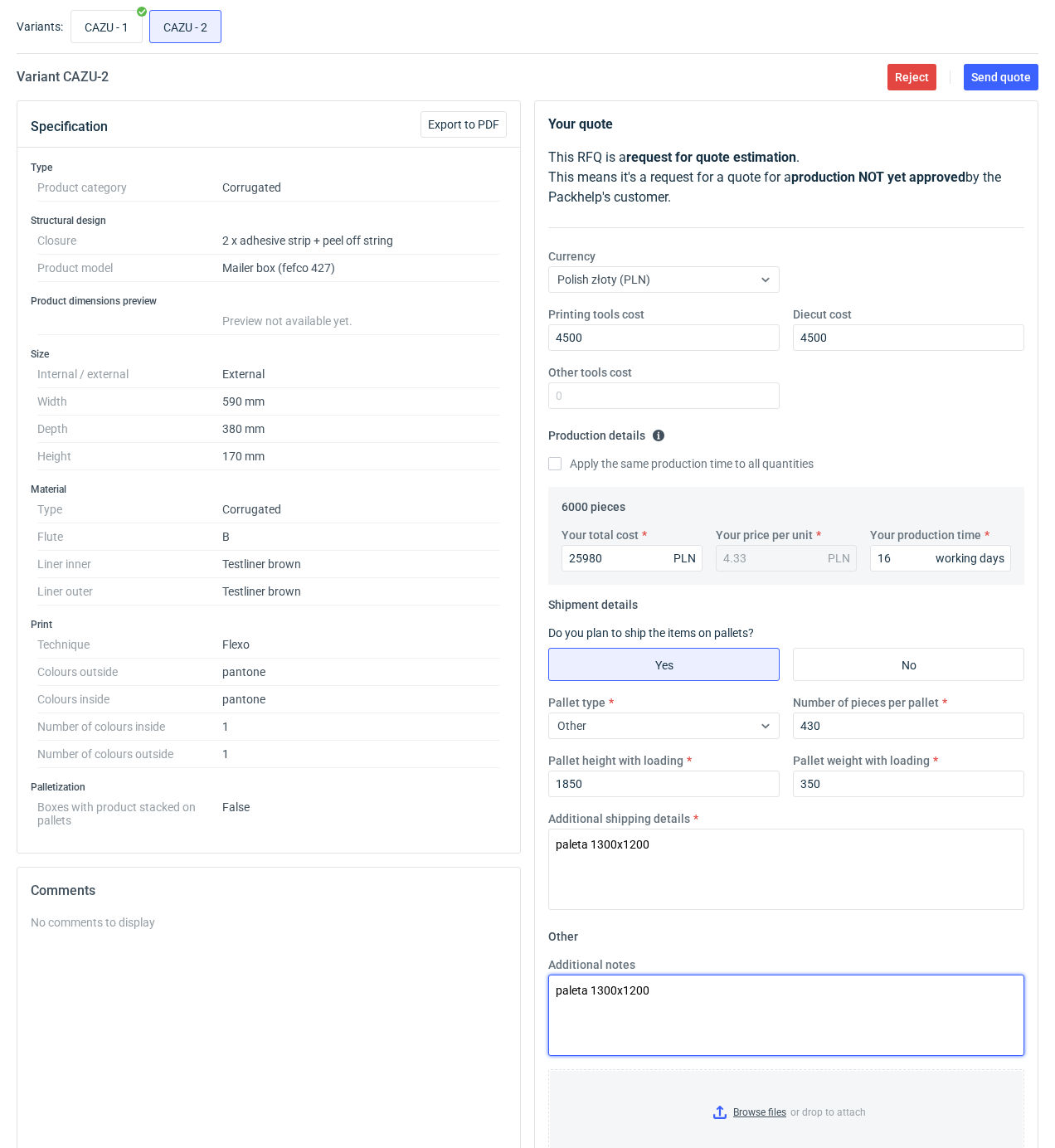
scroll to position [213, 0]
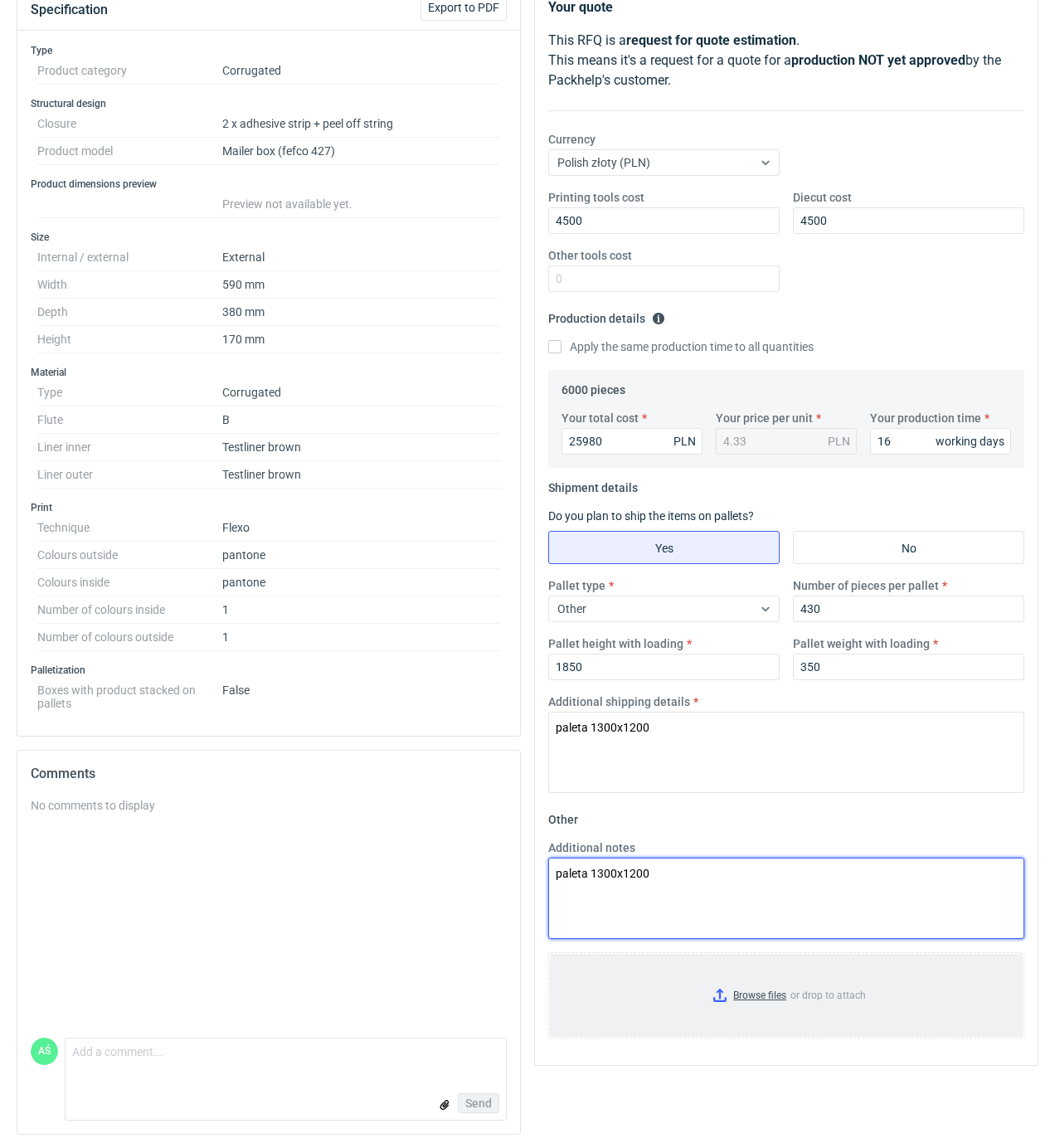
type textarea "paleta 1300x1200"
click at [784, 993] on input "Browse files or drop to attach" at bounding box center [786, 995] width 472 height 83
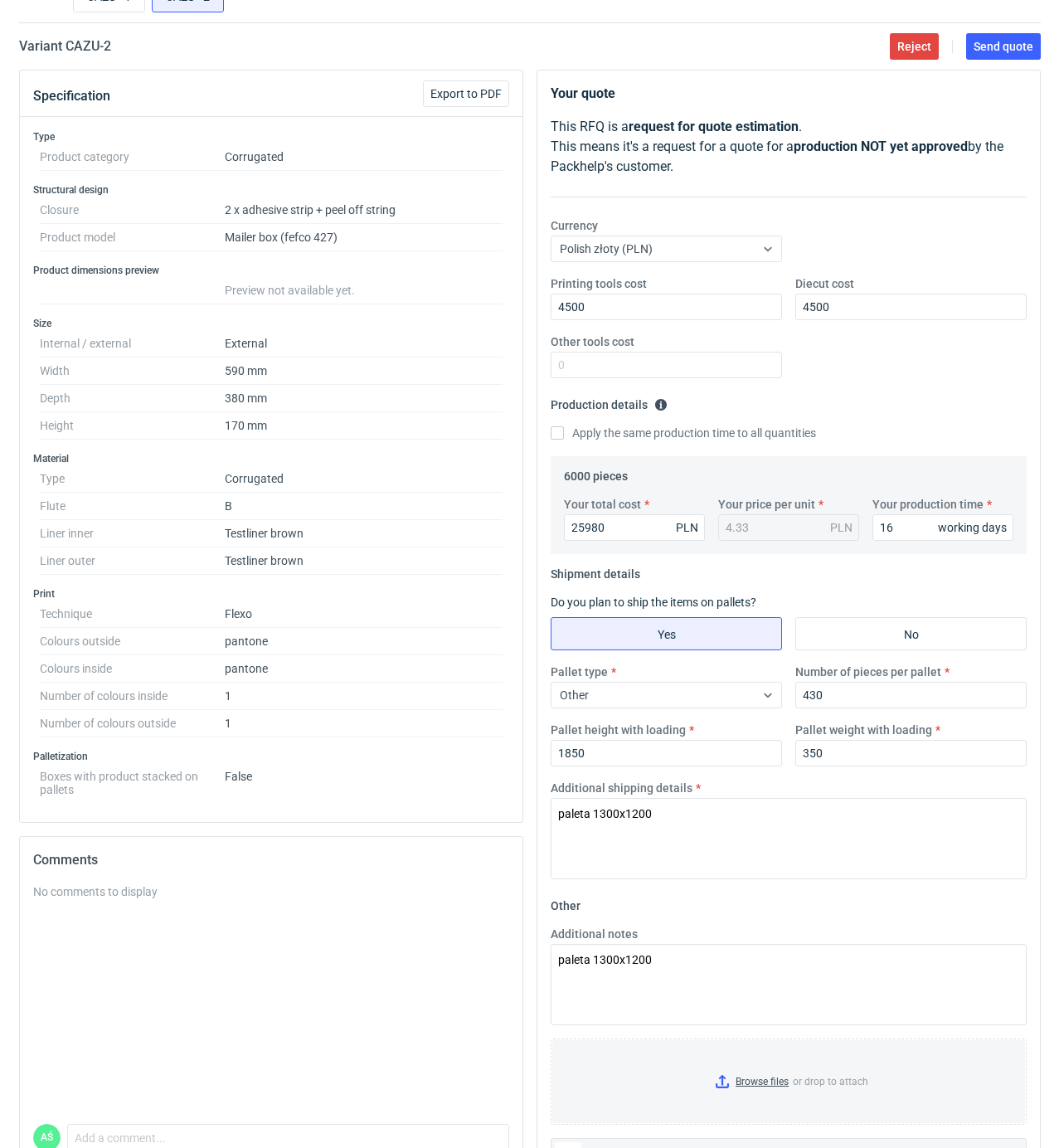
scroll to position [0, 0]
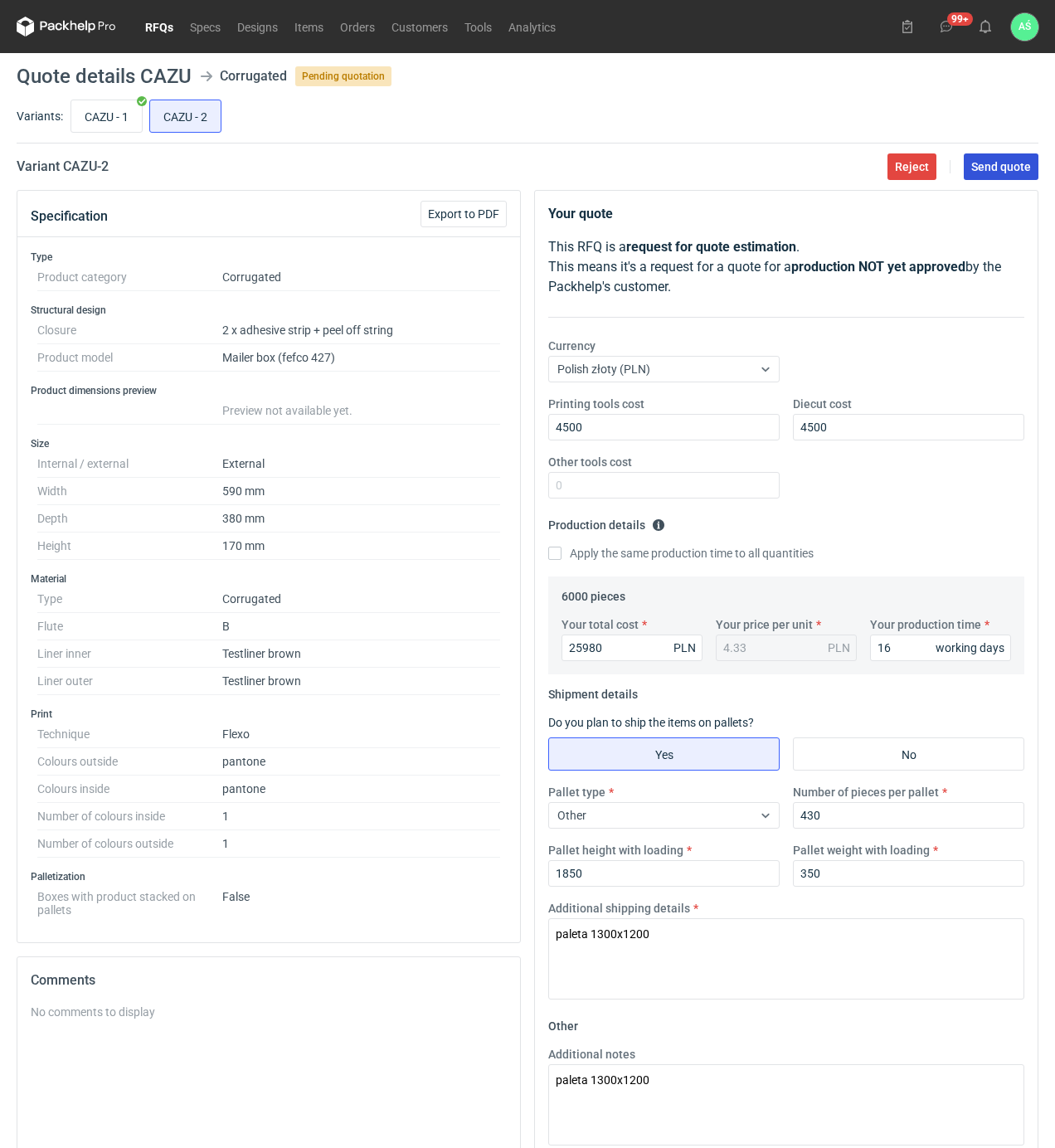
click at [1000, 169] on span "Send quote" at bounding box center [1001, 166] width 60 height 12
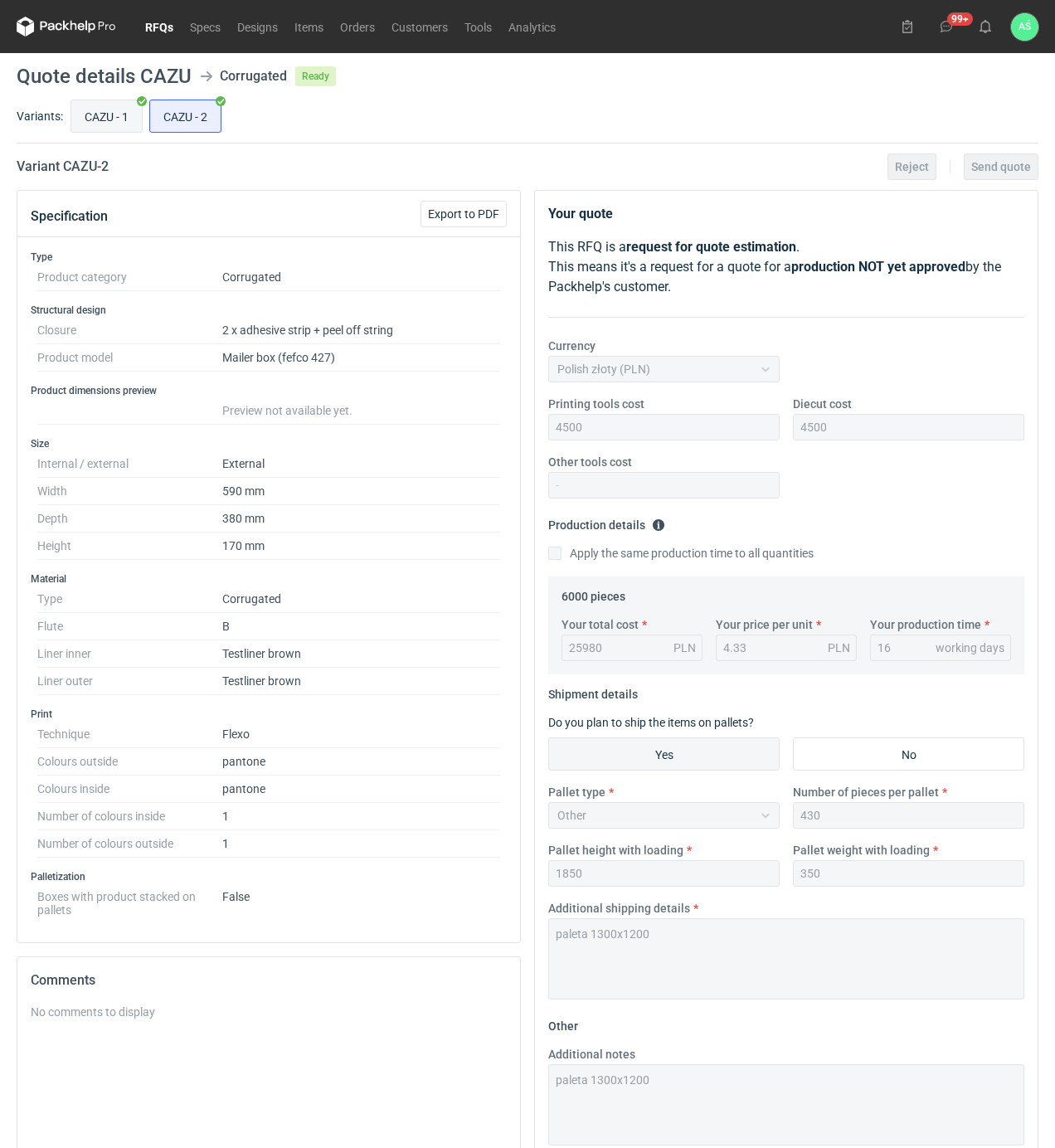
click at [102, 126] on input "CAZU - 1" at bounding box center [106, 116] width 71 height 32
radio input "true"
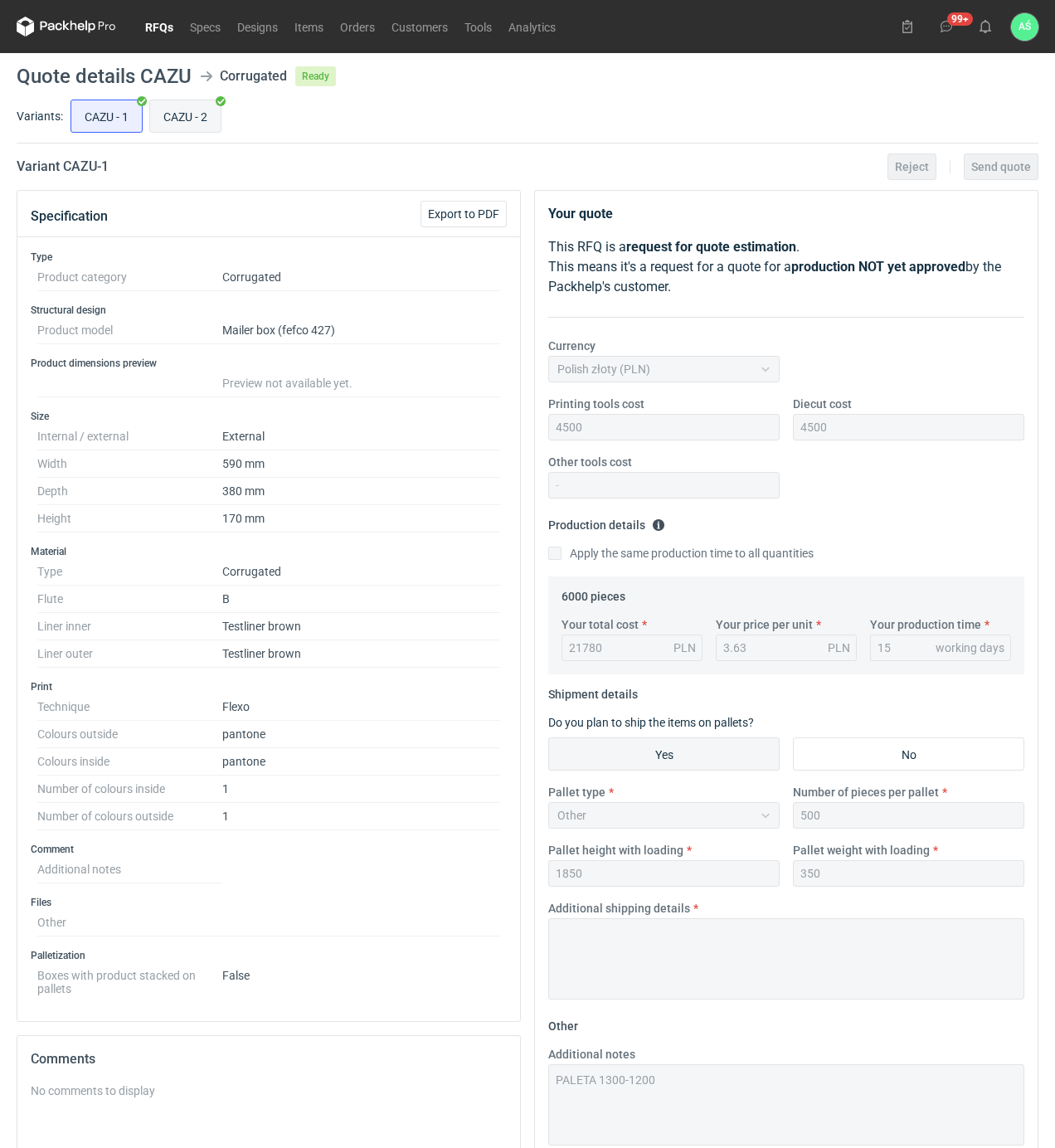
click at [166, 107] on input "CAZU - 2" at bounding box center [185, 116] width 71 height 32
radio input "true"
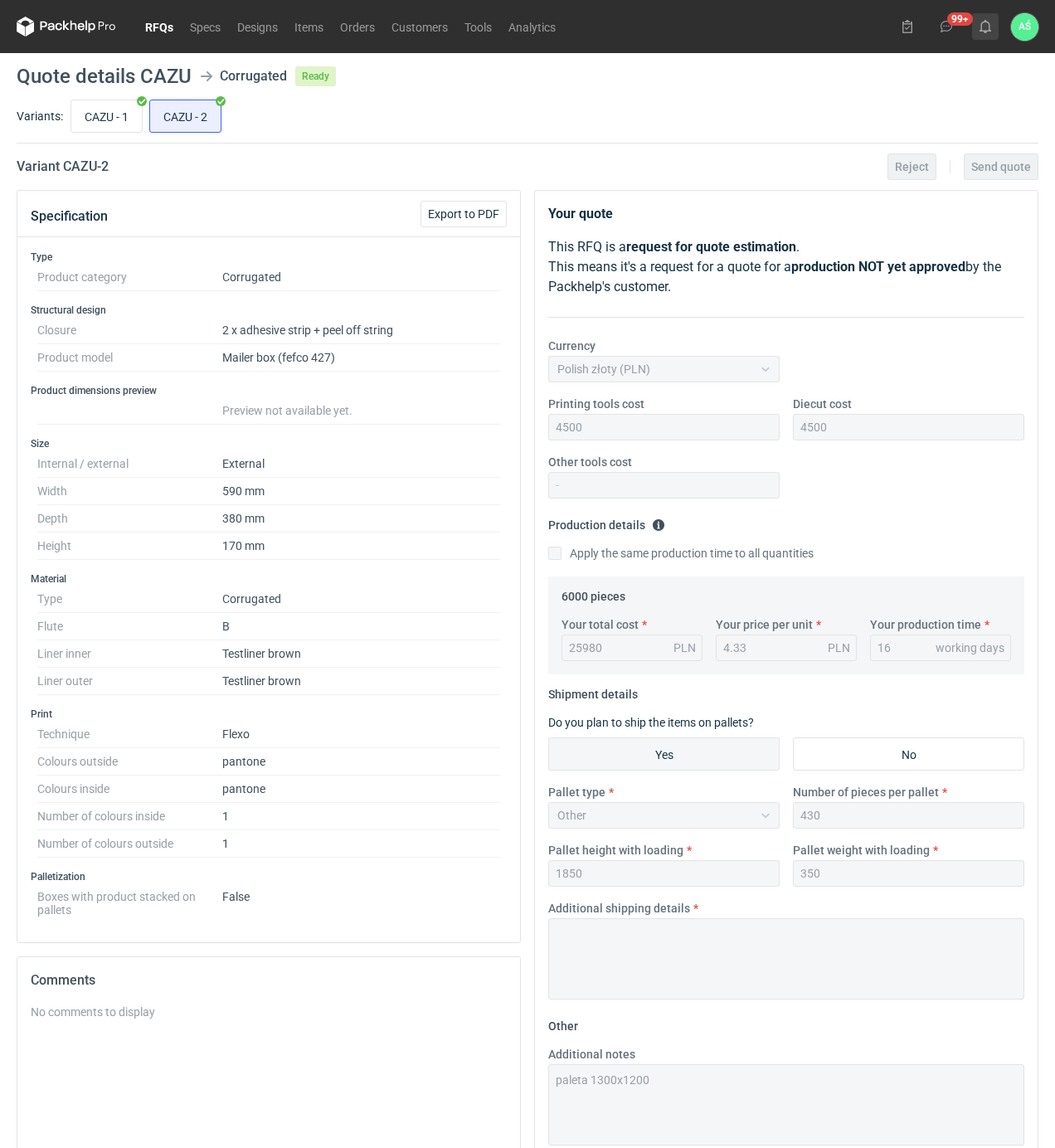
click at [990, 25] on icon at bounding box center [985, 27] width 14 height 14
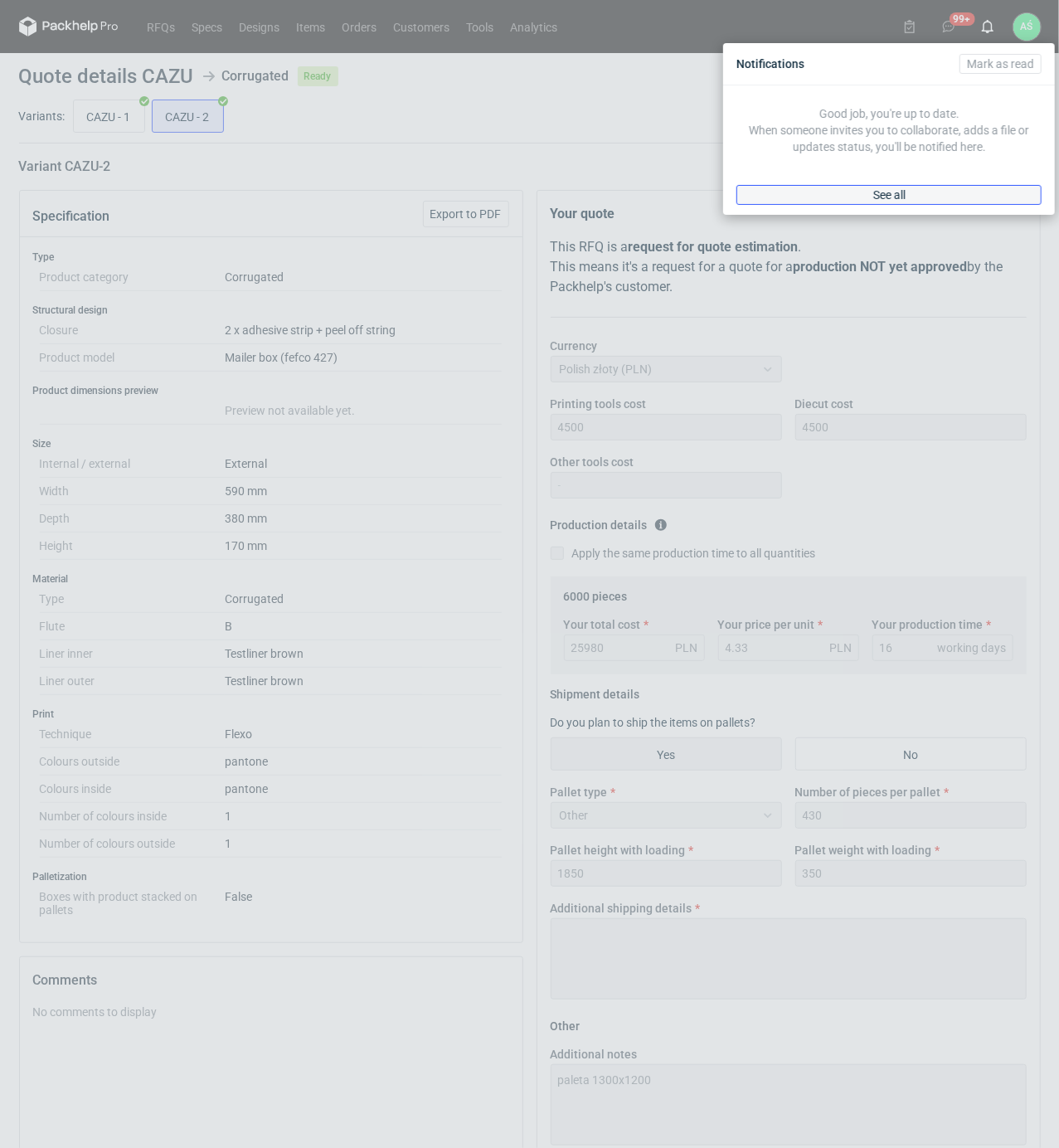
click at [921, 190] on link "See all" at bounding box center [889, 195] width 305 height 20
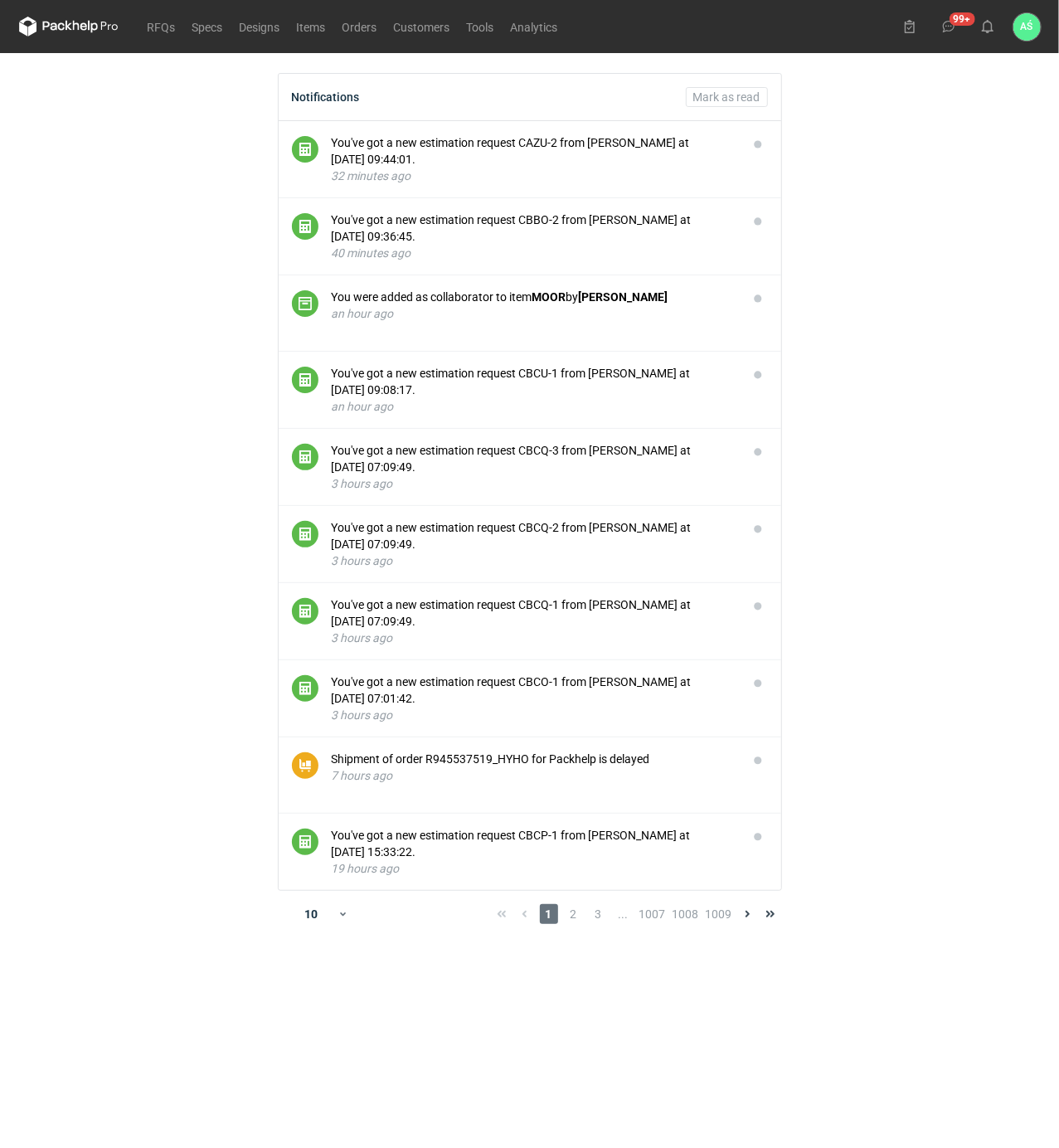
click at [913, 234] on main "Notifications [PERSON_NAME] as read You've got a new estimation request CAZU-2 …" at bounding box center [530, 600] width 1035 height 1095
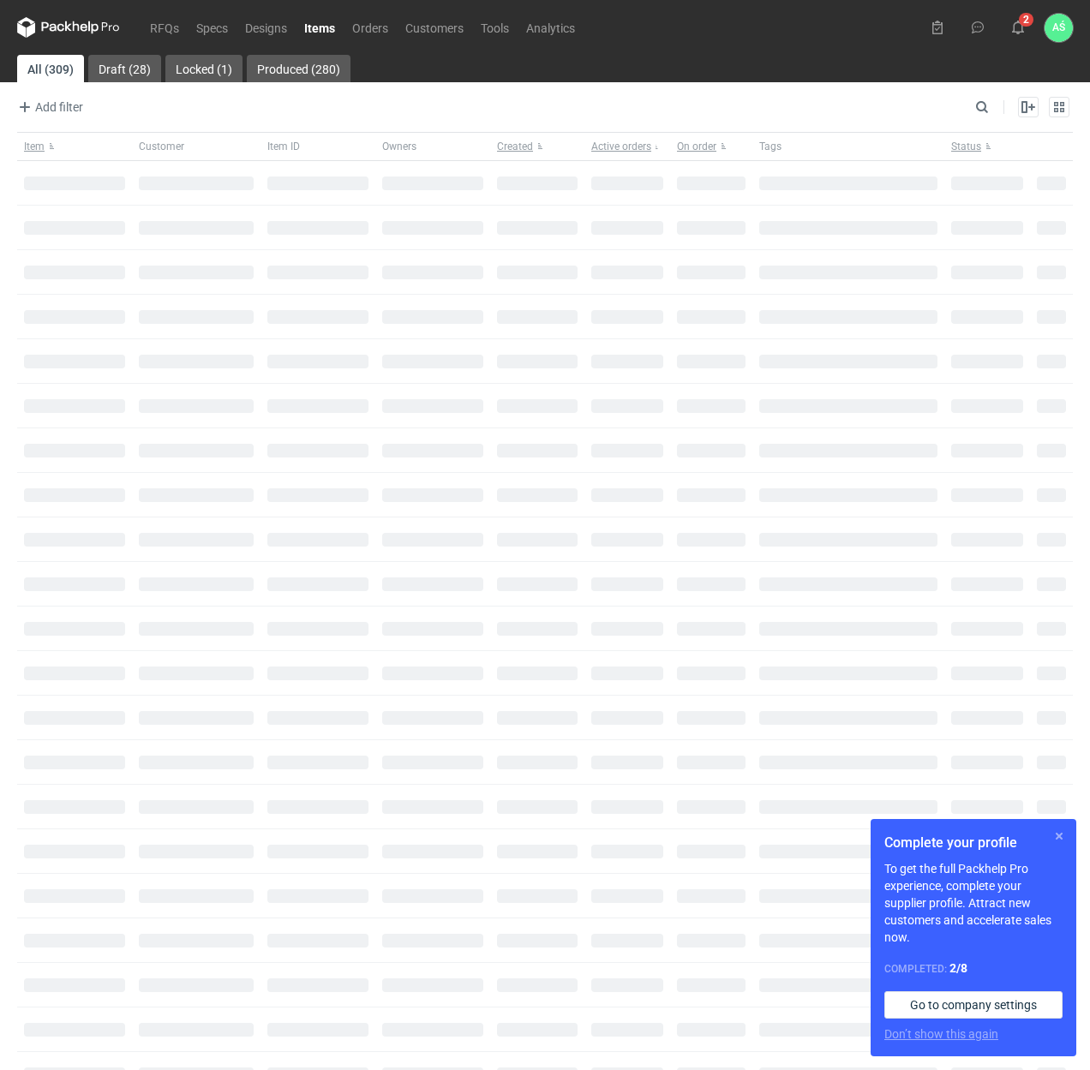
click at [1057, 837] on button "button" at bounding box center [1059, 836] width 21 height 21
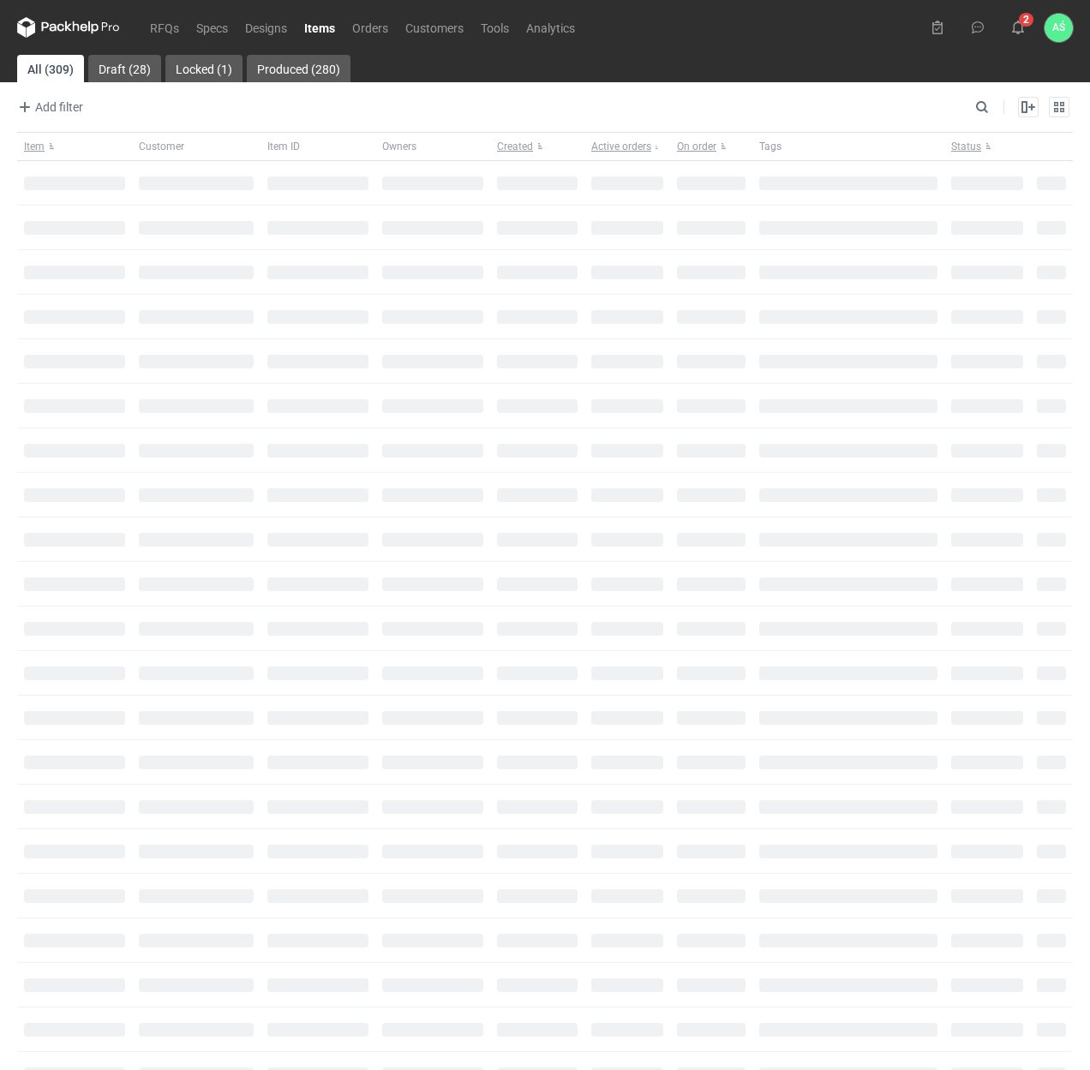
click at [324, 26] on link "Items" at bounding box center [320, 27] width 48 height 21
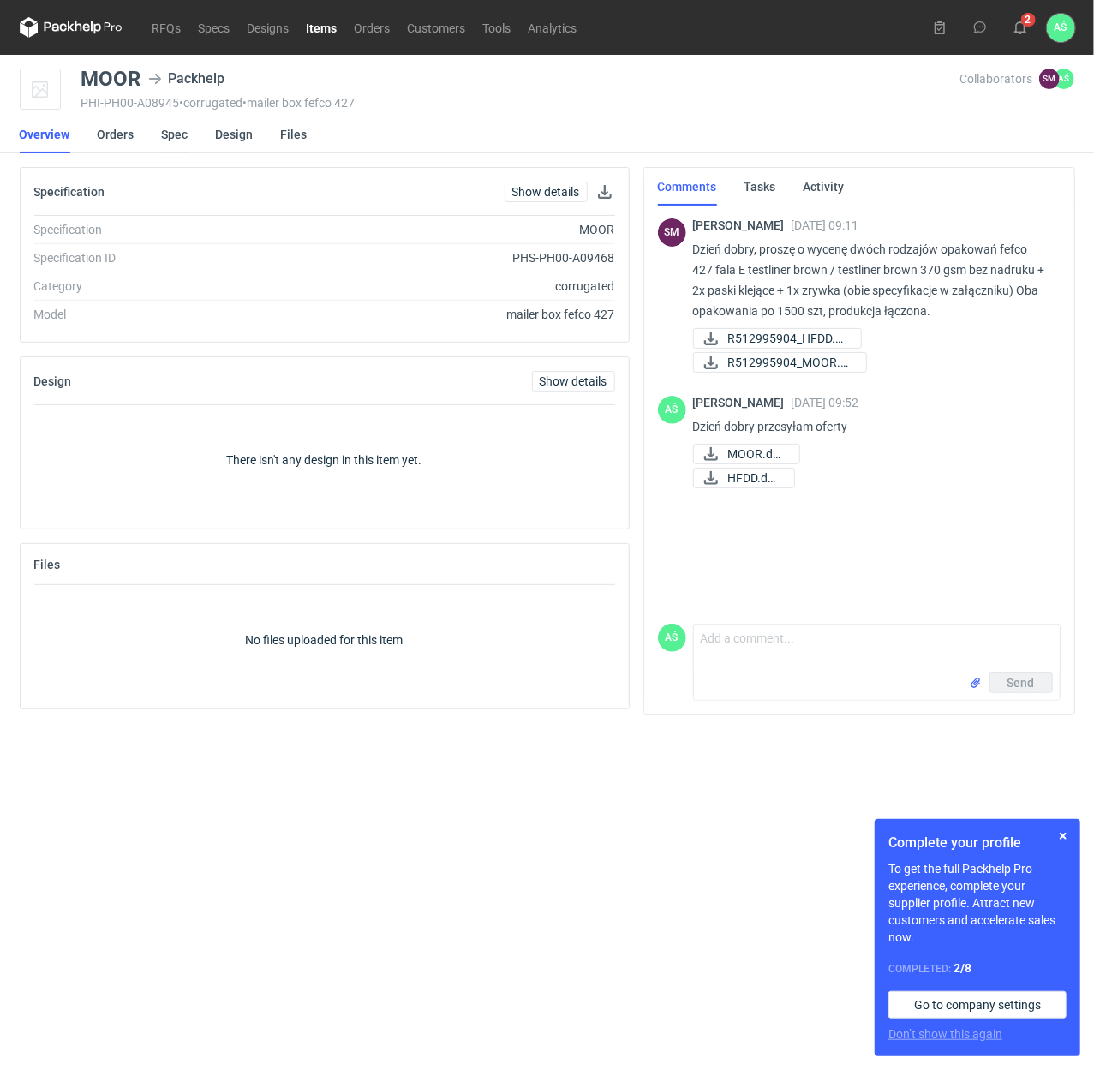
click at [170, 141] on link "Spec" at bounding box center [175, 135] width 27 height 38
